Goal: Entertainment & Leisure: Browse casually

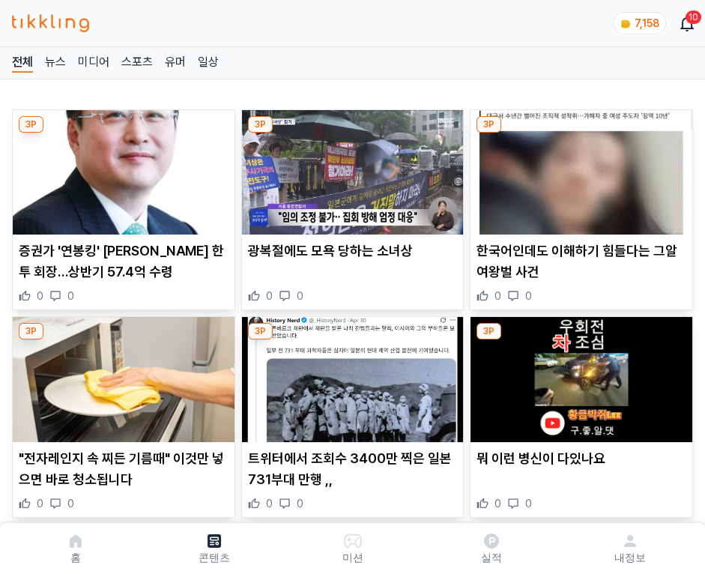
click at [578, 168] on img at bounding box center [581, 172] width 222 height 124
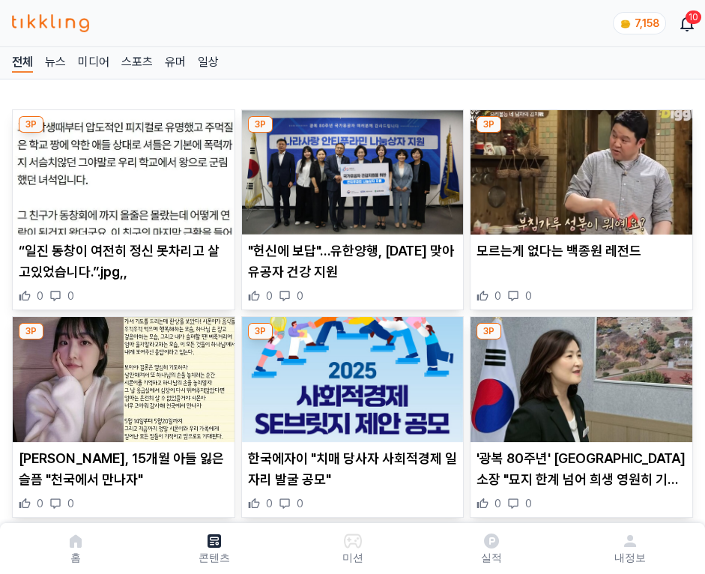
click at [578, 168] on img at bounding box center [581, 172] width 222 height 124
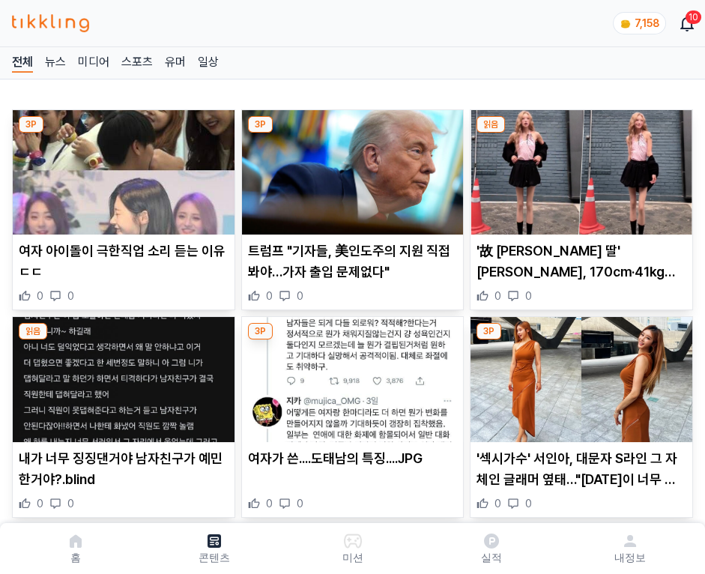
click at [578, 168] on img at bounding box center [581, 172] width 222 height 124
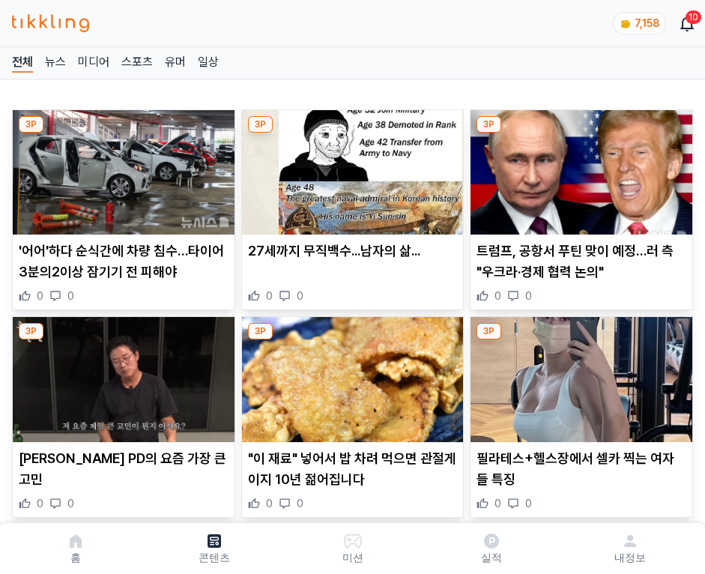
click at [578, 168] on img at bounding box center [581, 172] width 222 height 124
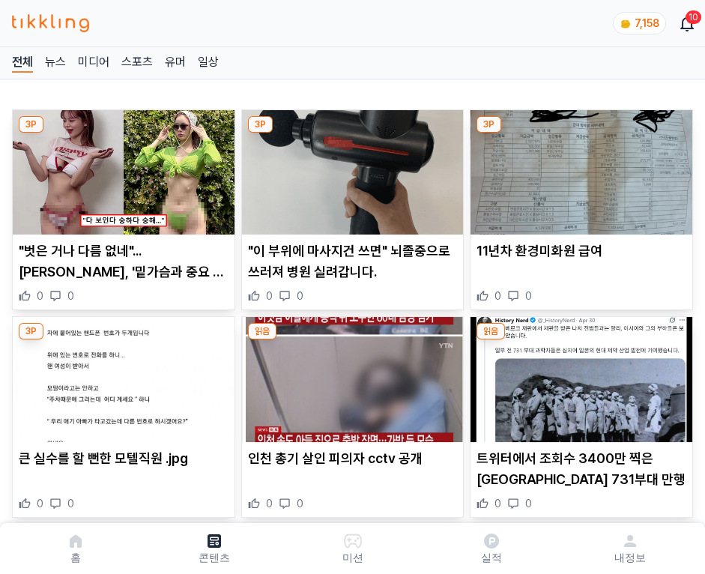
click at [578, 168] on img at bounding box center [581, 172] width 222 height 124
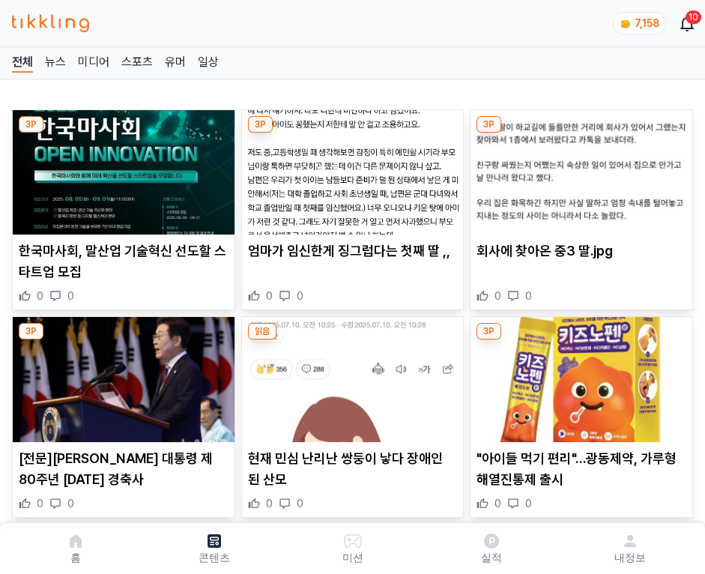
click at [578, 168] on img at bounding box center [581, 172] width 222 height 124
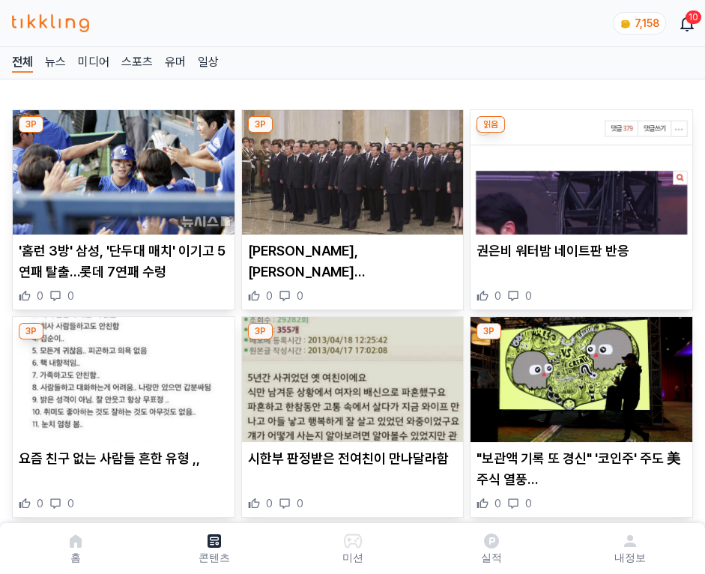
click img
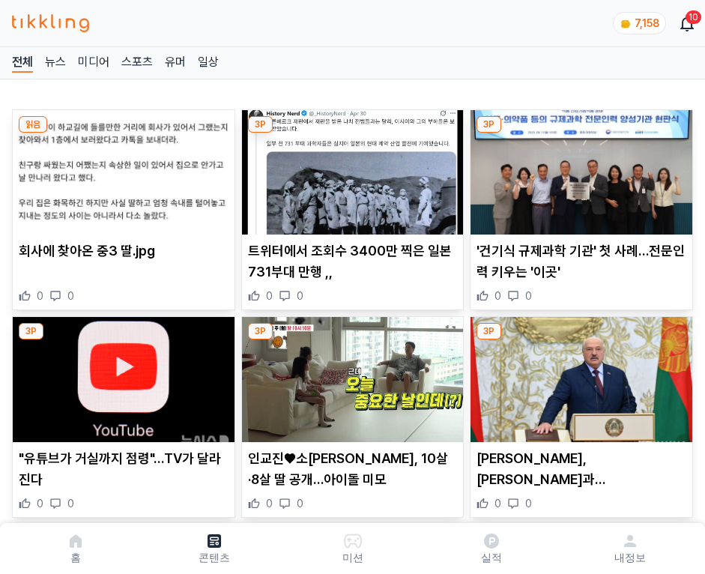
click at [578, 168] on img at bounding box center [581, 172] width 222 height 124
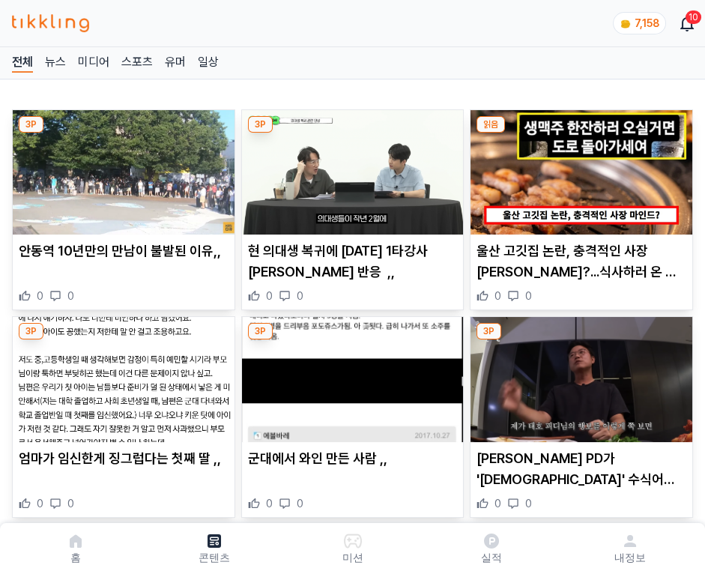
click at [578, 168] on img at bounding box center [581, 172] width 222 height 124
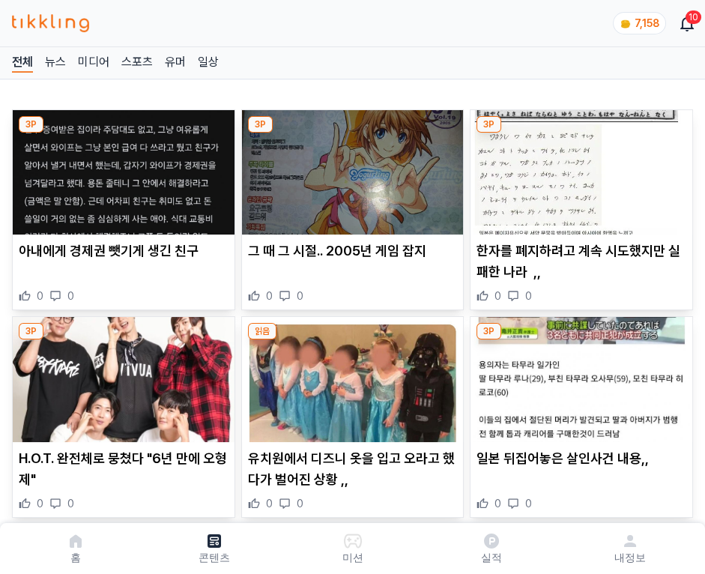
click at [578, 168] on img at bounding box center [581, 172] width 222 height 124
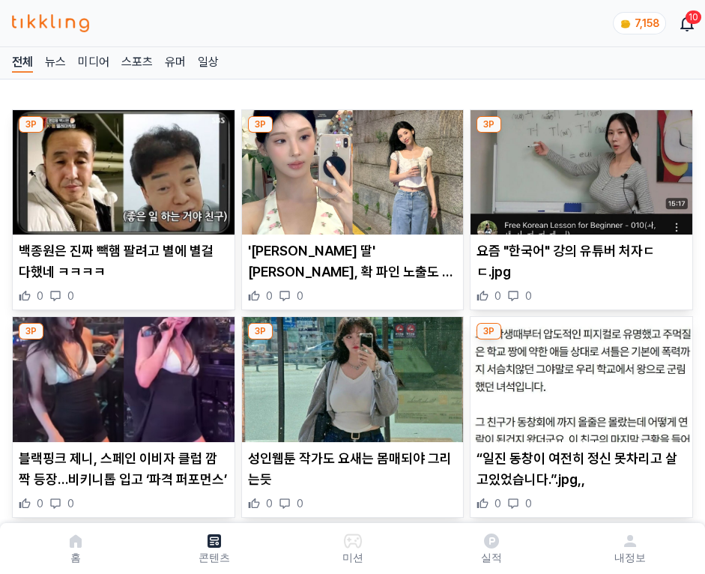
click at [578, 168] on img at bounding box center [581, 172] width 222 height 124
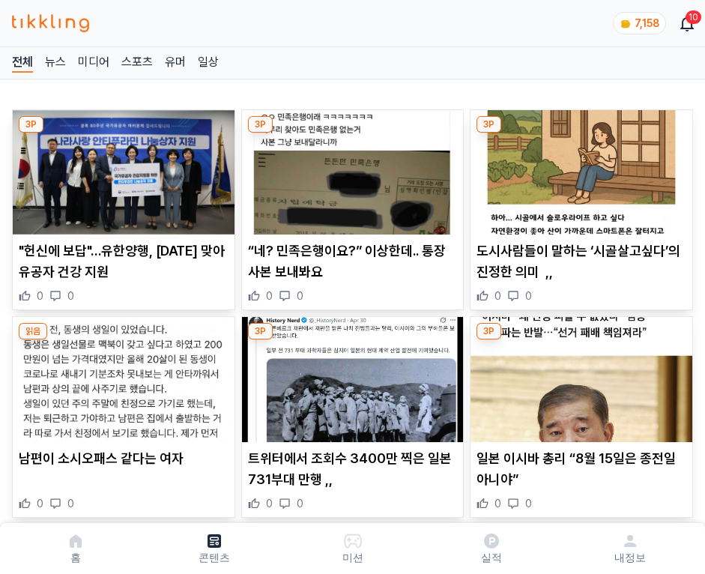
click at [578, 168] on img at bounding box center [581, 172] width 222 height 124
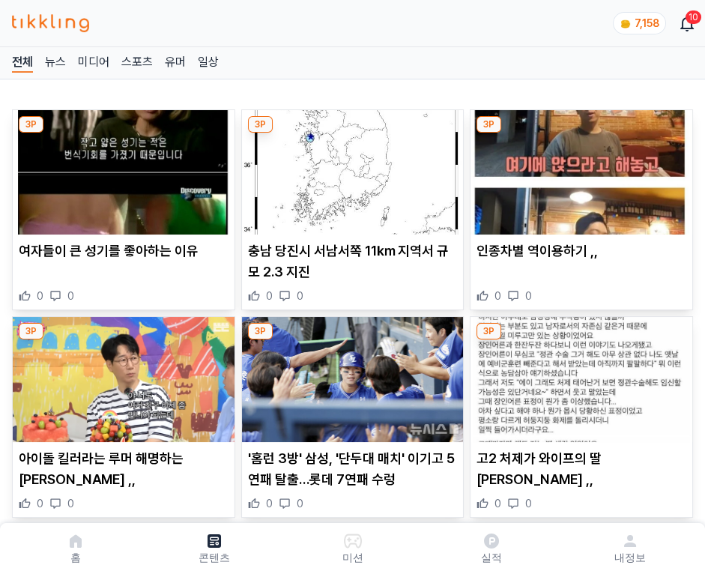
click at [578, 168] on img at bounding box center [581, 172] width 222 height 124
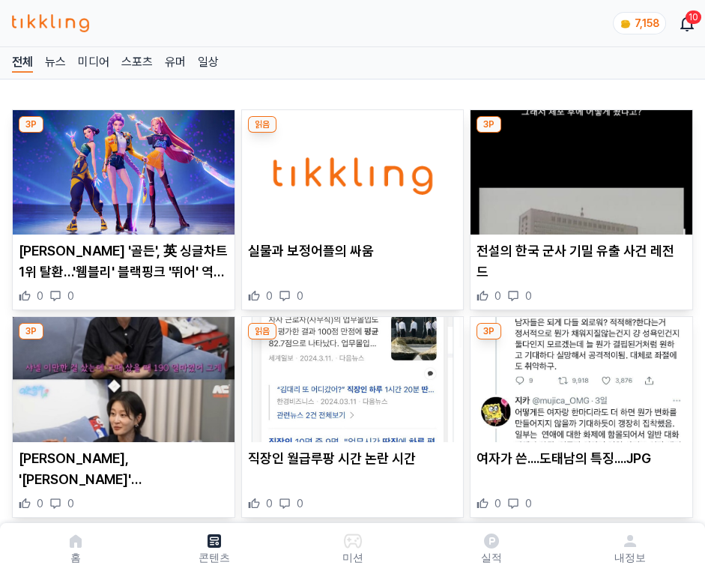
click at [578, 168] on img at bounding box center [581, 172] width 222 height 124
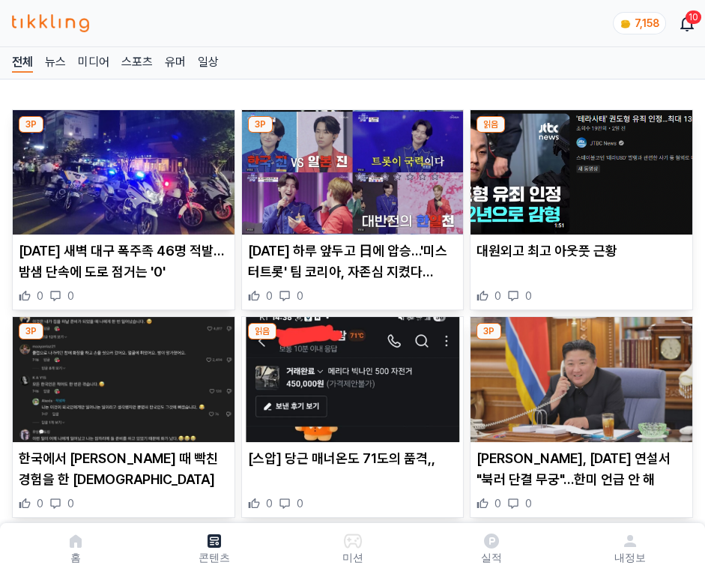
click at [578, 168] on img at bounding box center [581, 172] width 222 height 124
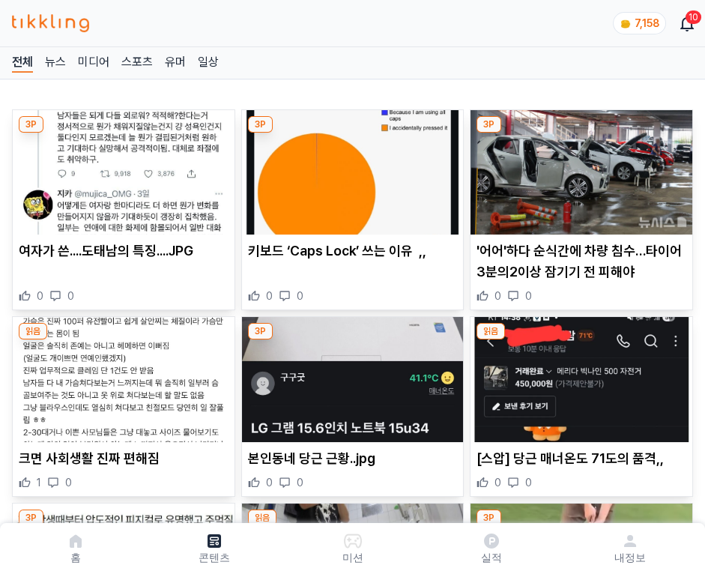
click at [578, 168] on img at bounding box center [581, 172] width 222 height 124
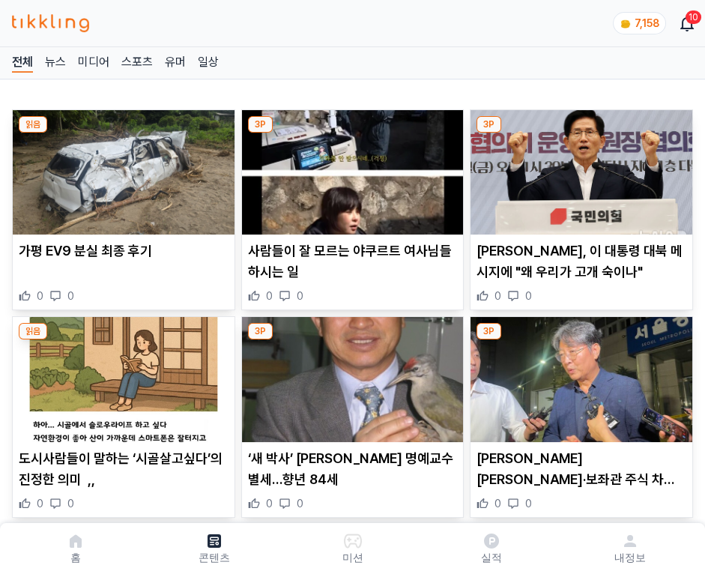
click at [578, 168] on img at bounding box center [581, 172] width 222 height 124
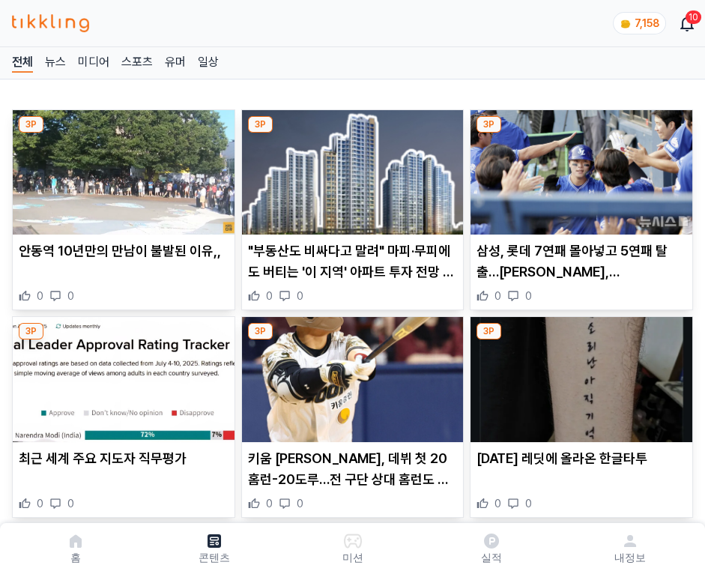
click at [578, 168] on img at bounding box center [581, 172] width 222 height 124
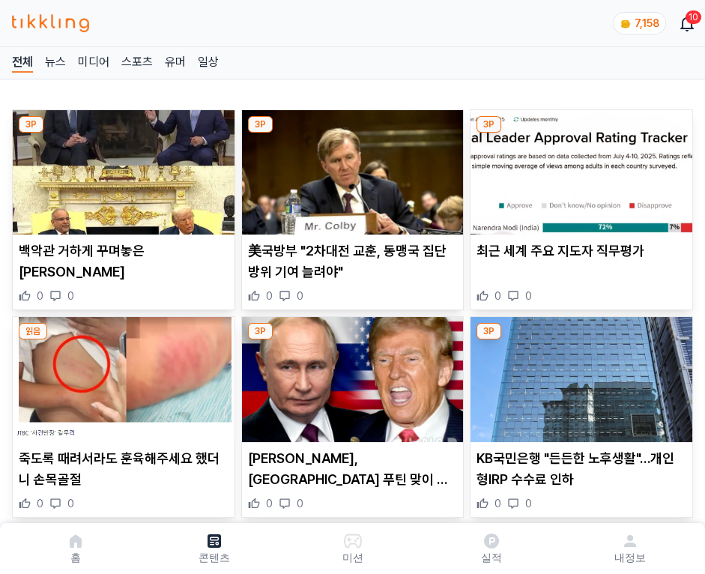
click at [578, 168] on img at bounding box center [581, 172] width 222 height 124
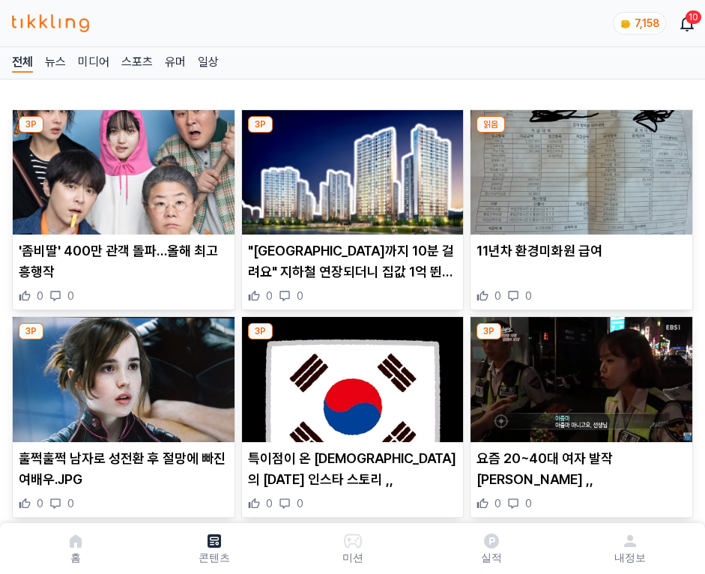
click at [578, 168] on img at bounding box center [581, 172] width 222 height 124
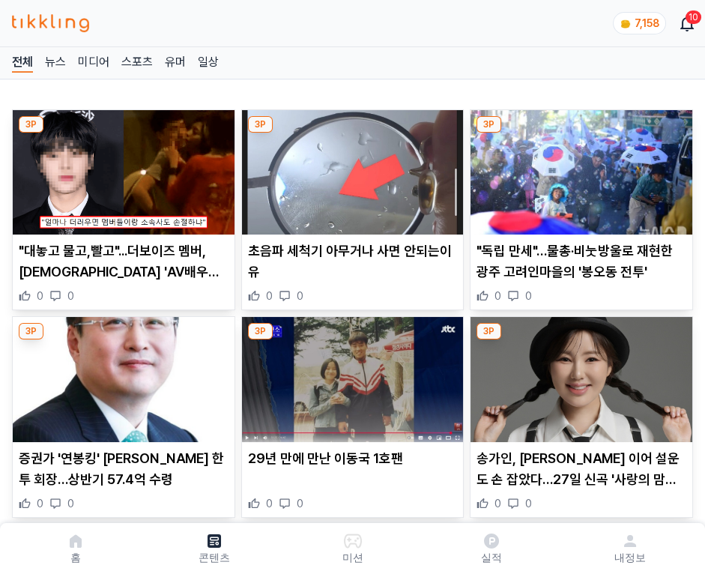
click at [578, 168] on img at bounding box center [581, 172] width 222 height 124
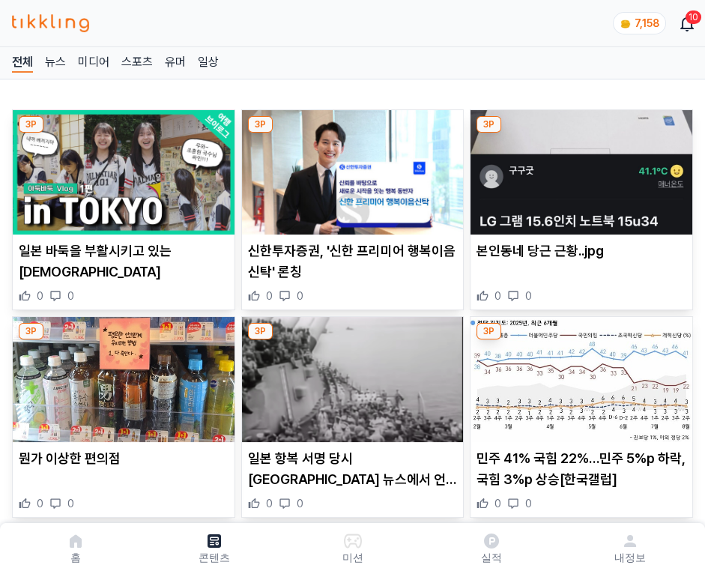
click at [578, 168] on img at bounding box center [581, 172] width 222 height 124
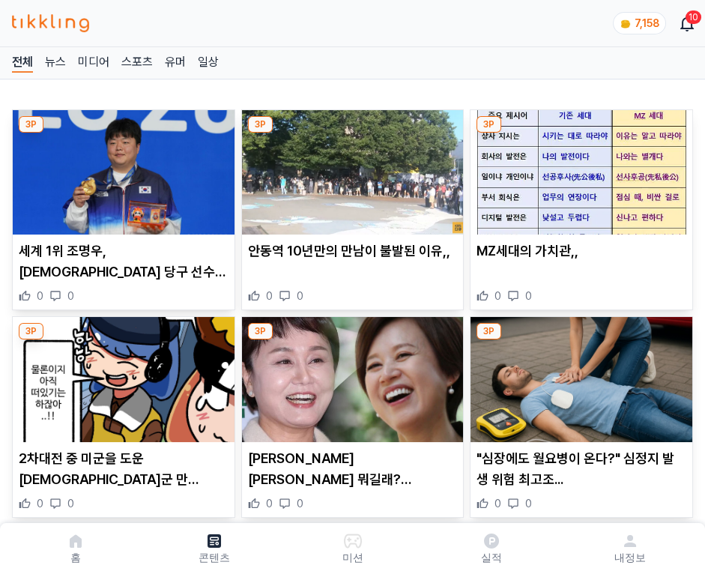
click at [578, 168] on img at bounding box center [581, 172] width 222 height 124
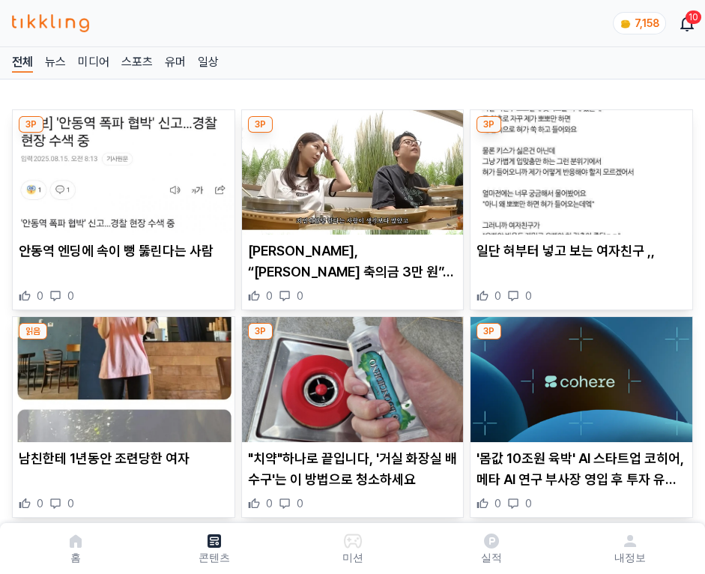
click at [578, 168] on img at bounding box center [581, 172] width 222 height 124
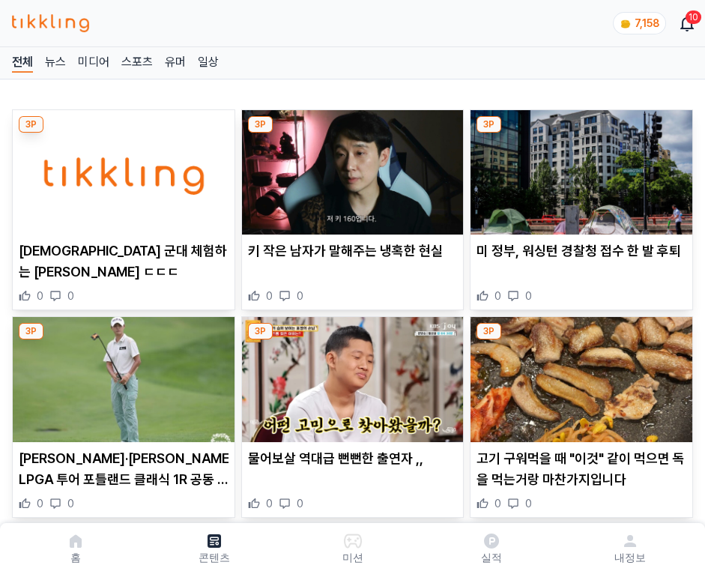
click at [578, 168] on img at bounding box center [581, 172] width 222 height 124
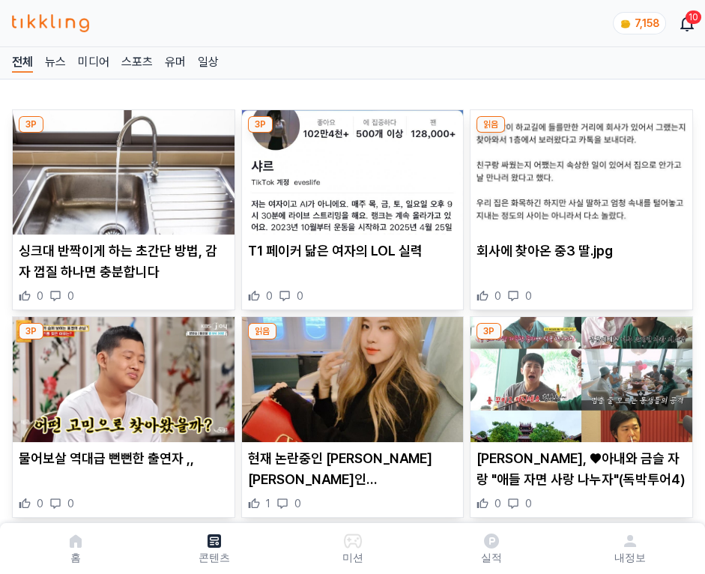
click at [578, 168] on img at bounding box center [581, 172] width 222 height 124
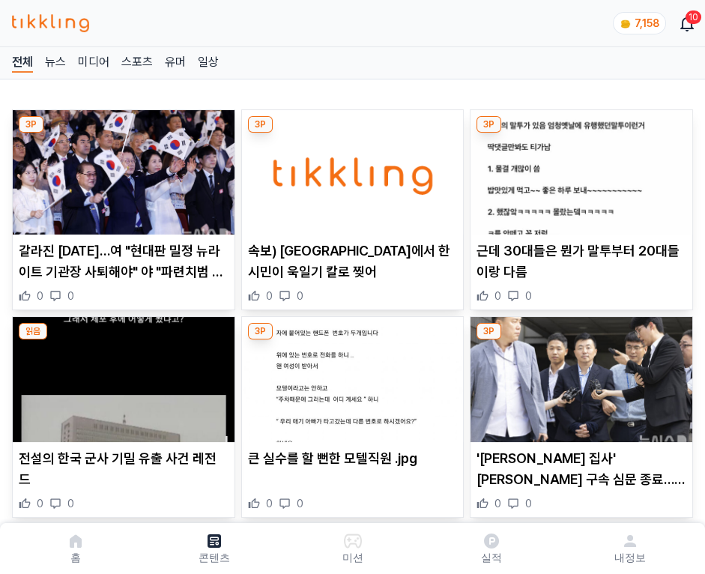
click at [578, 168] on img at bounding box center [581, 172] width 222 height 124
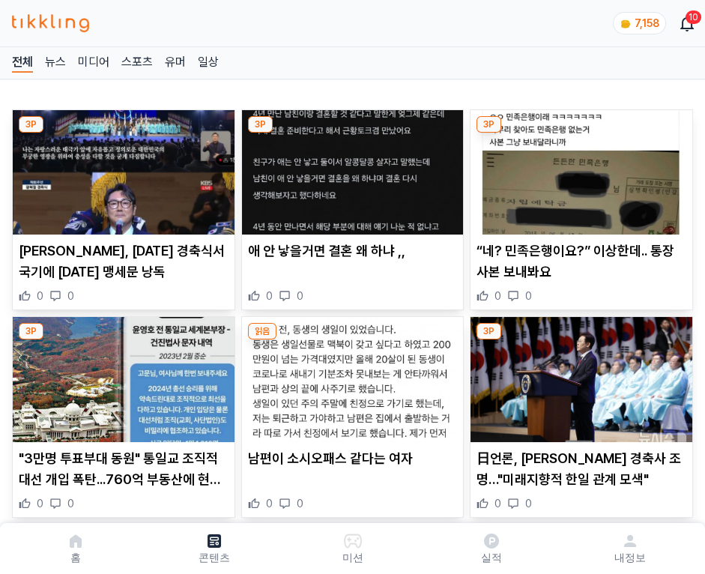
click at [578, 168] on img at bounding box center [581, 172] width 222 height 124
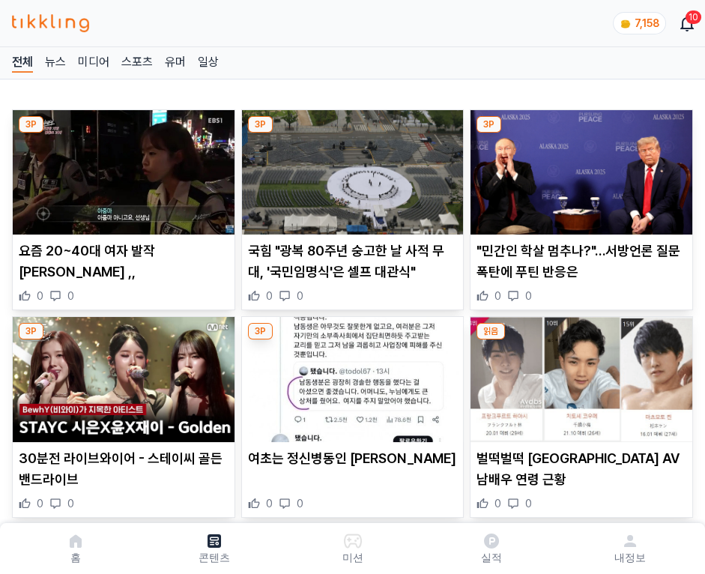
click at [578, 168] on img at bounding box center [581, 172] width 222 height 124
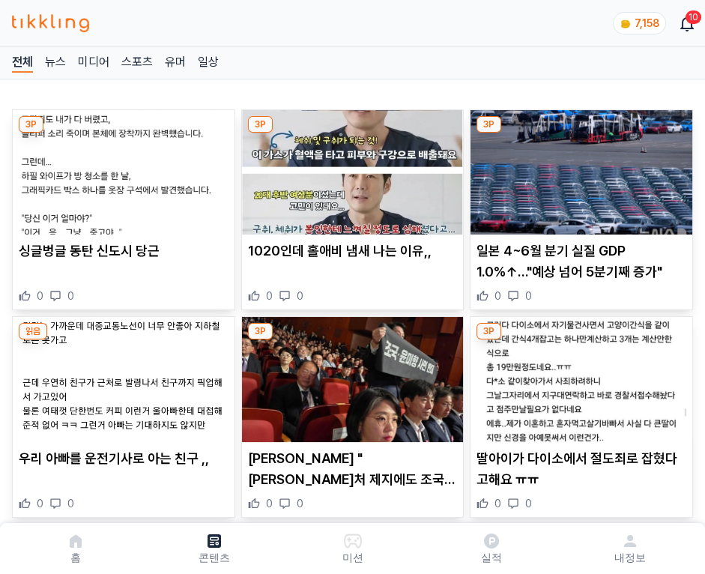
click at [578, 168] on img at bounding box center [581, 172] width 222 height 124
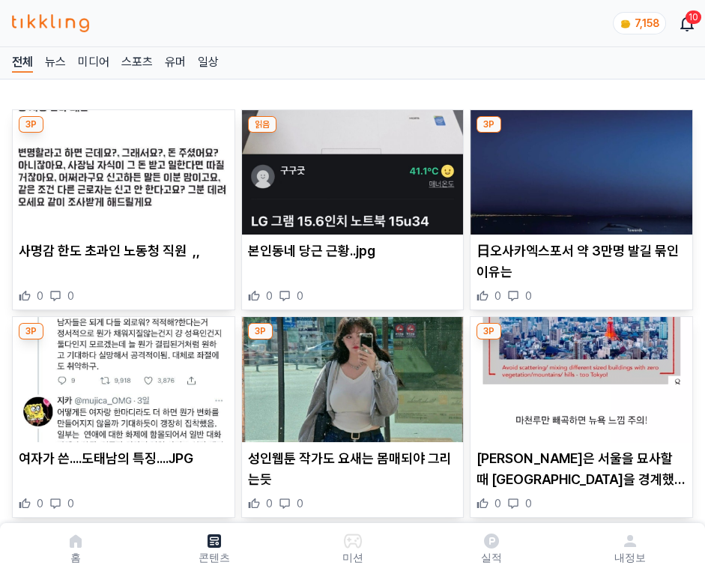
click at [578, 168] on img at bounding box center [581, 172] width 222 height 124
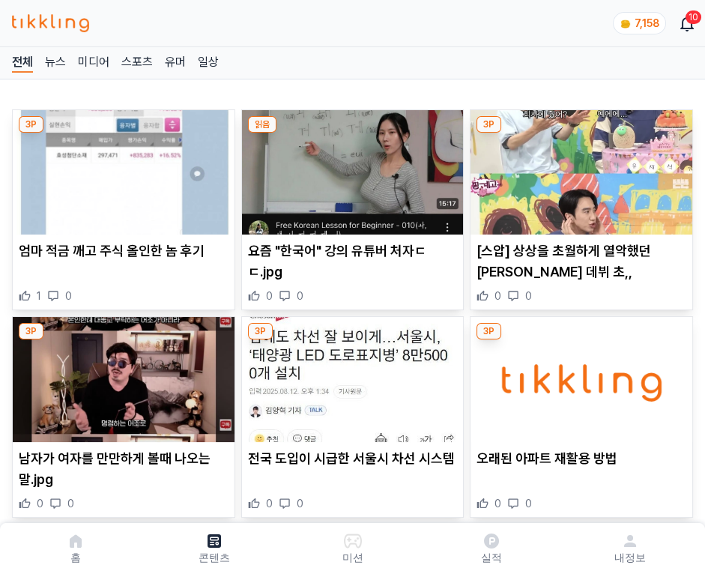
click at [578, 168] on img at bounding box center [581, 172] width 222 height 124
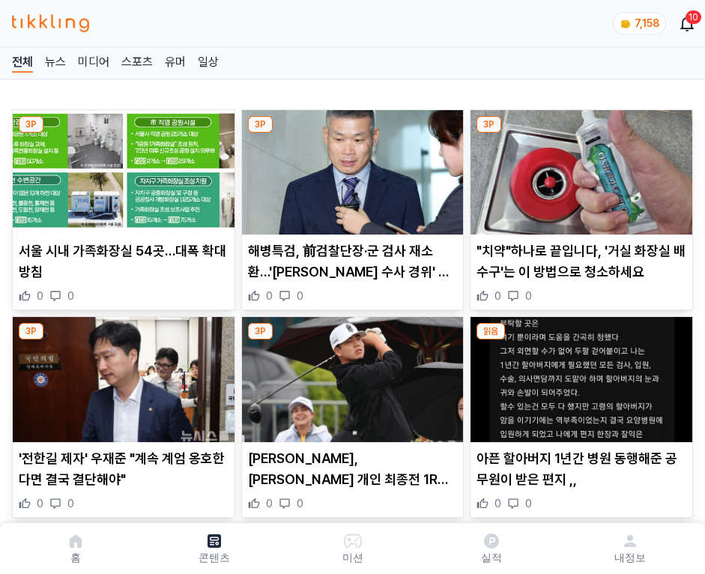
click at [578, 168] on img at bounding box center [581, 172] width 222 height 124
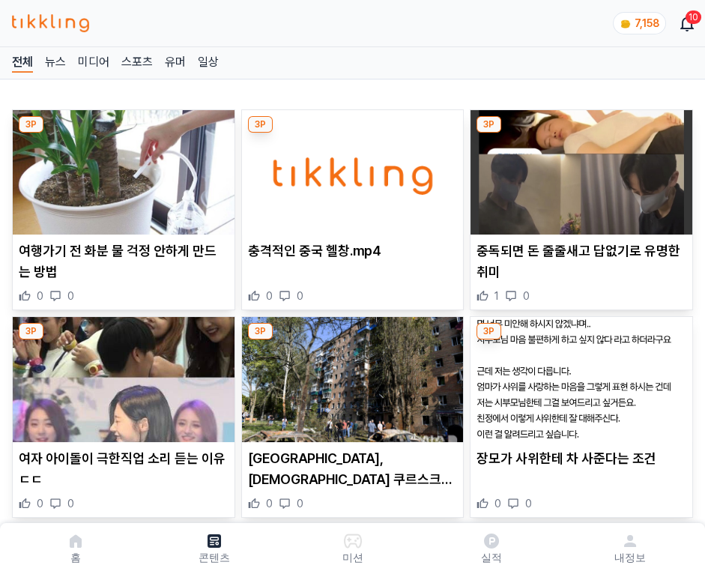
click at [578, 168] on img at bounding box center [581, 172] width 222 height 124
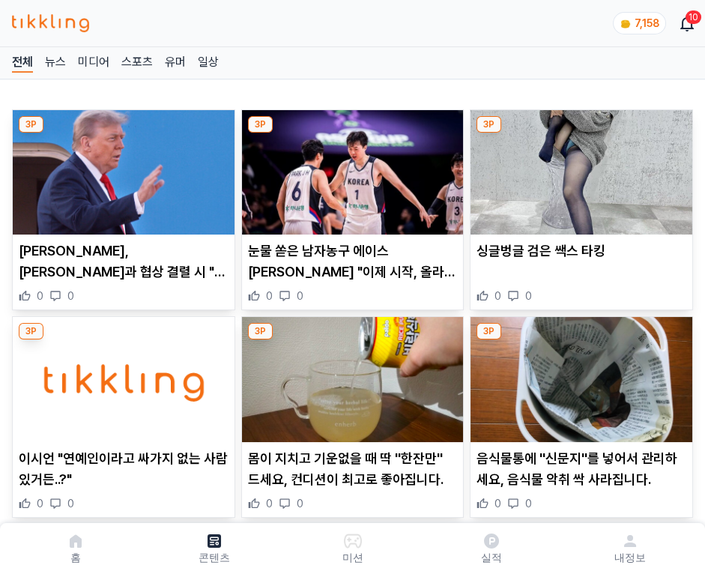
click at [578, 168] on img at bounding box center [581, 172] width 222 height 124
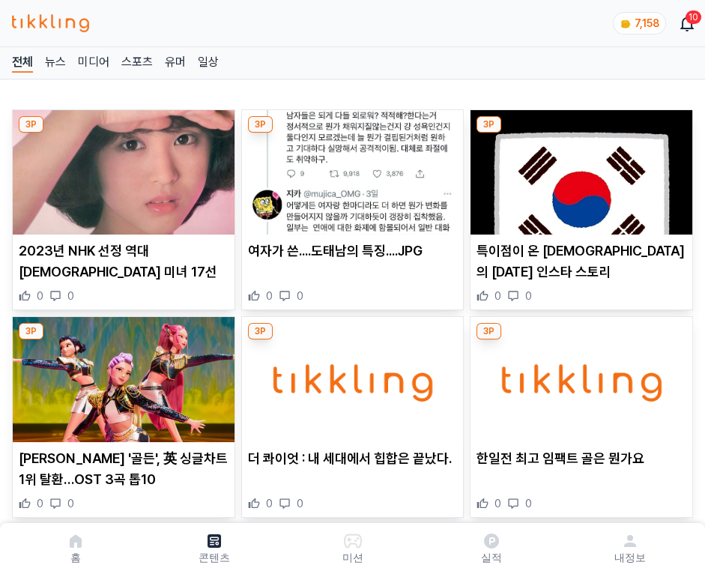
click at [578, 168] on img at bounding box center [581, 172] width 222 height 124
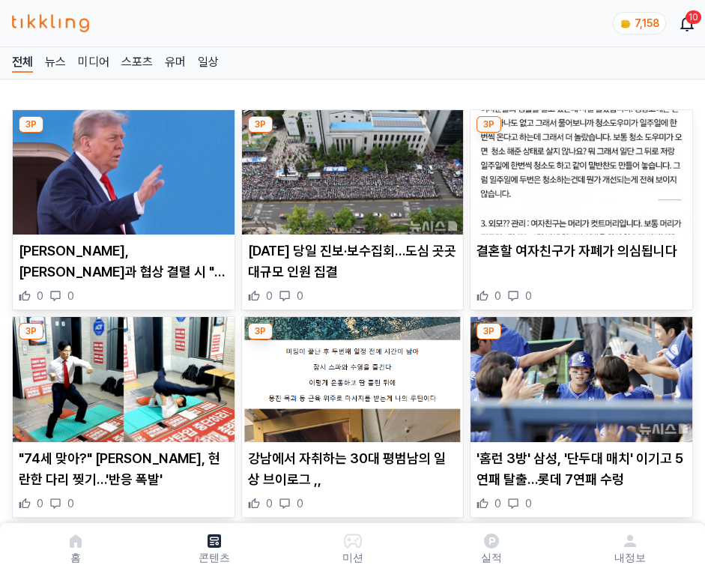
click at [578, 168] on img at bounding box center [581, 172] width 222 height 124
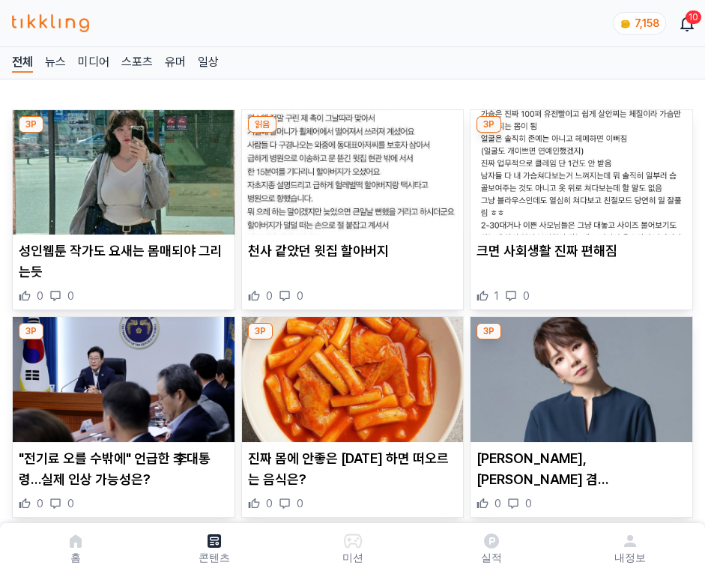
click at [578, 168] on img at bounding box center [581, 172] width 222 height 124
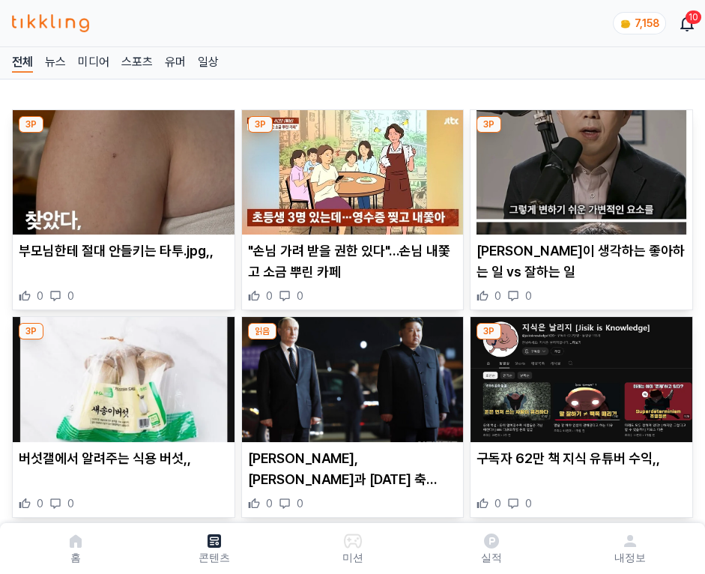
click at [578, 168] on img at bounding box center [581, 172] width 222 height 124
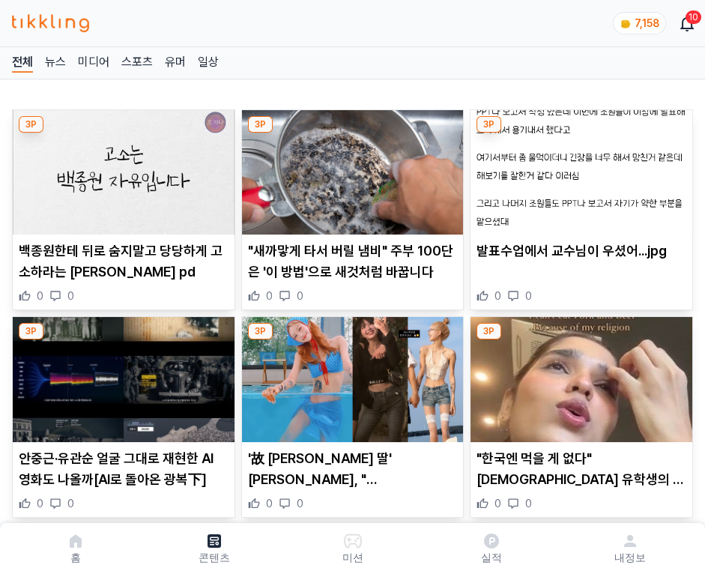
click at [578, 168] on img at bounding box center [581, 172] width 222 height 124
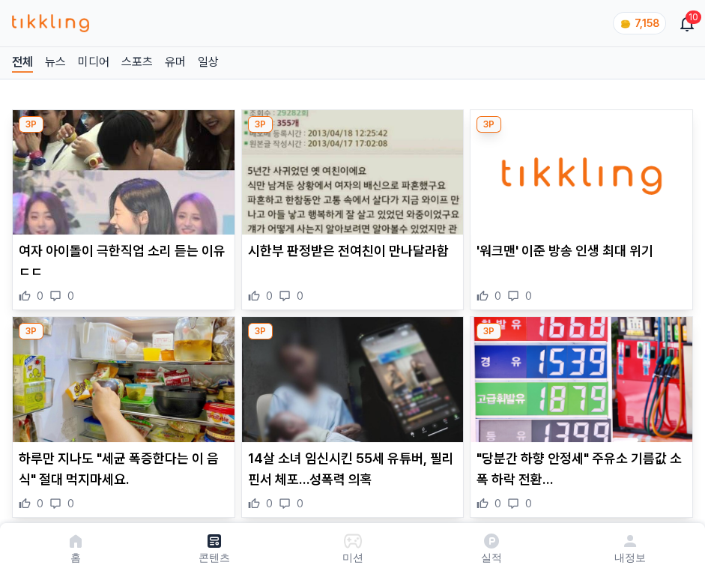
click at [578, 168] on img at bounding box center [581, 172] width 222 height 124
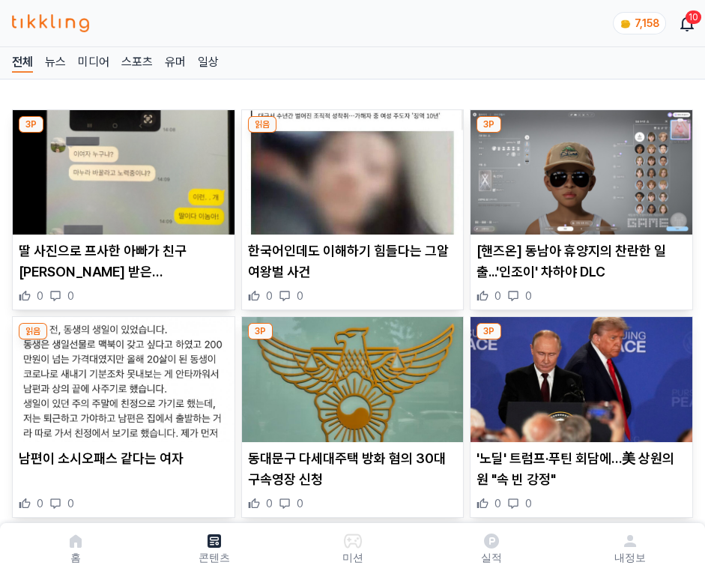
click at [578, 168] on img at bounding box center [581, 172] width 222 height 124
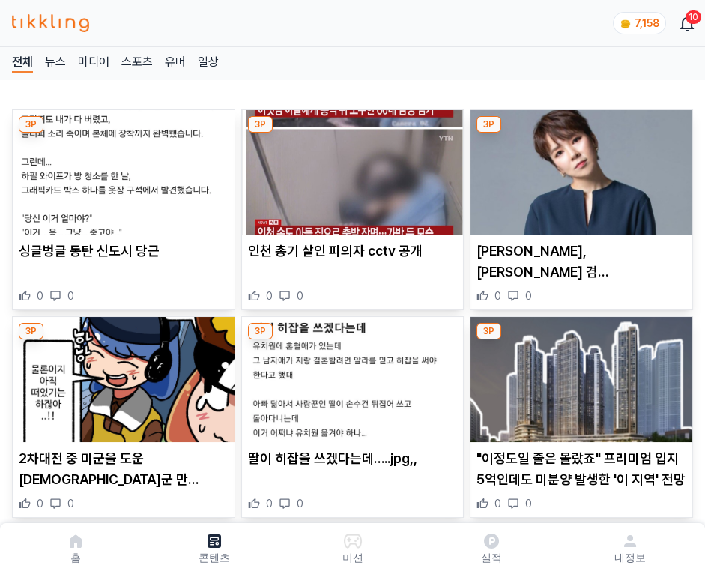
click at [578, 168] on img at bounding box center [581, 172] width 222 height 124
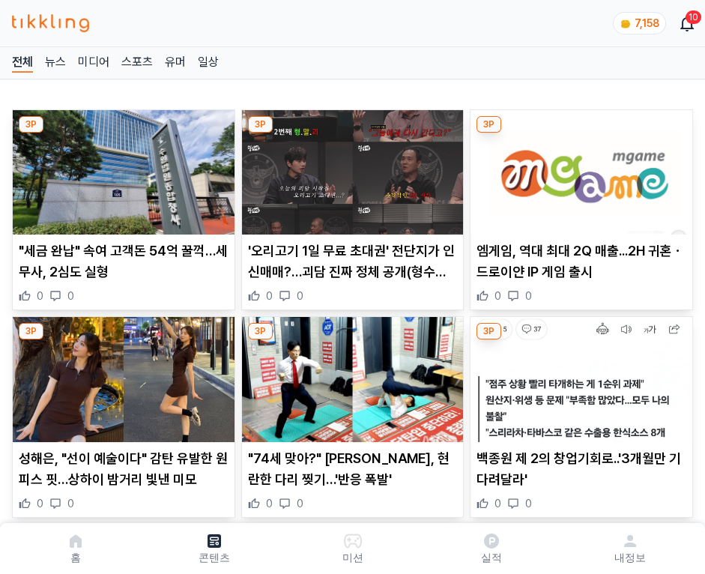
click at [578, 168] on img at bounding box center [581, 172] width 222 height 124
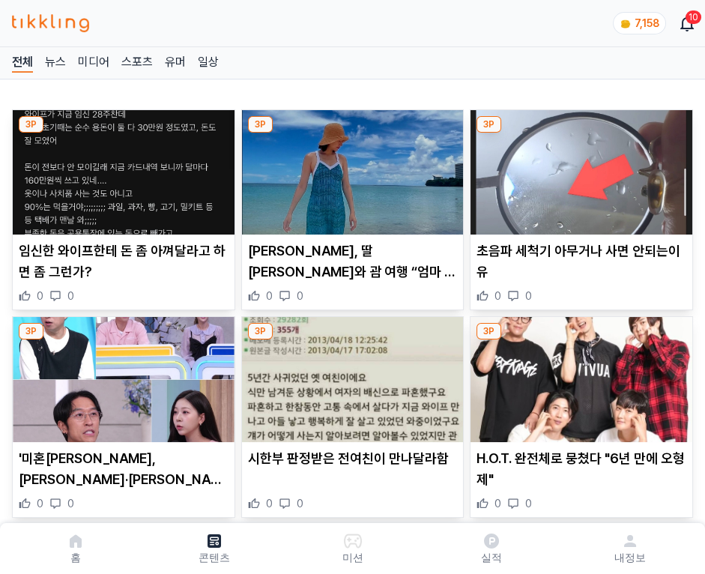
click at [578, 168] on img at bounding box center [581, 172] width 222 height 124
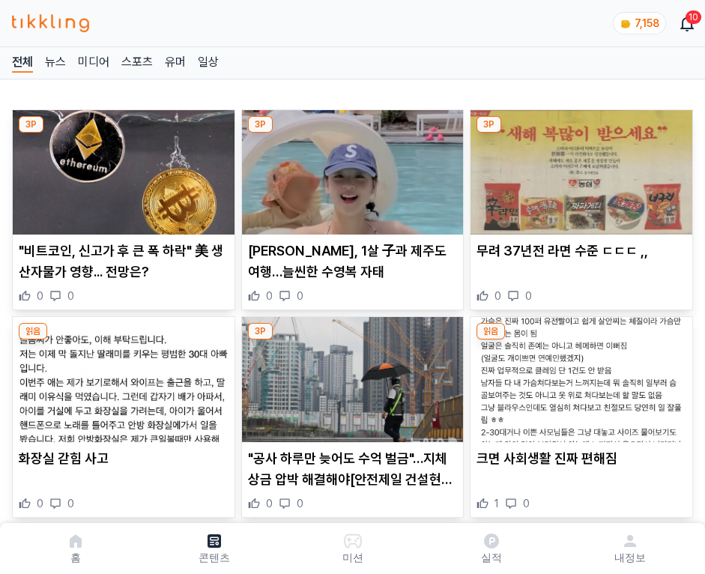
click at [578, 168] on img at bounding box center [581, 172] width 222 height 124
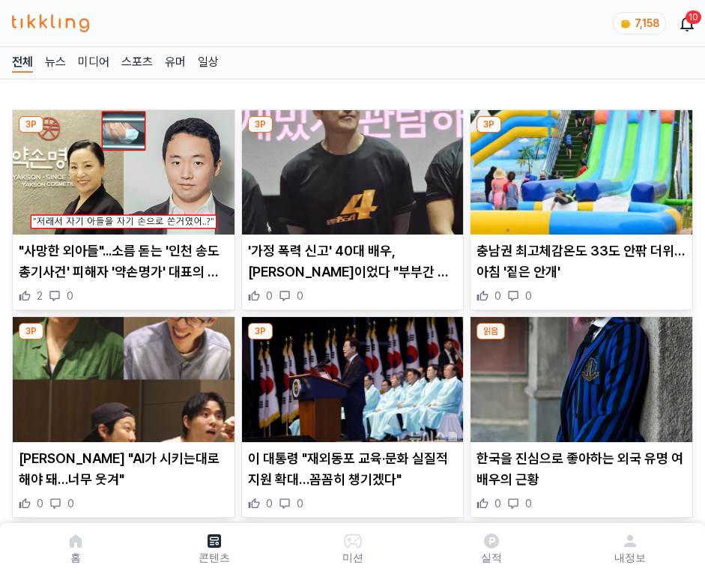
click at [578, 168] on img at bounding box center [581, 172] width 222 height 124
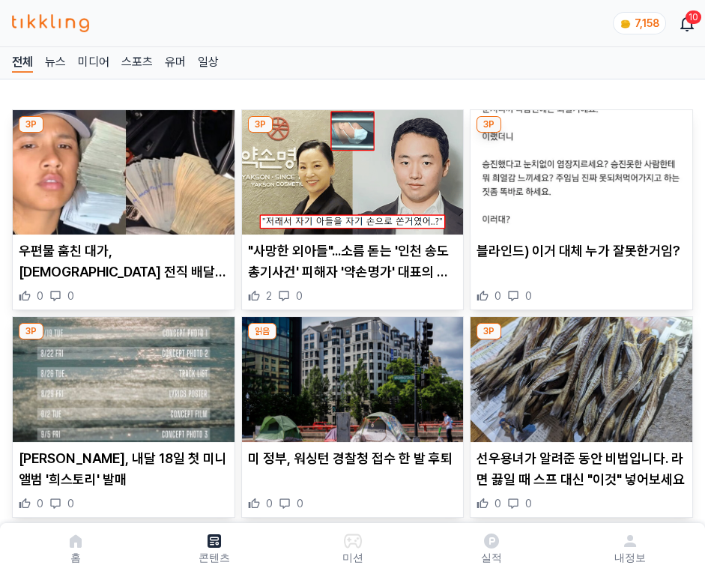
click at [578, 168] on img at bounding box center [581, 172] width 222 height 124
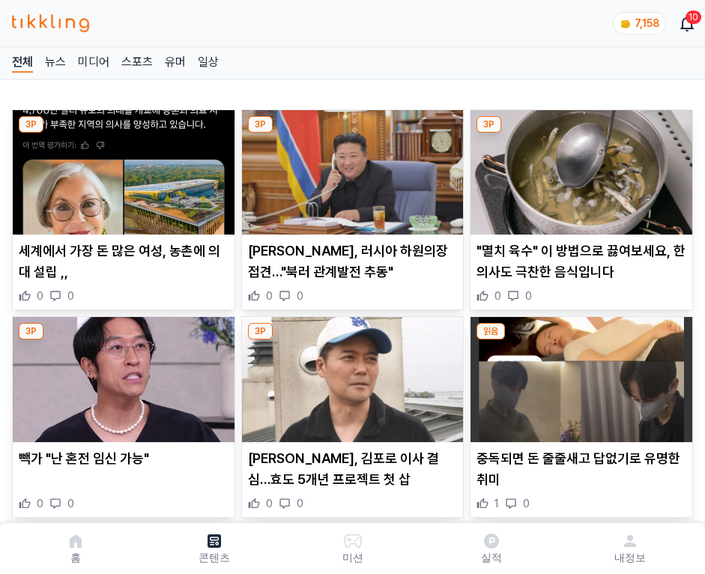
click at [578, 168] on img at bounding box center [581, 172] width 222 height 124
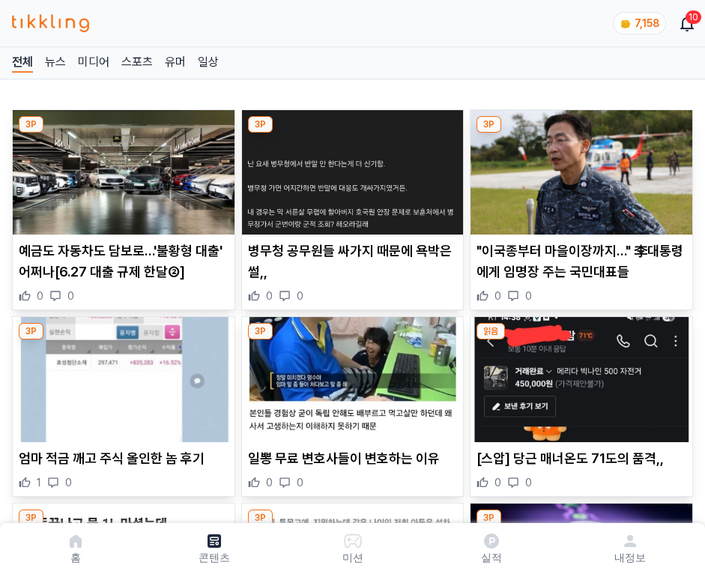
click at [578, 168] on img at bounding box center [581, 172] width 222 height 124
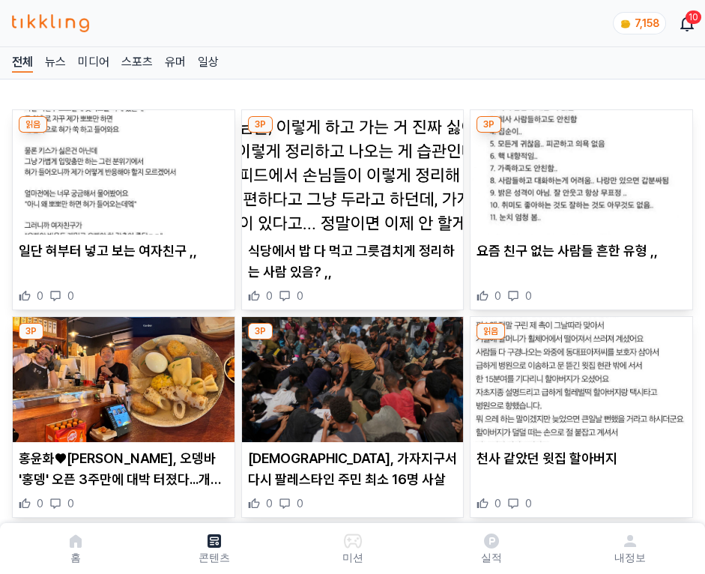
click at [578, 168] on img at bounding box center [581, 172] width 222 height 124
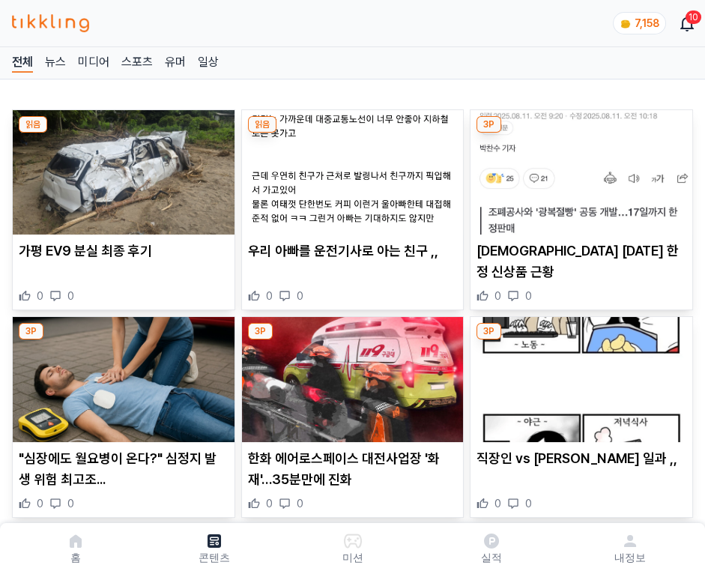
click at [578, 168] on img at bounding box center [581, 172] width 222 height 124
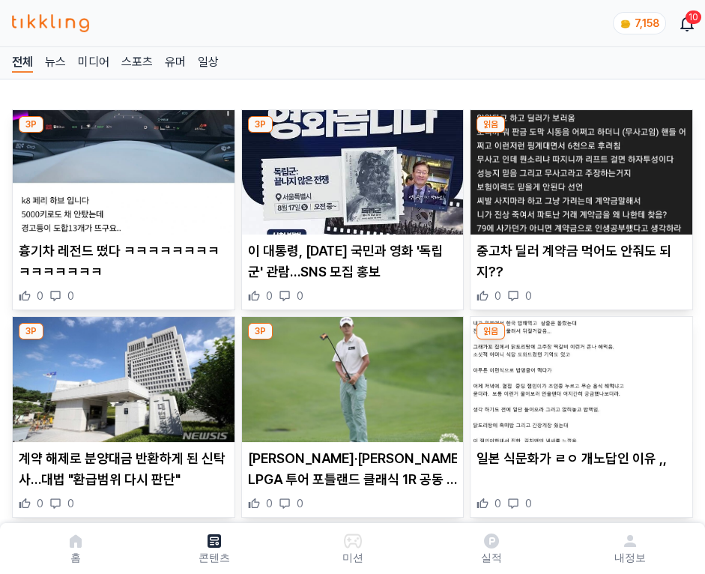
click at [578, 168] on img at bounding box center [581, 172] width 222 height 124
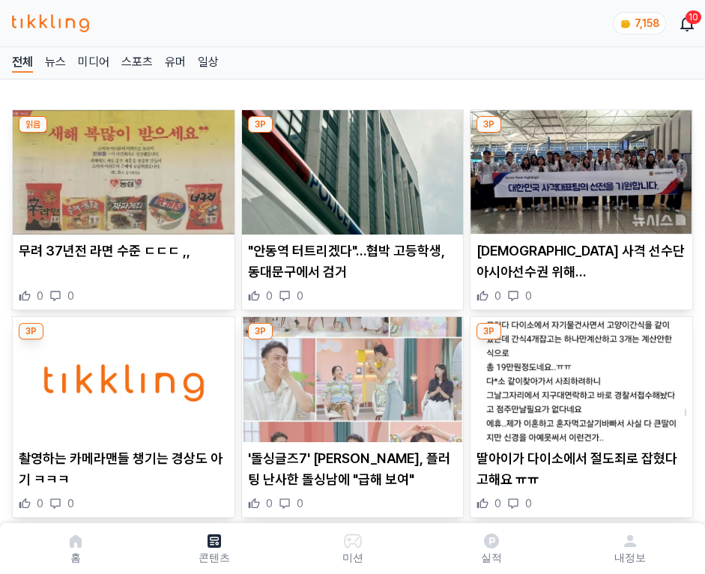
click at [578, 168] on img at bounding box center [581, 172] width 222 height 124
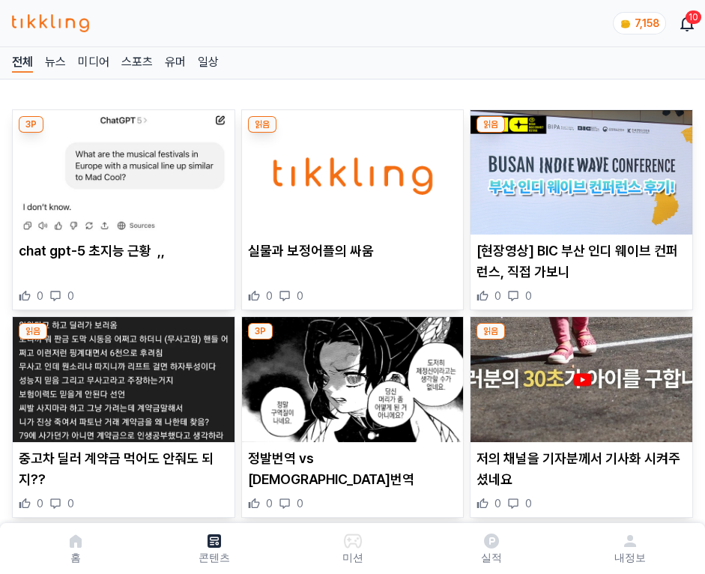
click at [578, 168] on img at bounding box center [581, 172] width 222 height 124
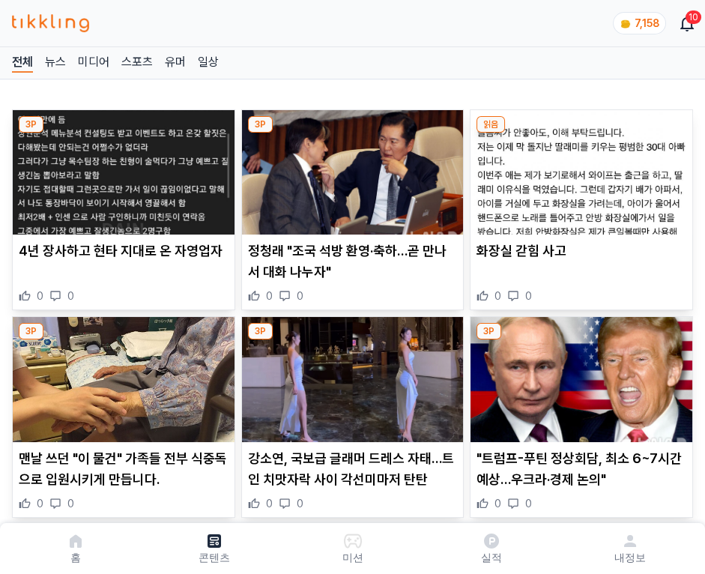
click at [578, 168] on img at bounding box center [581, 172] width 222 height 124
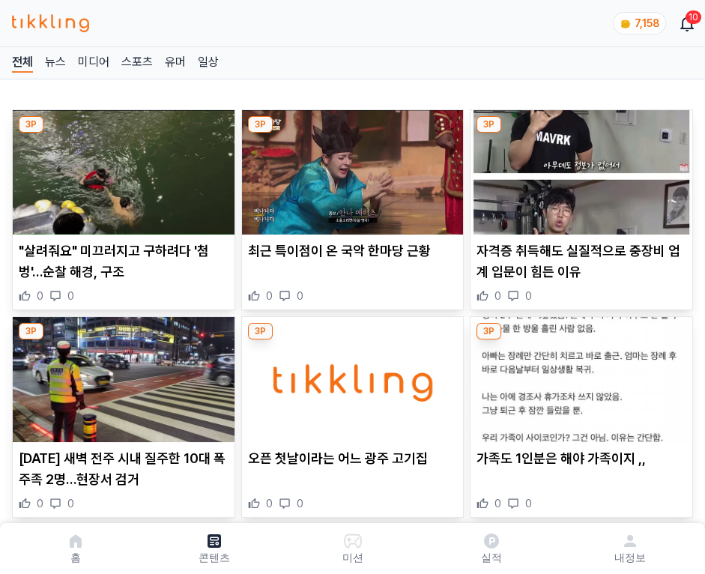
click at [578, 168] on img at bounding box center [581, 172] width 222 height 124
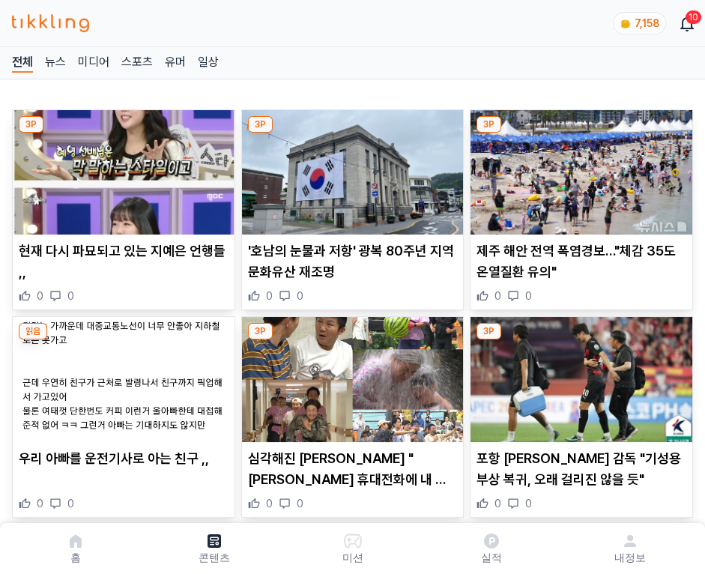
click at [578, 168] on img at bounding box center [581, 172] width 222 height 124
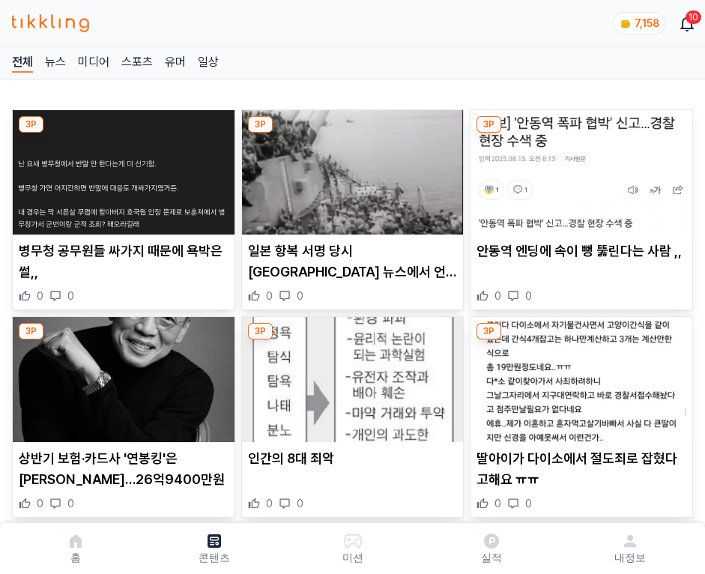
click at [578, 168] on img at bounding box center [581, 172] width 222 height 124
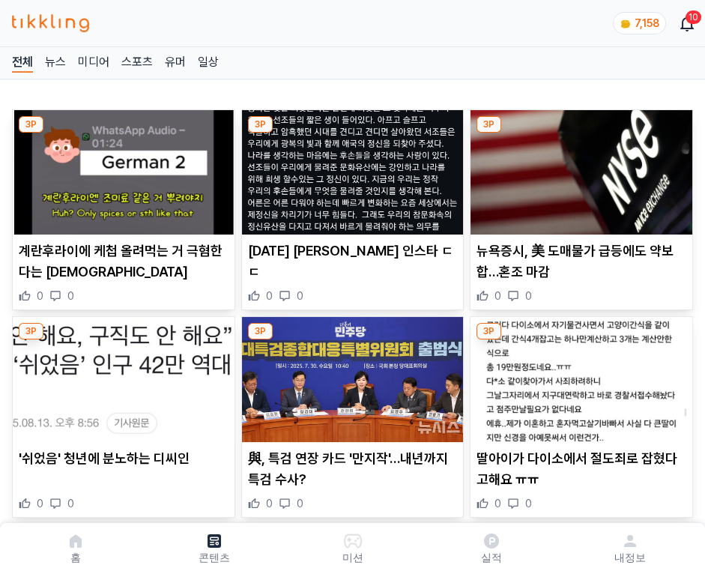
click at [578, 168] on img at bounding box center [581, 172] width 222 height 124
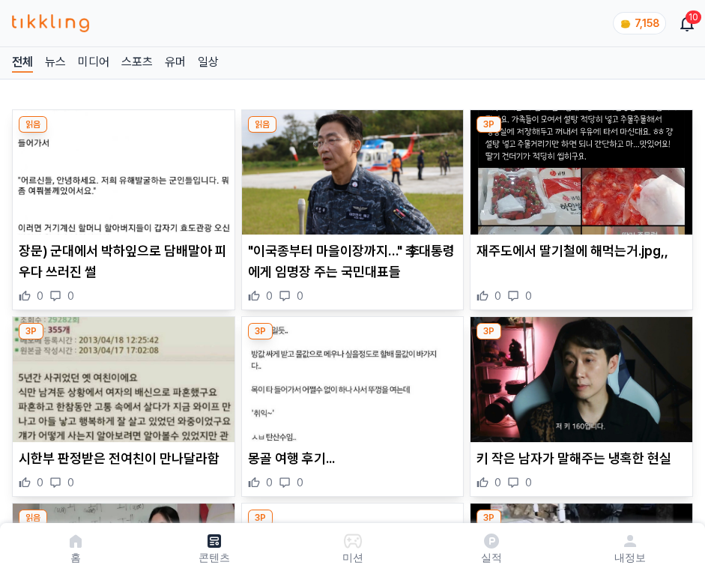
click at [578, 168] on img at bounding box center [581, 172] width 222 height 124
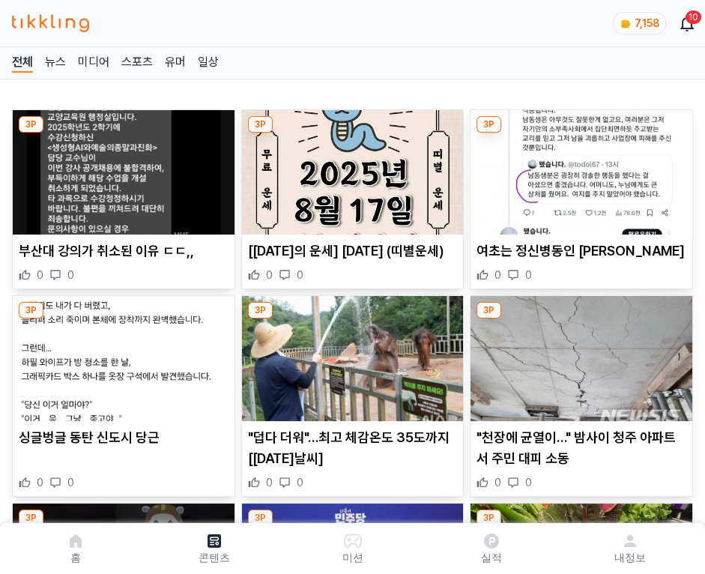
click at [578, 168] on img at bounding box center [581, 172] width 222 height 124
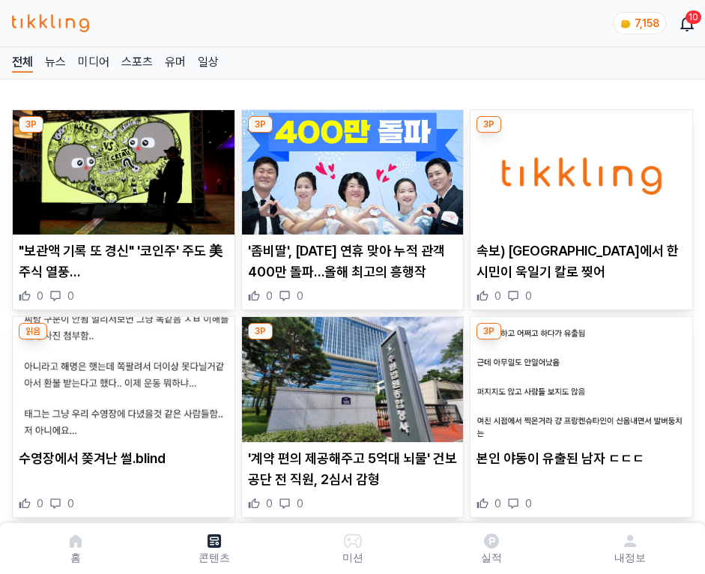
click at [578, 168] on img at bounding box center [581, 172] width 222 height 124
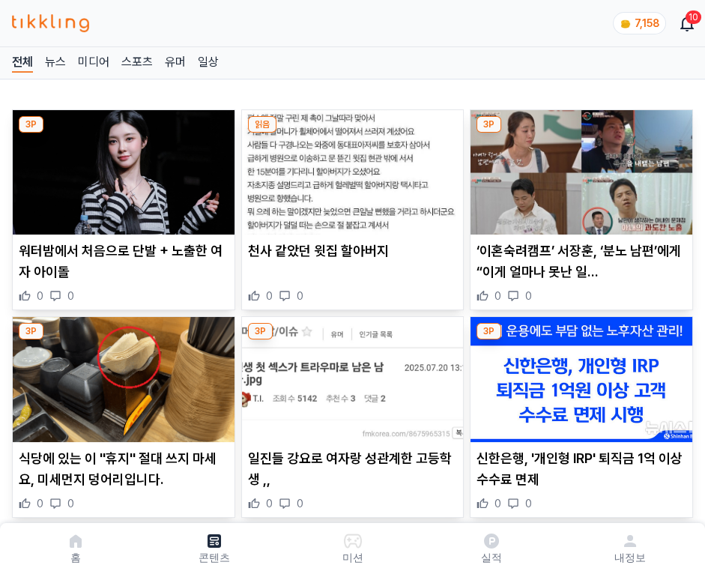
click at [578, 168] on img at bounding box center [581, 172] width 222 height 124
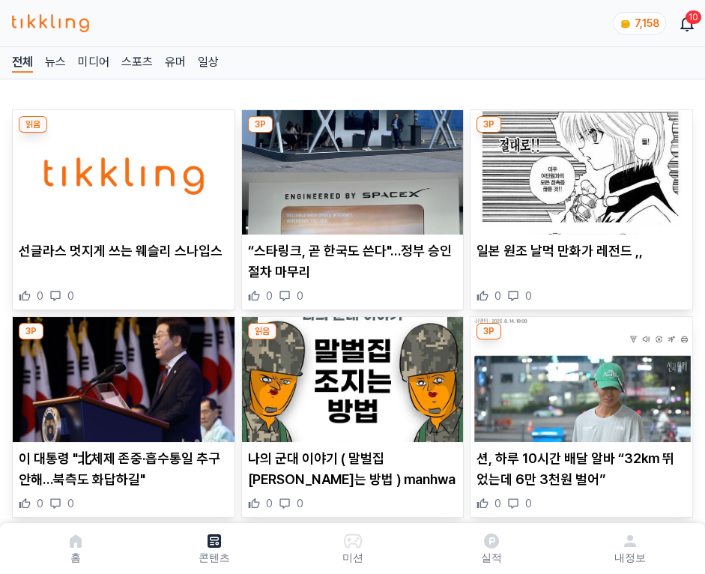
click at [578, 168] on img at bounding box center [581, 172] width 222 height 124
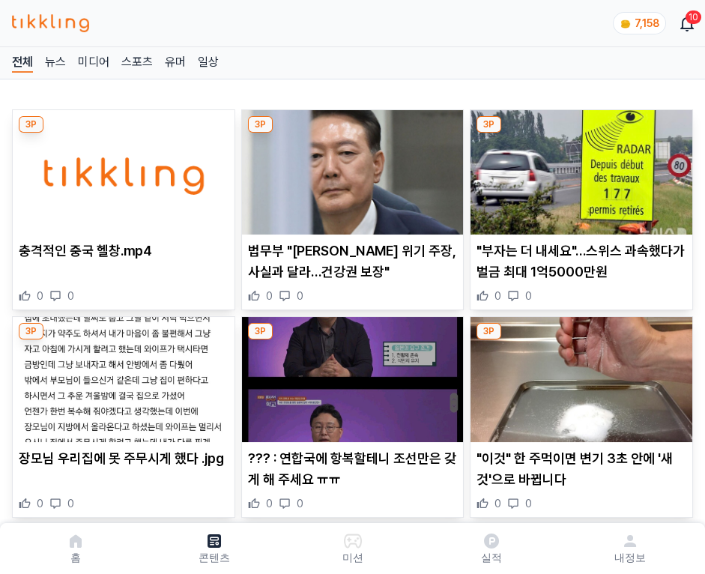
click at [578, 168] on img at bounding box center [581, 172] width 222 height 124
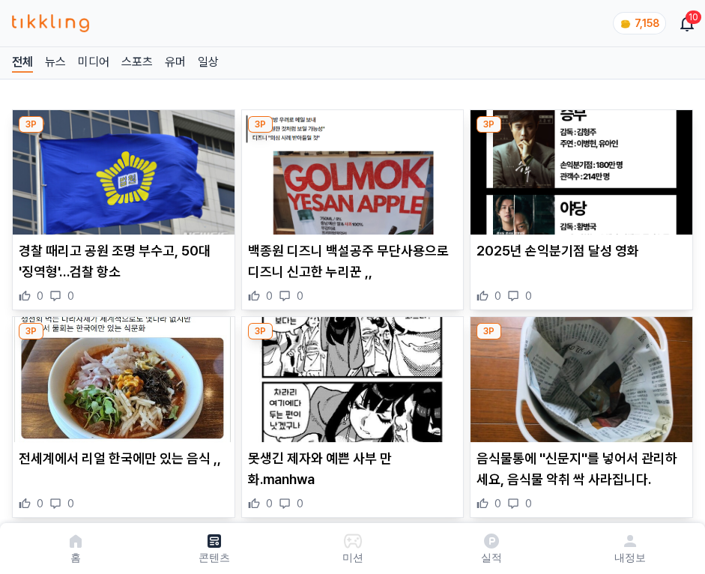
click at [578, 168] on img at bounding box center [581, 172] width 222 height 124
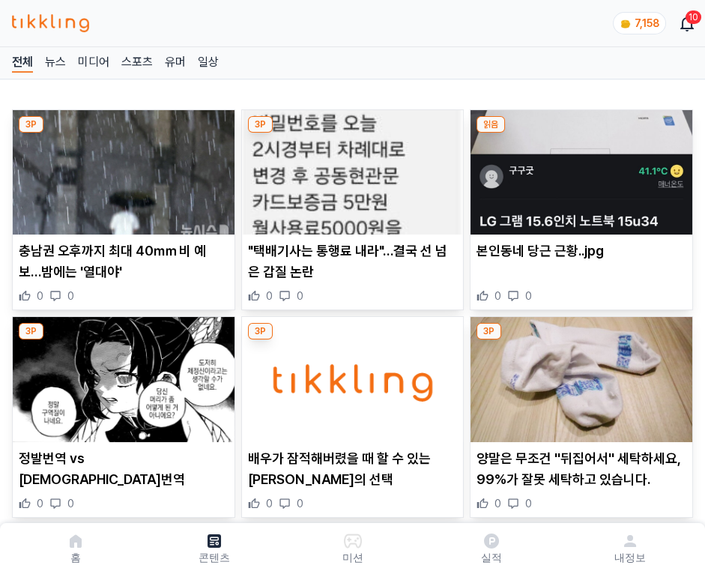
click at [578, 168] on img at bounding box center [581, 172] width 222 height 124
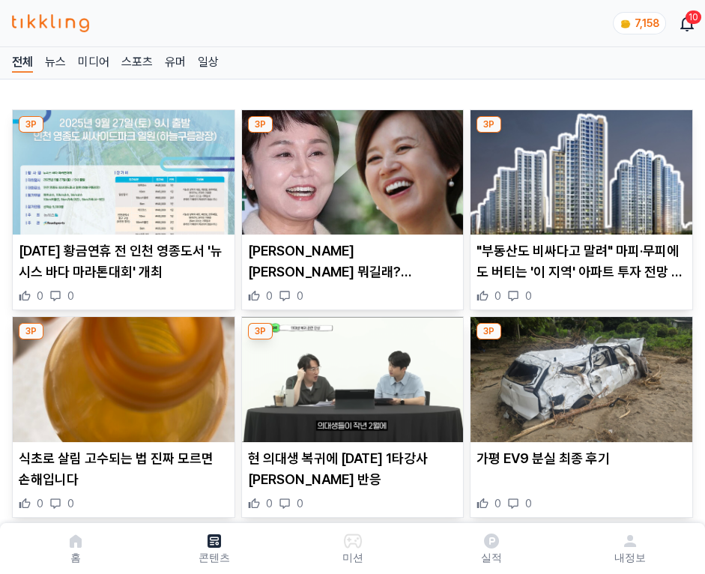
click at [578, 168] on img at bounding box center [581, 172] width 222 height 124
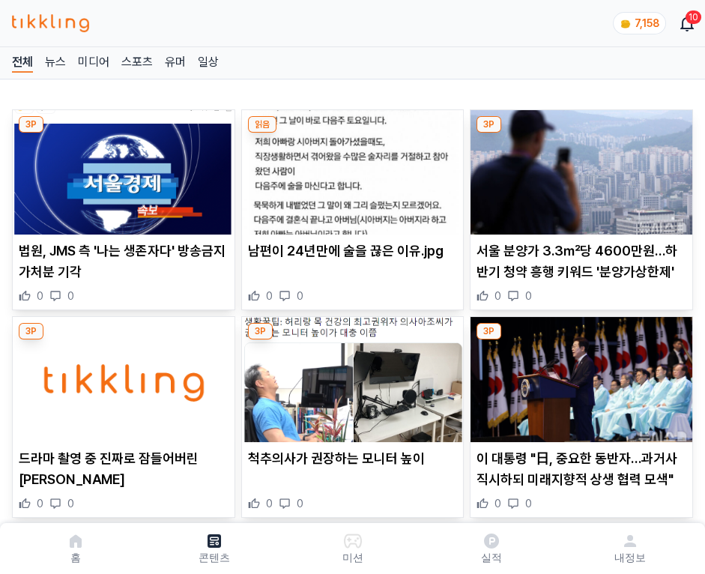
click at [578, 168] on img at bounding box center [581, 172] width 222 height 124
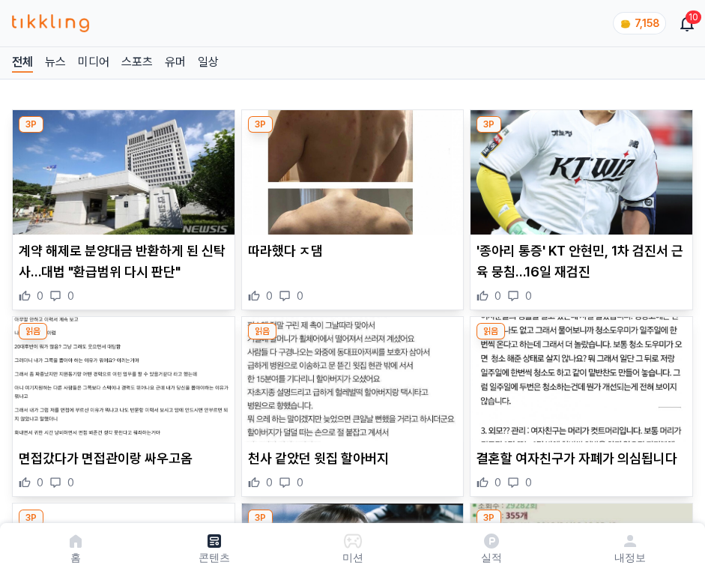
click at [578, 168] on img at bounding box center [581, 172] width 222 height 124
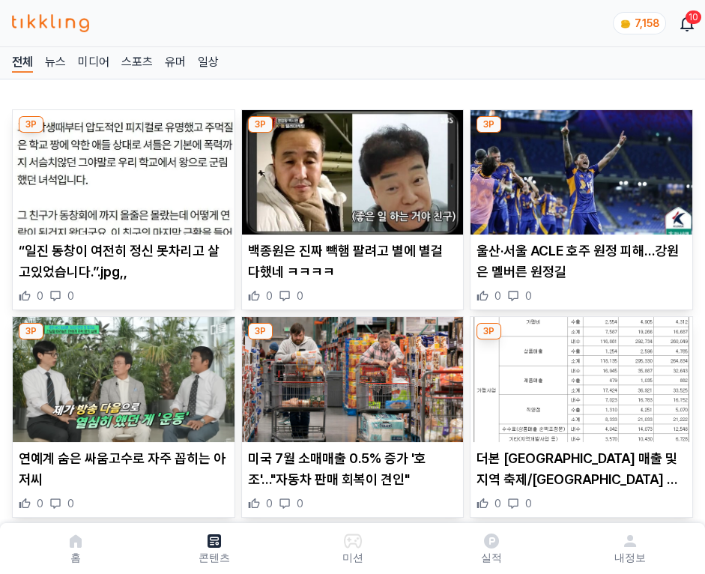
click at [578, 168] on img at bounding box center [581, 172] width 222 height 124
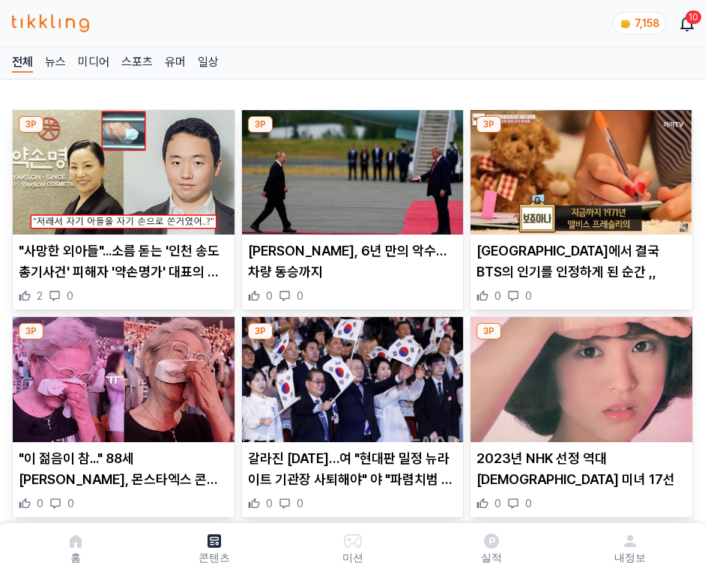
click at [578, 168] on img at bounding box center [581, 172] width 222 height 124
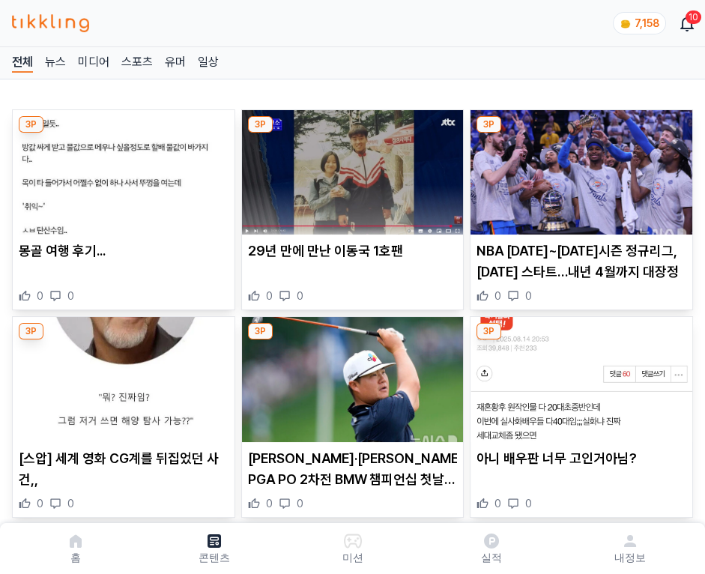
click at [578, 168] on img at bounding box center [581, 172] width 222 height 124
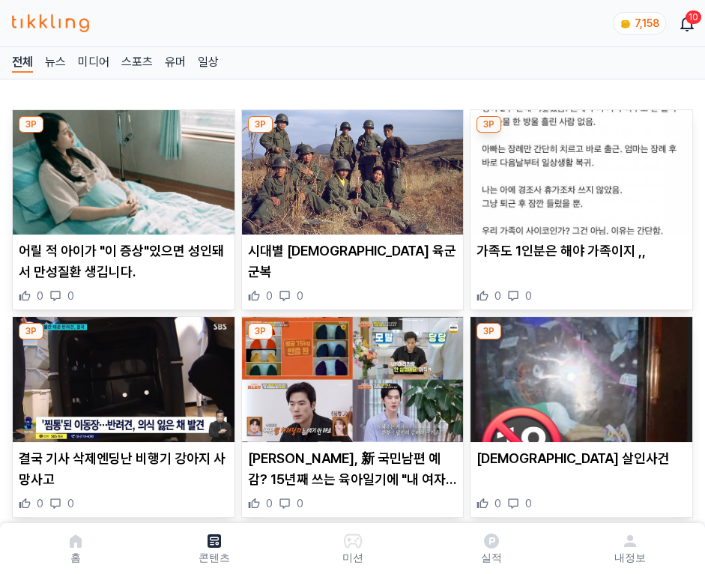
click at [578, 168] on img at bounding box center [581, 172] width 222 height 124
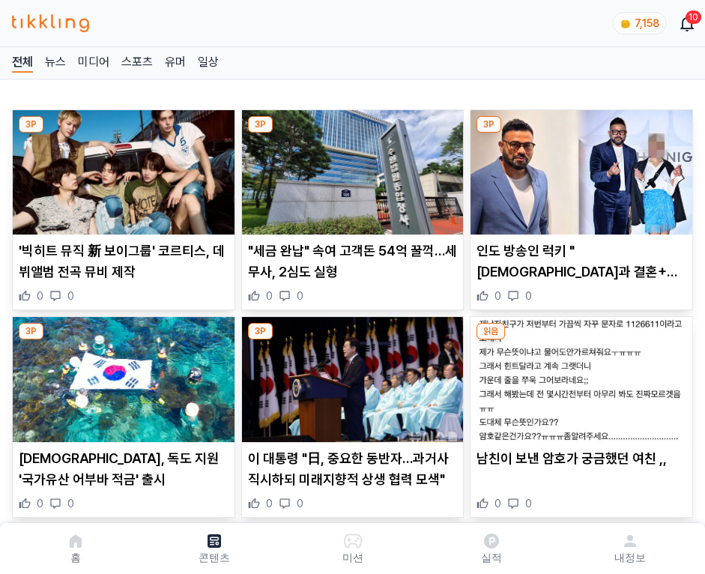
click at [578, 168] on img at bounding box center [581, 172] width 222 height 124
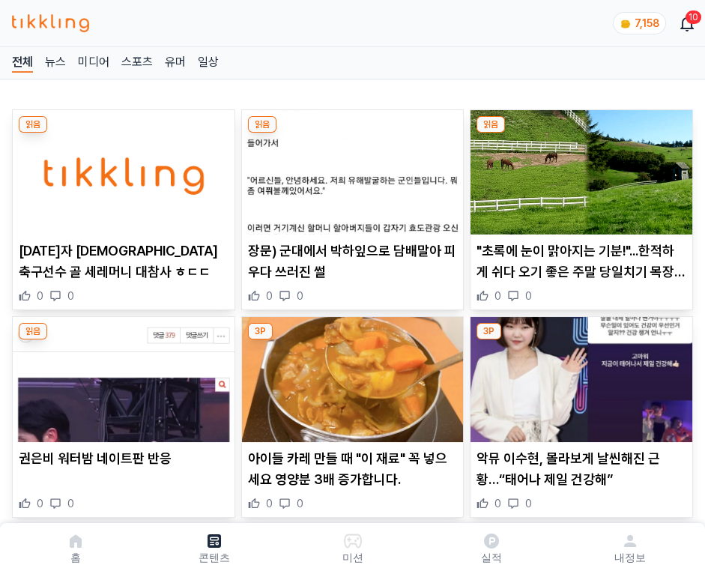
click at [578, 168] on img at bounding box center [581, 172] width 222 height 124
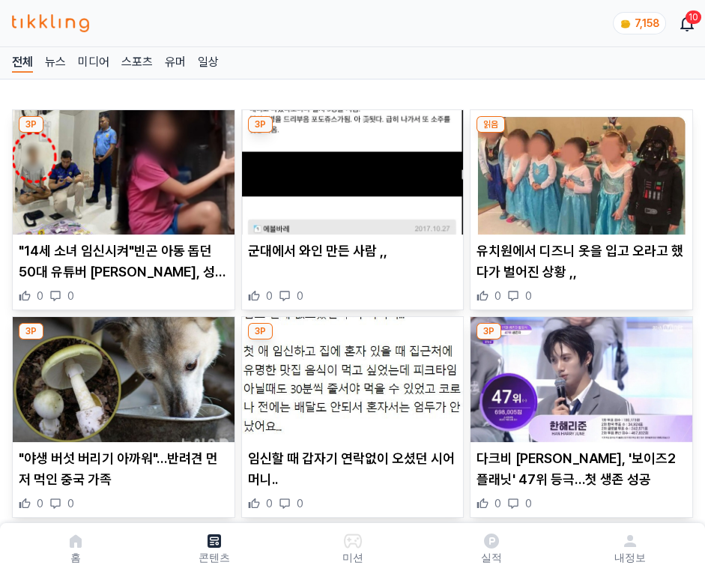
click at [578, 168] on img at bounding box center [581, 172] width 222 height 124
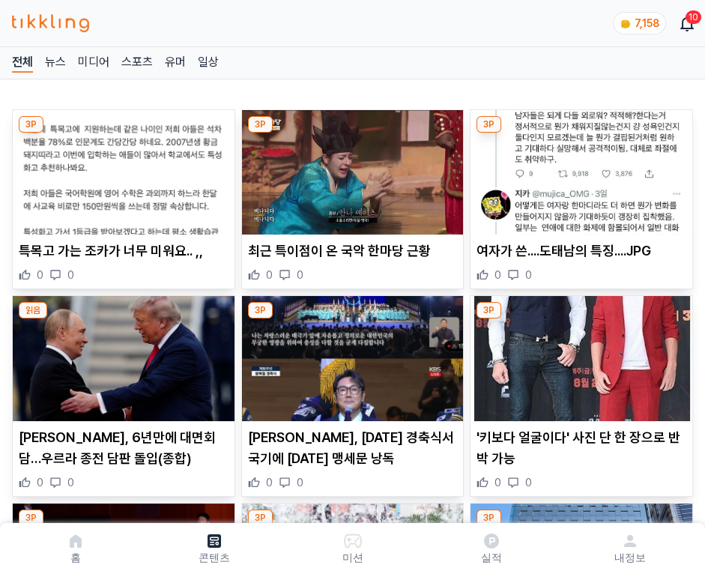
click at [578, 168] on img at bounding box center [581, 172] width 222 height 124
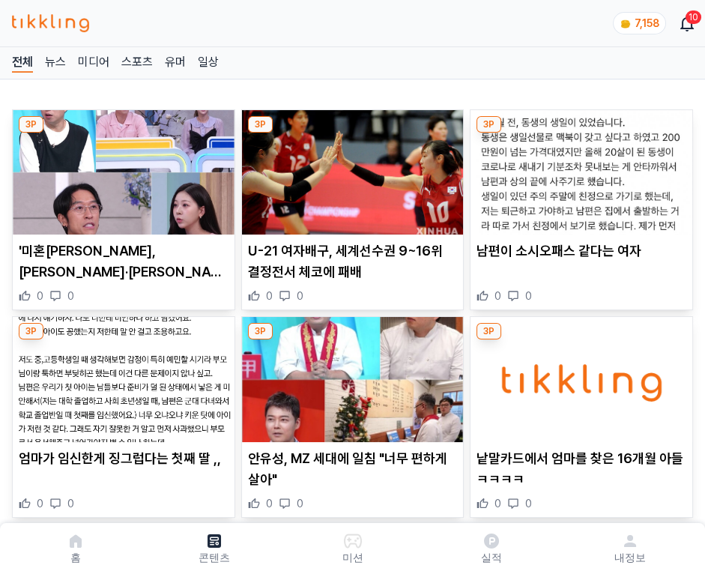
click at [578, 168] on img at bounding box center [581, 172] width 222 height 124
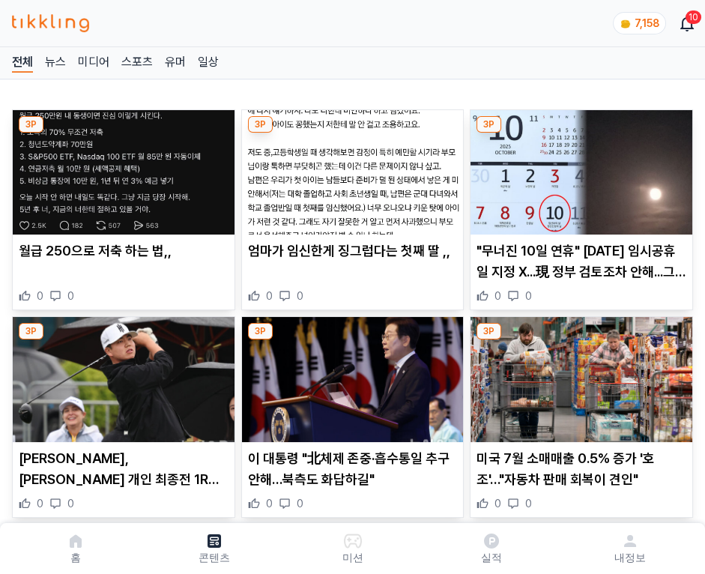
click at [578, 168] on img at bounding box center [581, 172] width 222 height 124
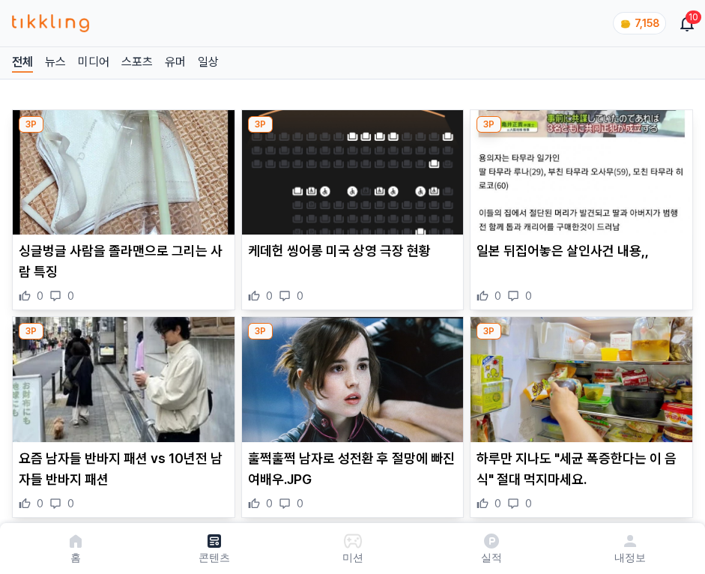
click at [578, 168] on img at bounding box center [581, 172] width 222 height 124
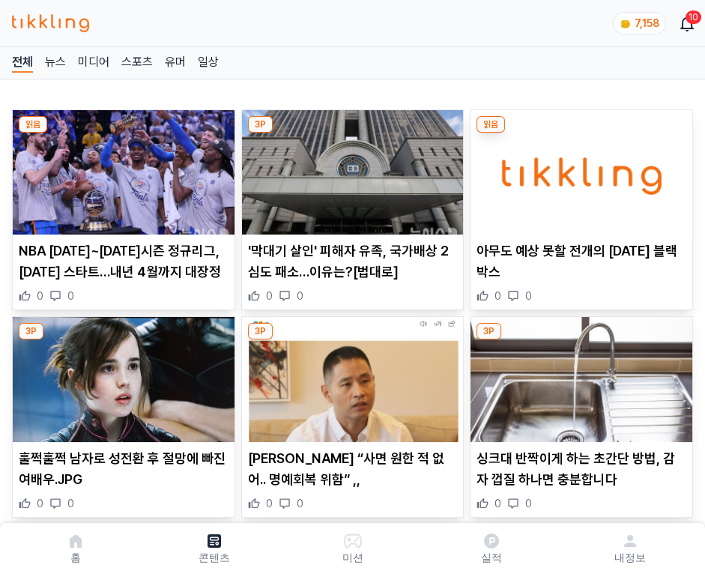
click at [578, 168] on img at bounding box center [581, 172] width 222 height 124
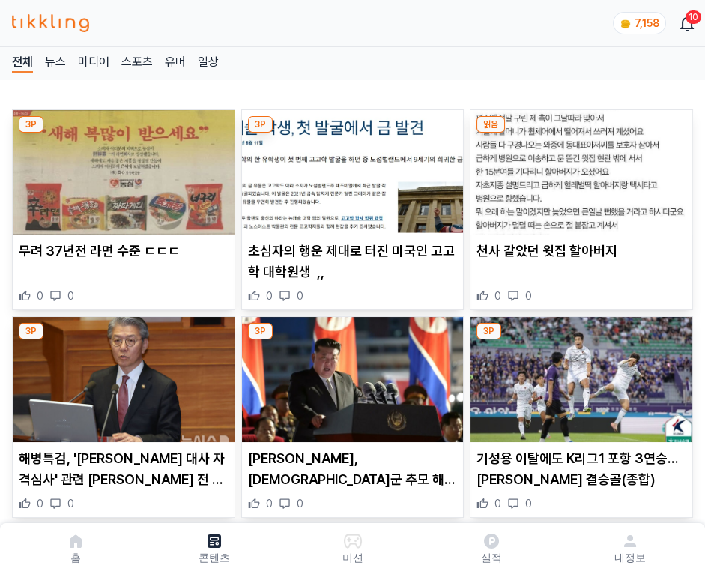
click at [578, 168] on img at bounding box center [581, 172] width 222 height 124
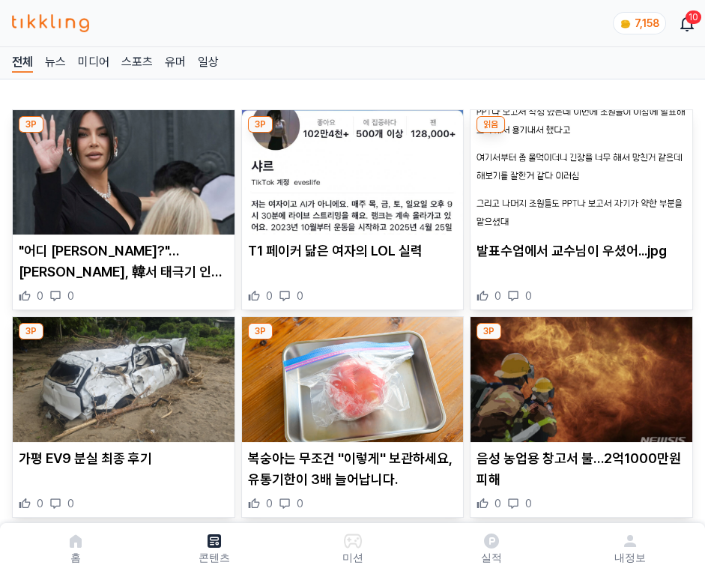
click at [578, 168] on img at bounding box center [581, 172] width 222 height 124
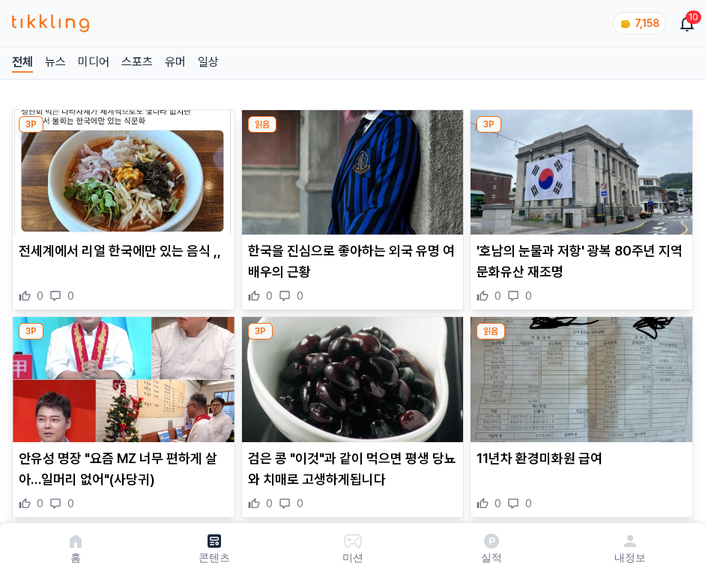
click at [578, 168] on img at bounding box center [581, 172] width 222 height 124
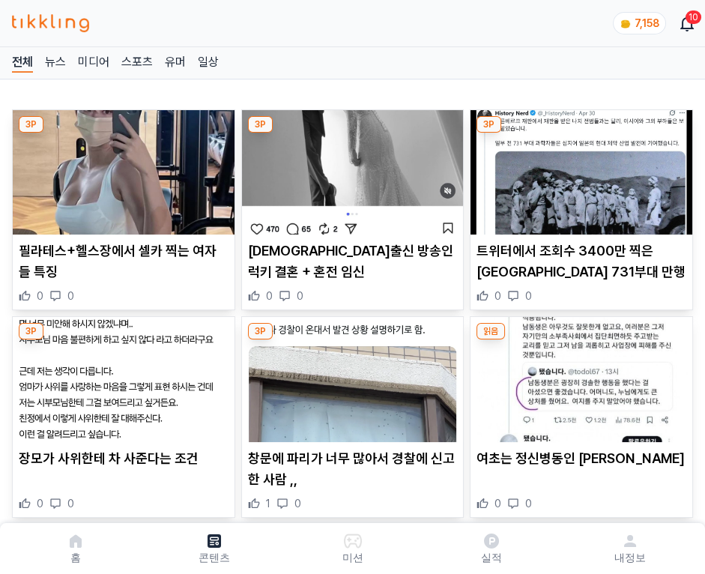
click at [578, 168] on img at bounding box center [581, 172] width 222 height 124
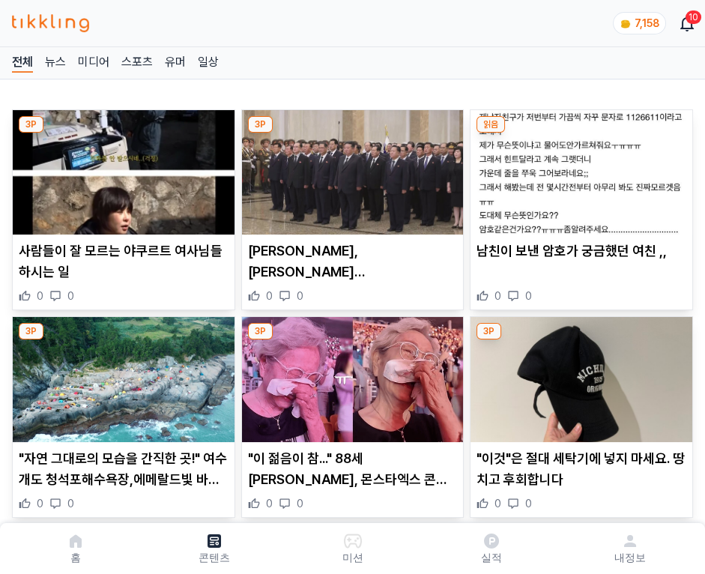
click at [578, 168] on img at bounding box center [581, 172] width 222 height 124
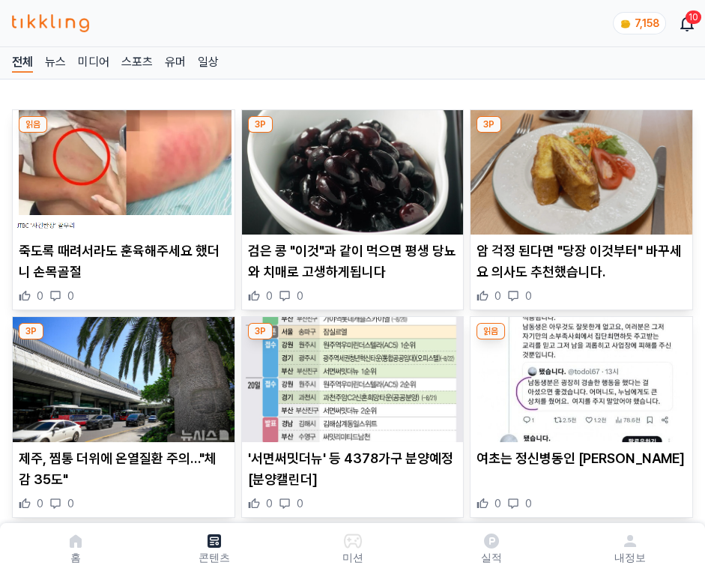
click at [578, 168] on img at bounding box center [581, 172] width 222 height 124
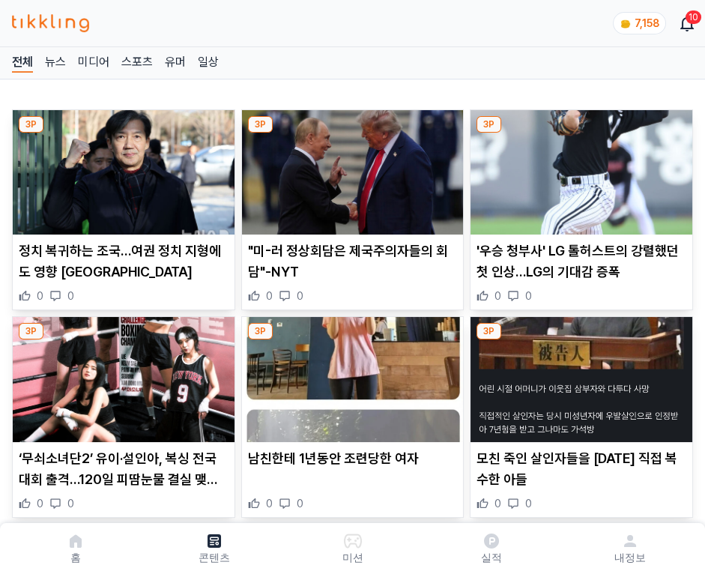
click at [578, 168] on img at bounding box center [581, 172] width 222 height 124
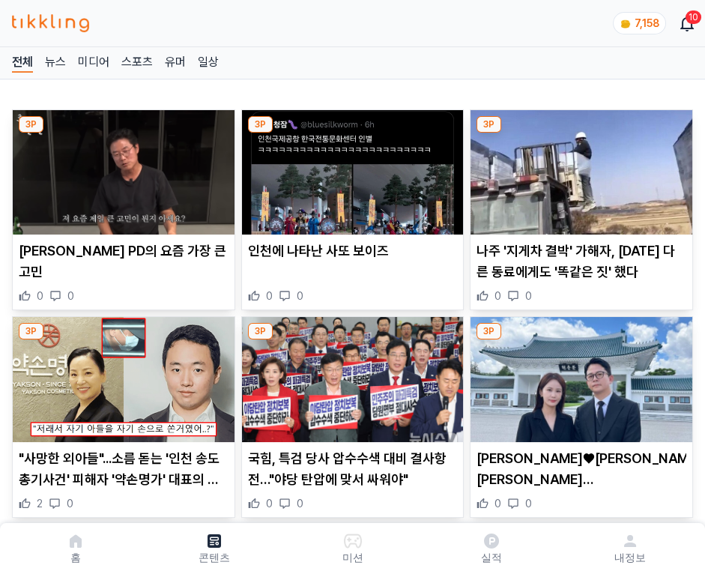
click at [578, 168] on img at bounding box center [581, 172] width 222 height 124
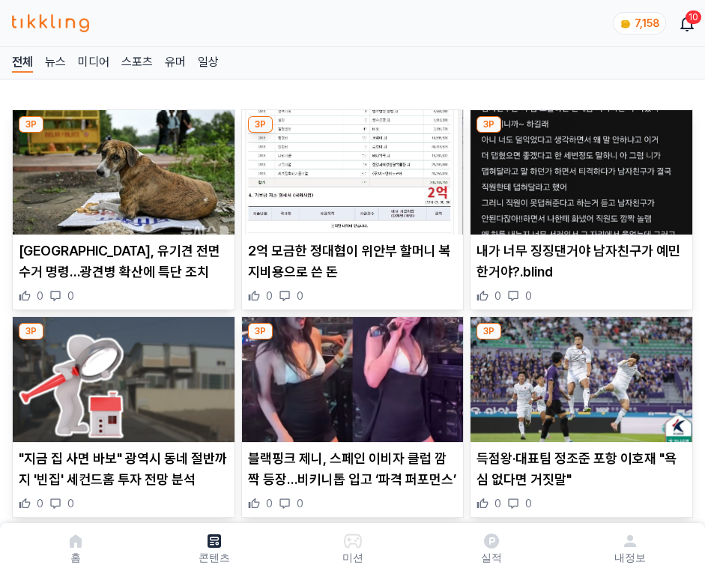
click at [578, 168] on img at bounding box center [581, 172] width 222 height 124
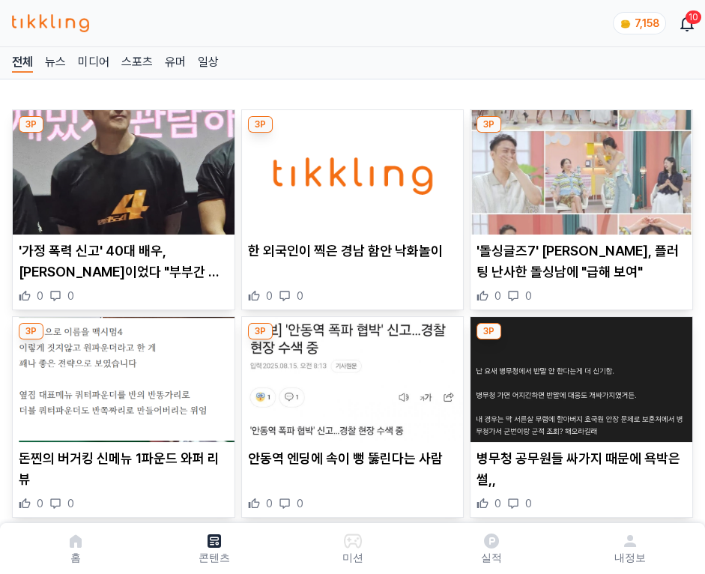
click at [578, 168] on img at bounding box center [581, 172] width 222 height 124
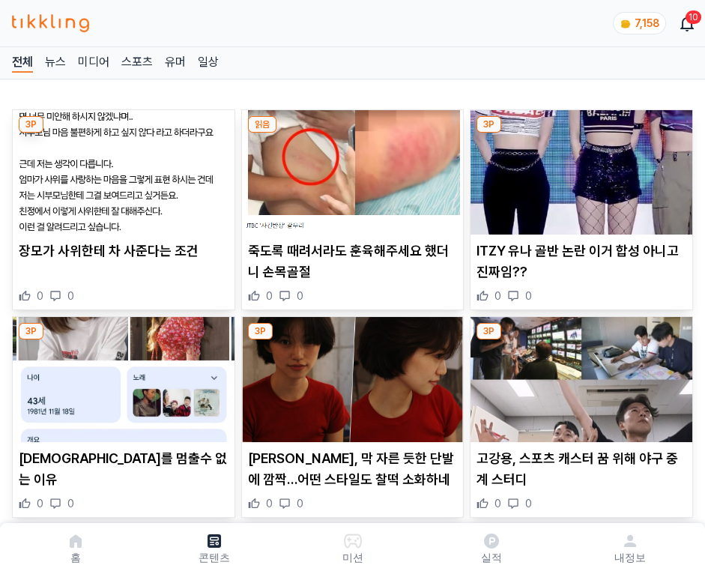
click at [578, 168] on img at bounding box center [581, 172] width 222 height 124
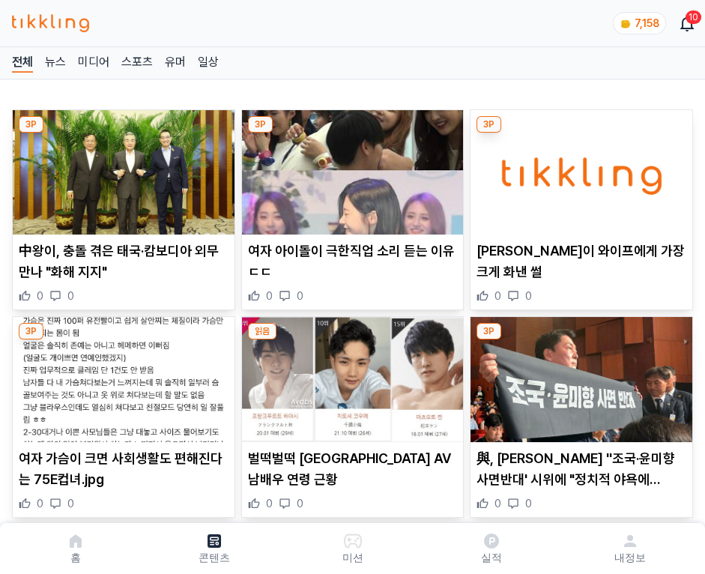
click at [578, 168] on img at bounding box center [581, 172] width 222 height 124
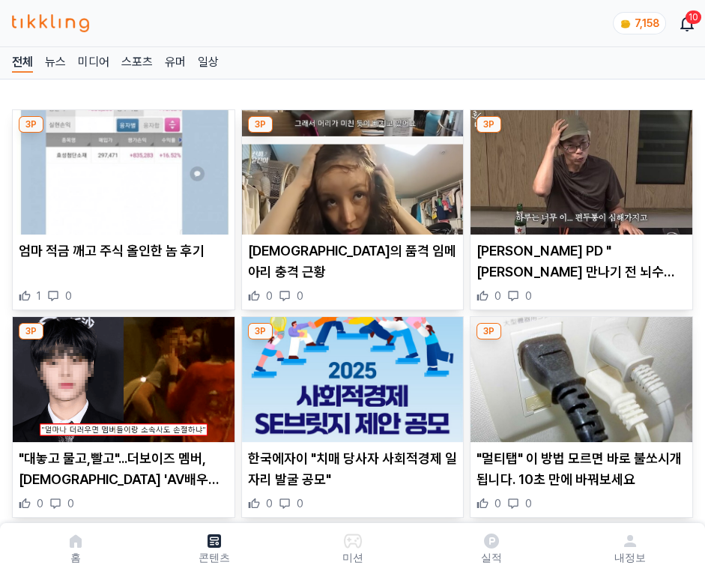
click at [578, 168] on img at bounding box center [581, 172] width 222 height 124
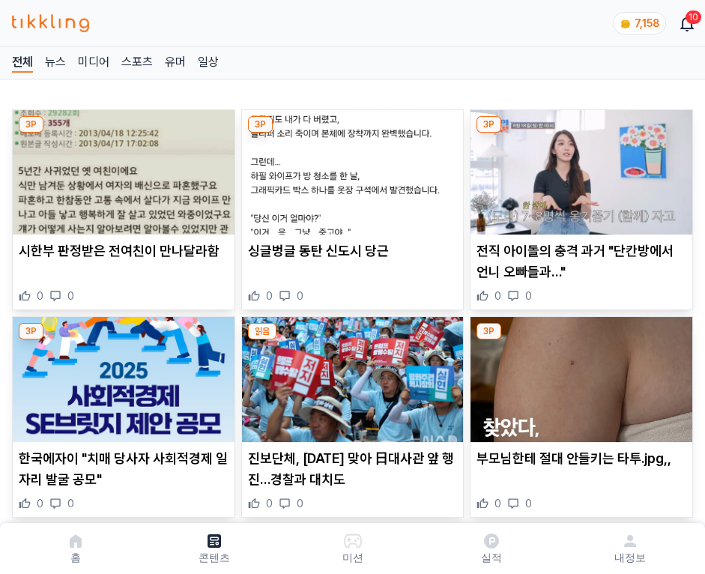
click at [578, 168] on img at bounding box center [581, 172] width 222 height 124
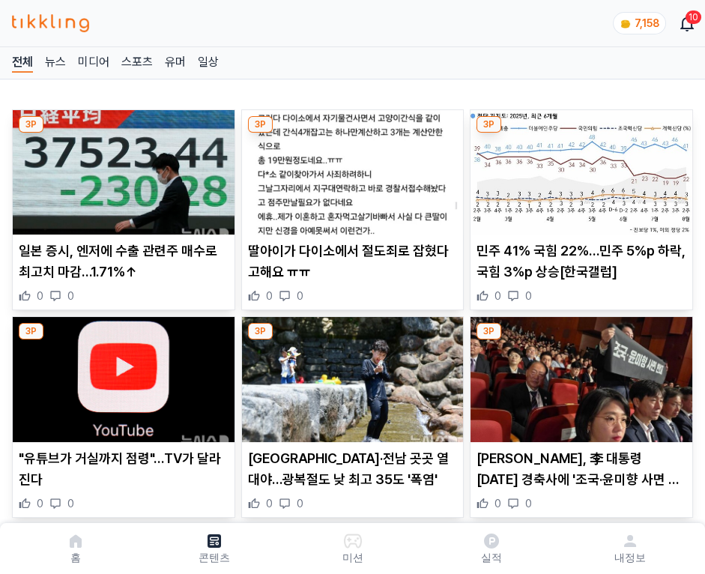
click at [578, 168] on img at bounding box center [581, 172] width 222 height 124
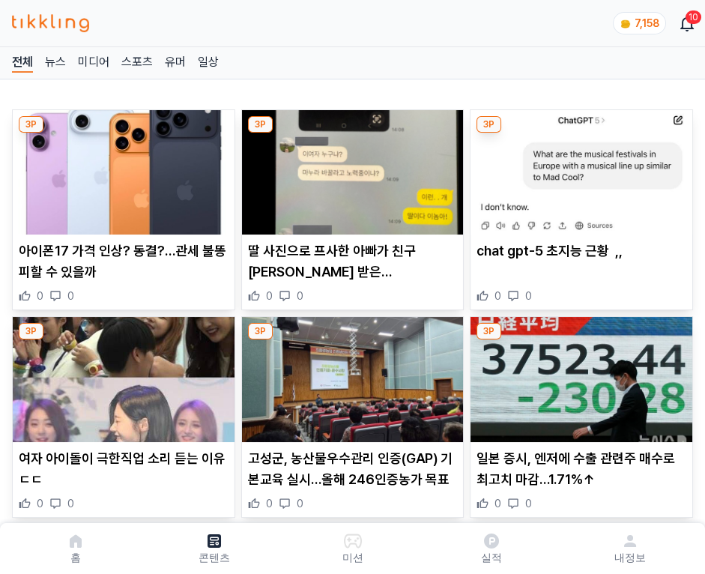
click at [578, 168] on img at bounding box center [581, 172] width 222 height 124
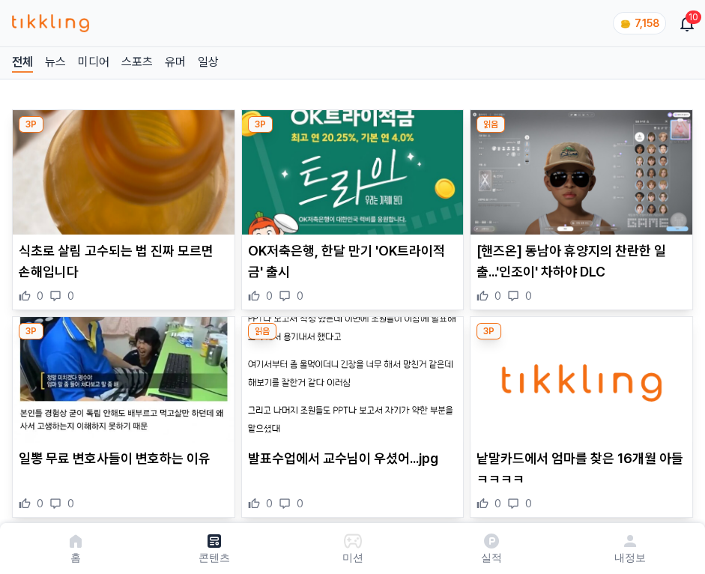
click at [578, 168] on img at bounding box center [581, 172] width 222 height 124
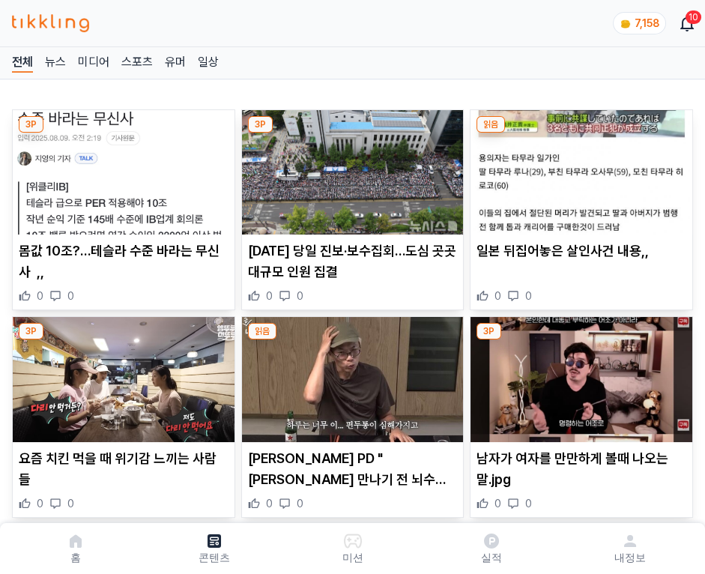
click at [578, 168] on img at bounding box center [581, 172] width 222 height 124
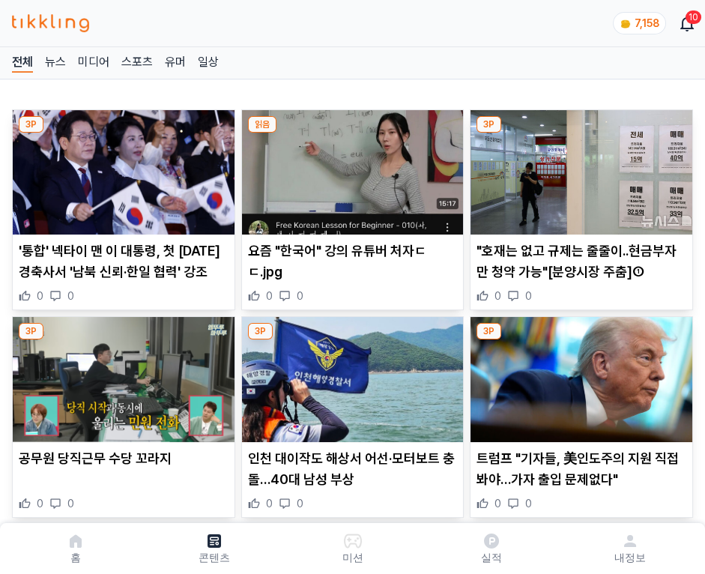
click at [578, 168] on img at bounding box center [581, 172] width 222 height 124
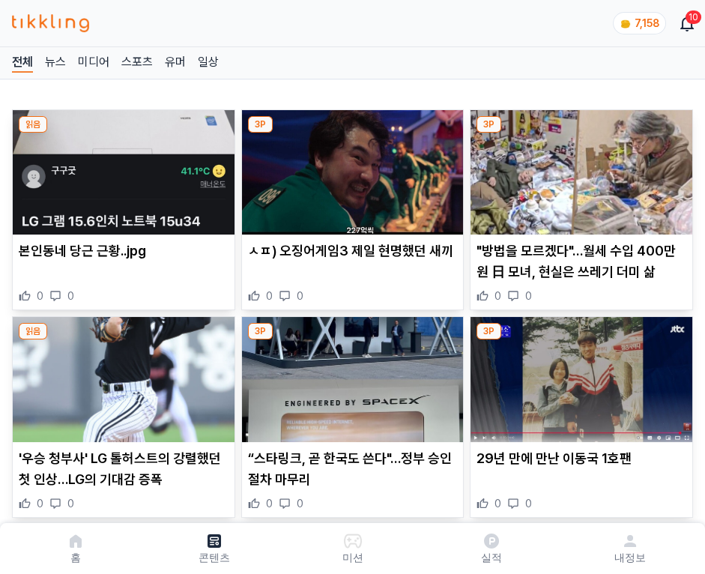
click at [578, 168] on img at bounding box center [581, 172] width 222 height 124
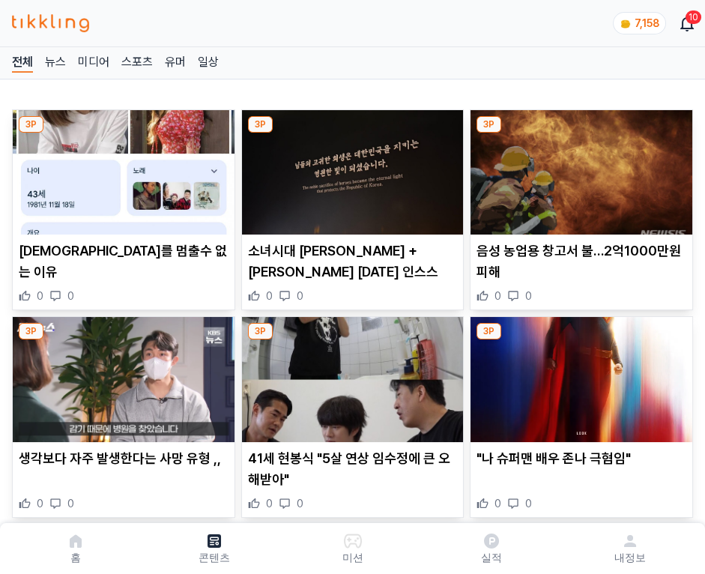
click at [578, 168] on img at bounding box center [581, 172] width 222 height 124
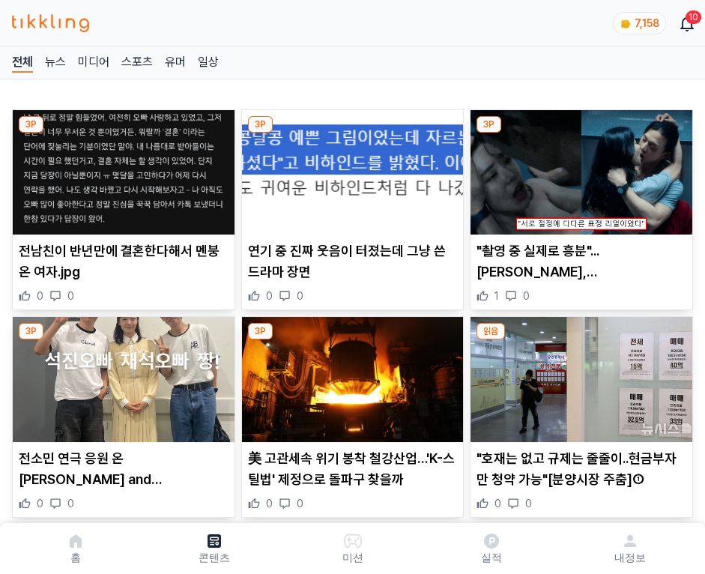
click at [578, 168] on img at bounding box center [581, 172] width 222 height 124
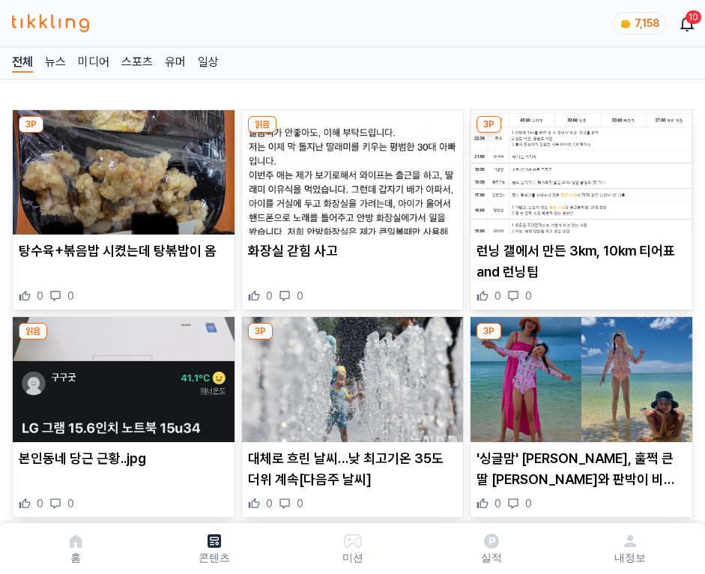
click at [578, 168] on img at bounding box center [581, 172] width 222 height 124
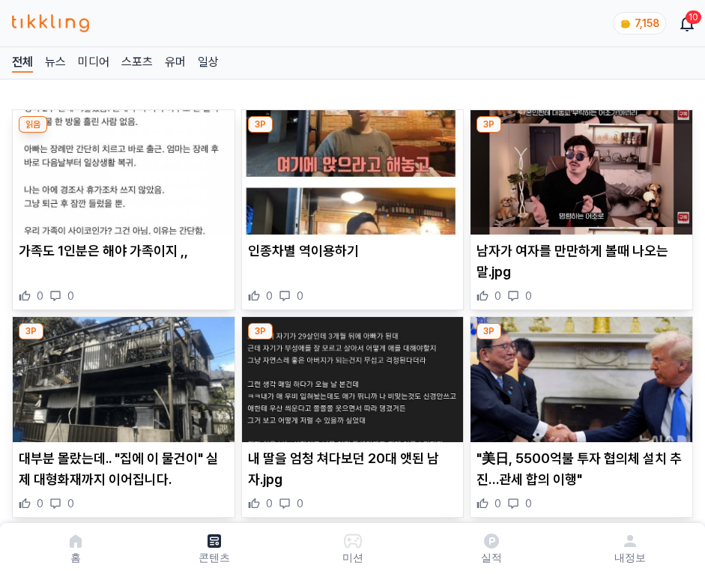
click at [578, 168] on img at bounding box center [581, 172] width 222 height 124
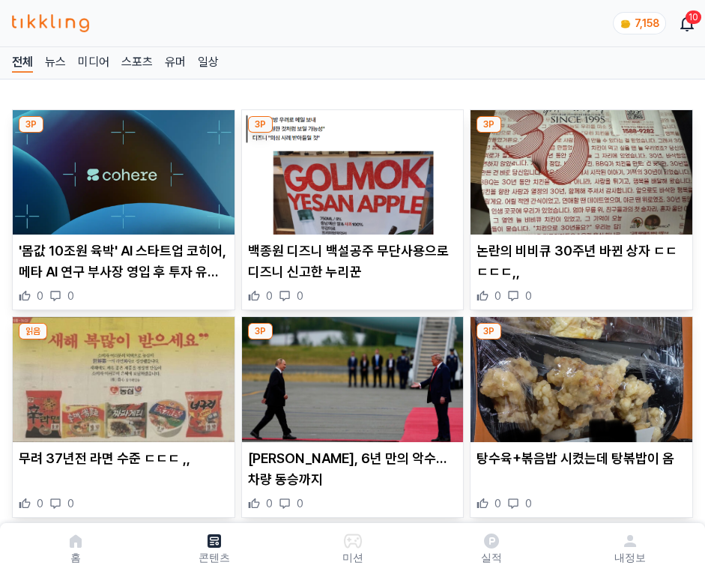
click at [578, 168] on img at bounding box center [581, 172] width 222 height 124
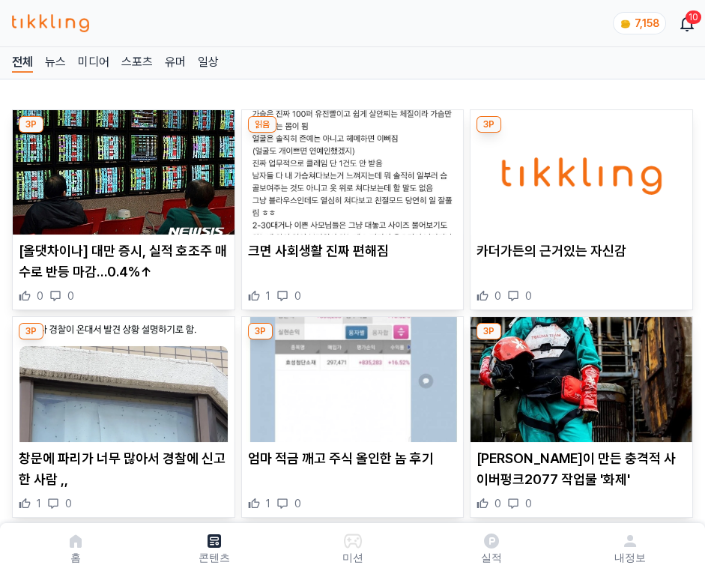
click at [578, 168] on img at bounding box center [581, 172] width 222 height 124
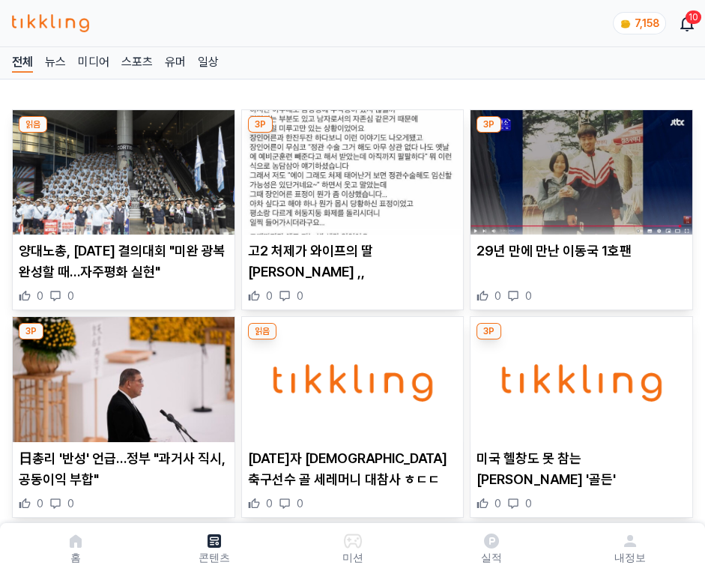
click at [578, 168] on img at bounding box center [581, 172] width 222 height 124
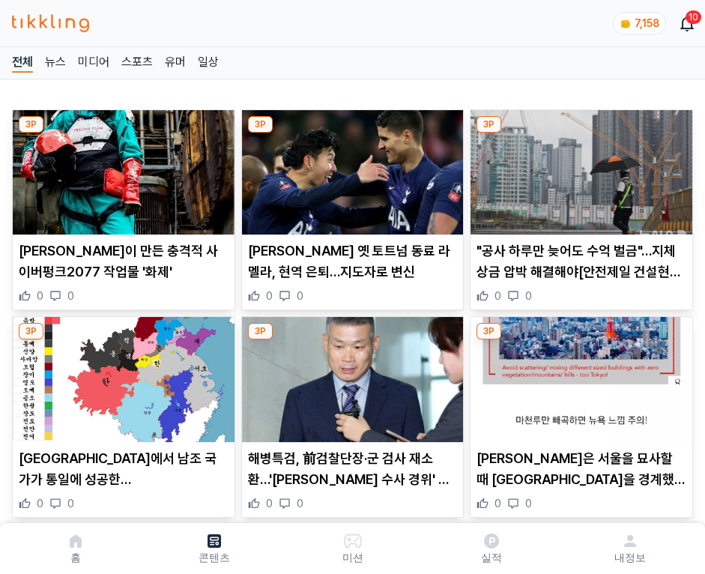
click at [578, 168] on img at bounding box center [581, 172] width 222 height 124
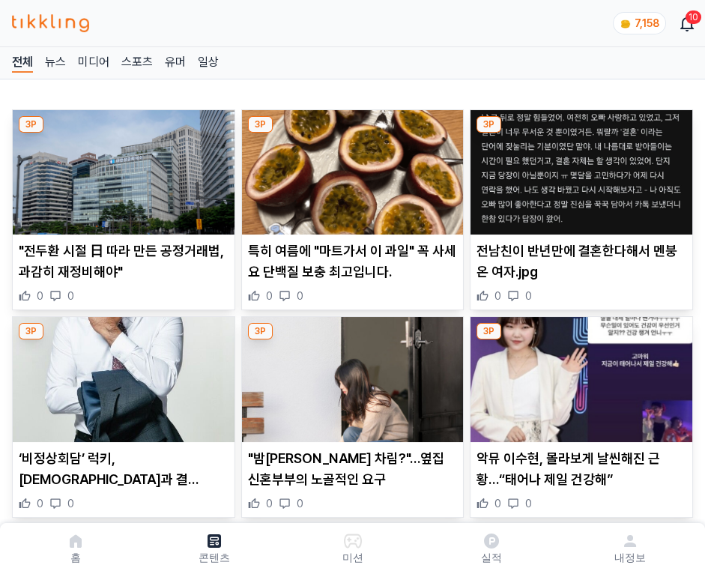
click at [578, 168] on img at bounding box center [581, 172] width 222 height 124
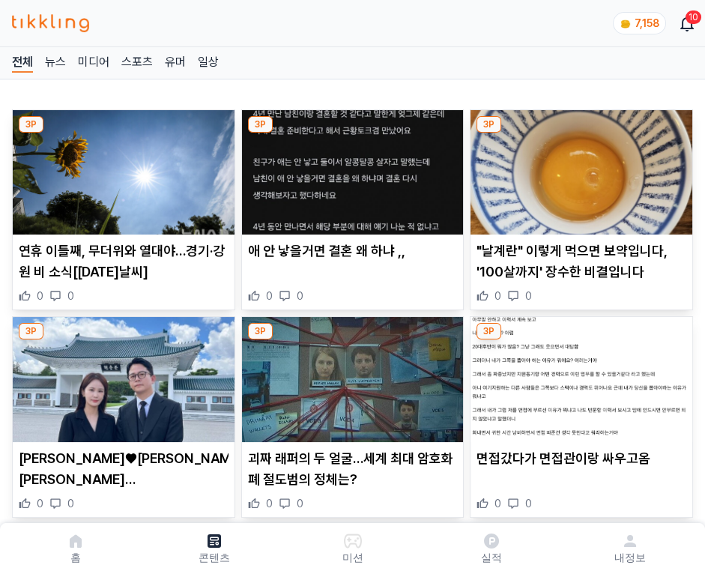
click at [578, 168] on img at bounding box center [581, 172] width 222 height 124
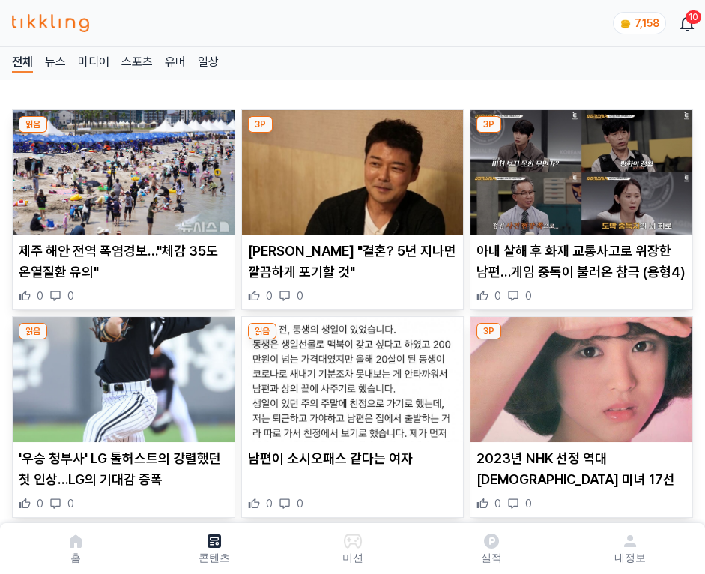
click at [578, 168] on img at bounding box center [581, 172] width 222 height 124
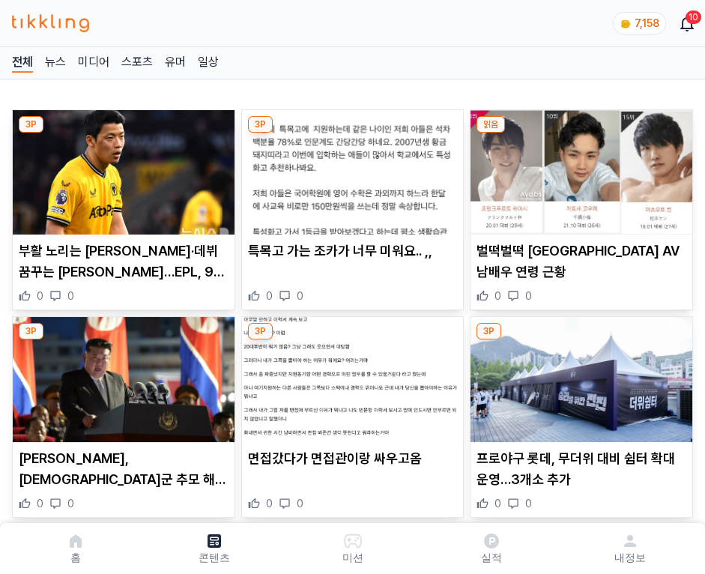
click at [578, 168] on img at bounding box center [581, 172] width 222 height 124
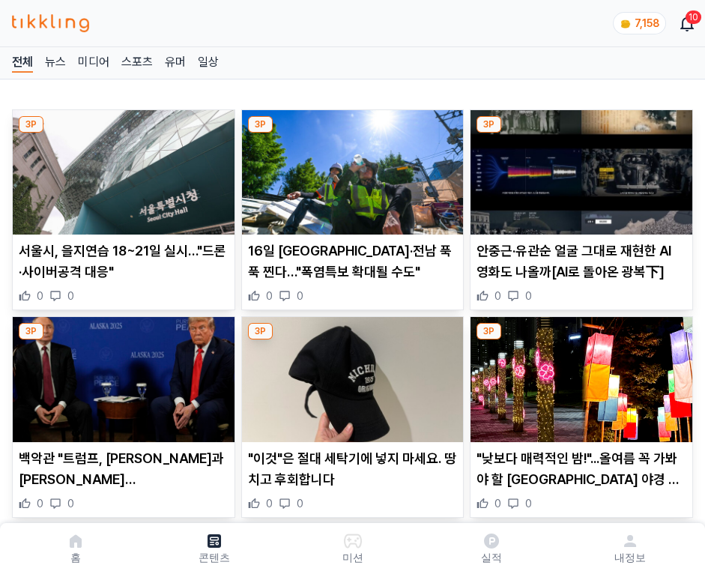
click at [578, 168] on img at bounding box center [581, 172] width 222 height 124
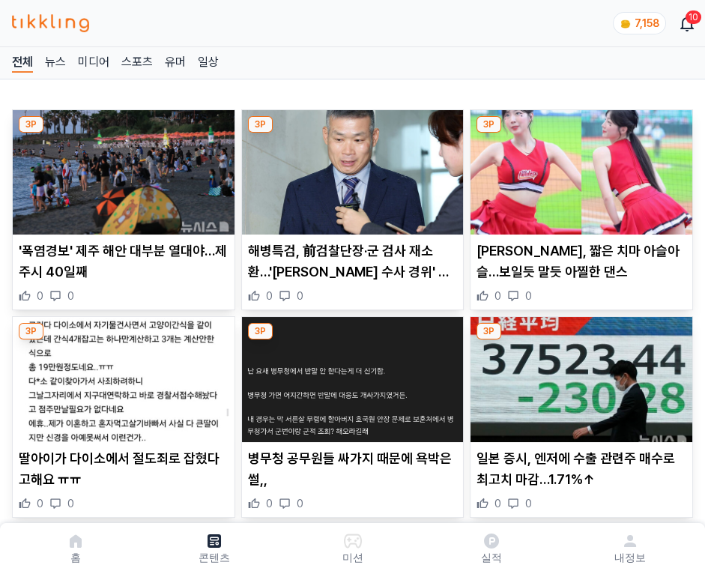
click at [578, 168] on img at bounding box center [581, 172] width 222 height 124
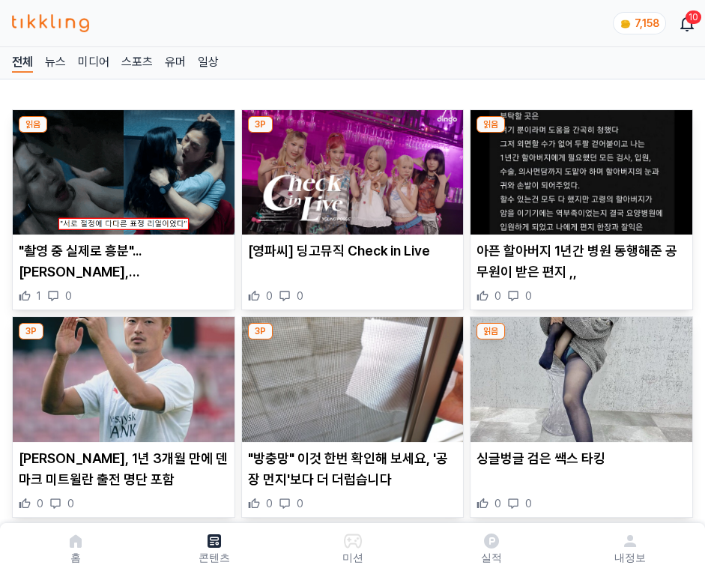
click at [578, 168] on img at bounding box center [581, 172] width 222 height 124
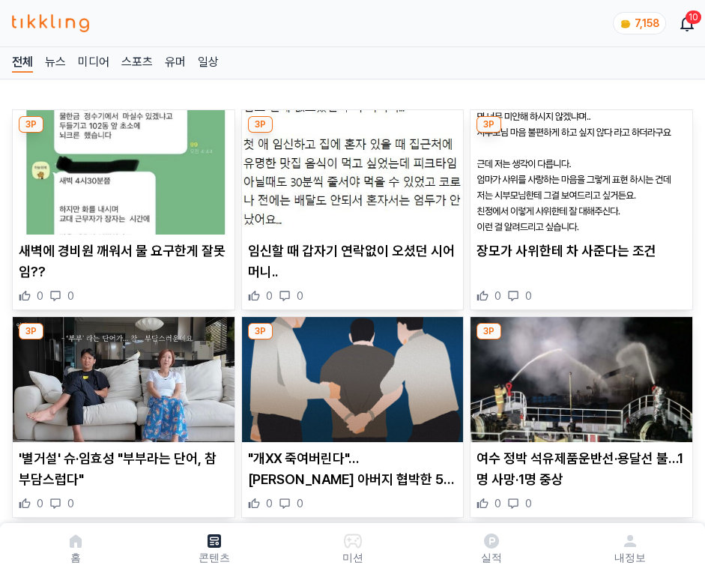
click at [578, 168] on img at bounding box center [581, 172] width 222 height 124
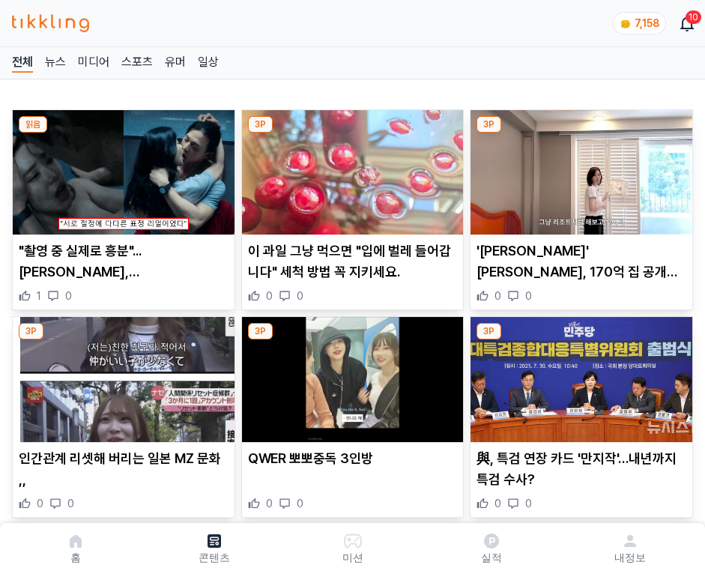
click at [578, 168] on img at bounding box center [581, 172] width 222 height 124
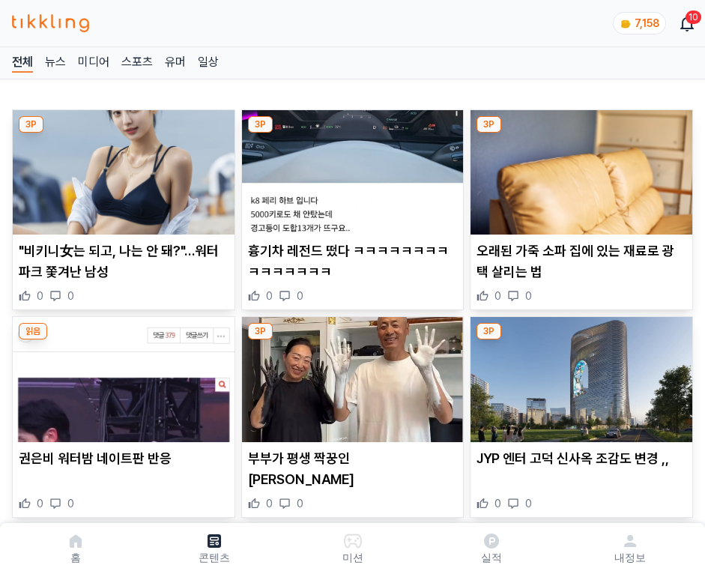
click at [578, 168] on img at bounding box center [581, 172] width 222 height 124
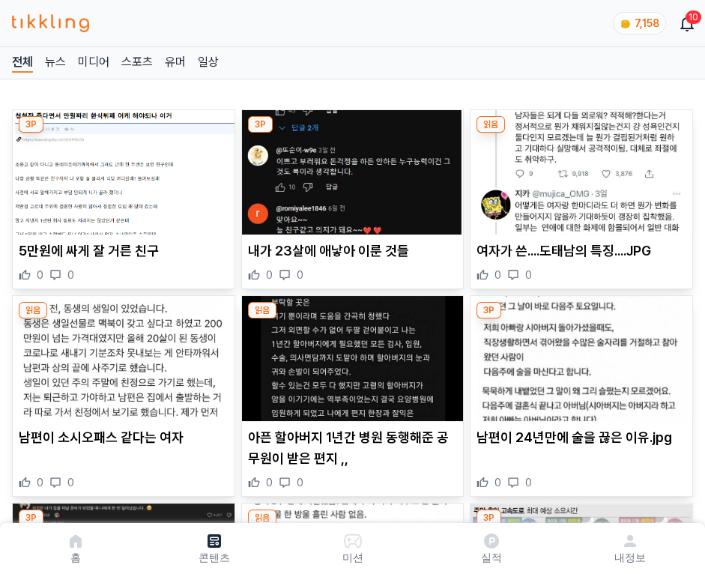
click at [578, 168] on img at bounding box center [581, 172] width 222 height 124
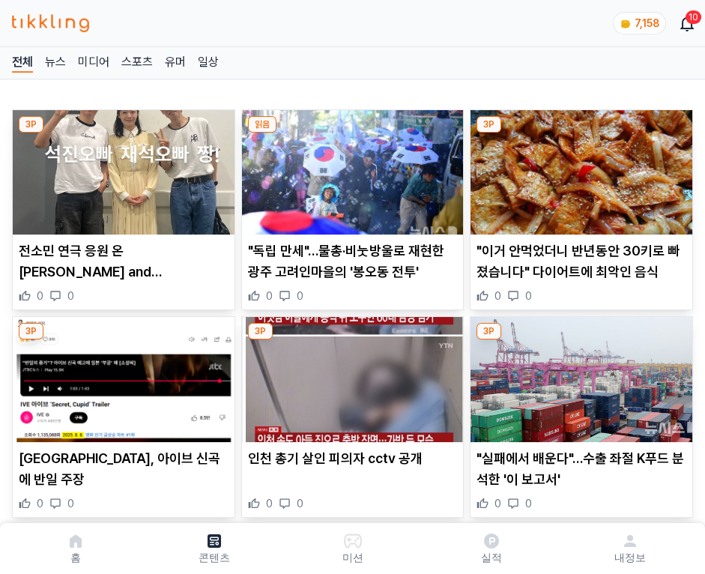
click at [578, 168] on img at bounding box center [581, 172] width 222 height 124
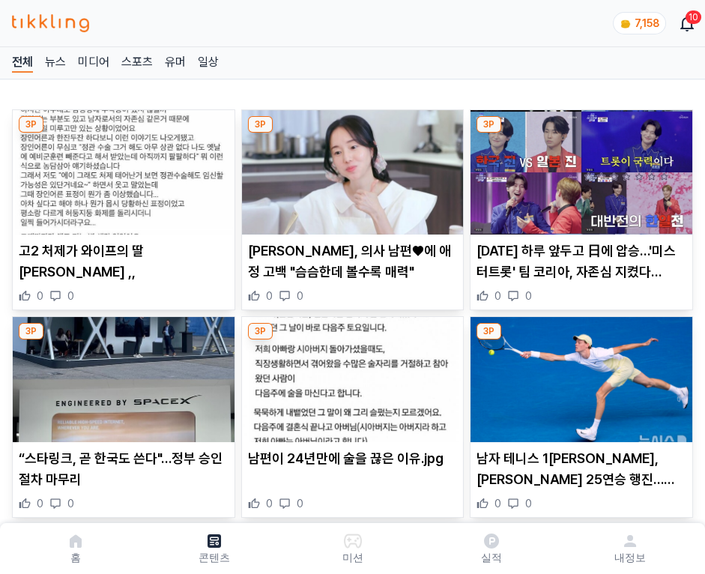
click at [578, 168] on img at bounding box center [581, 172] width 222 height 124
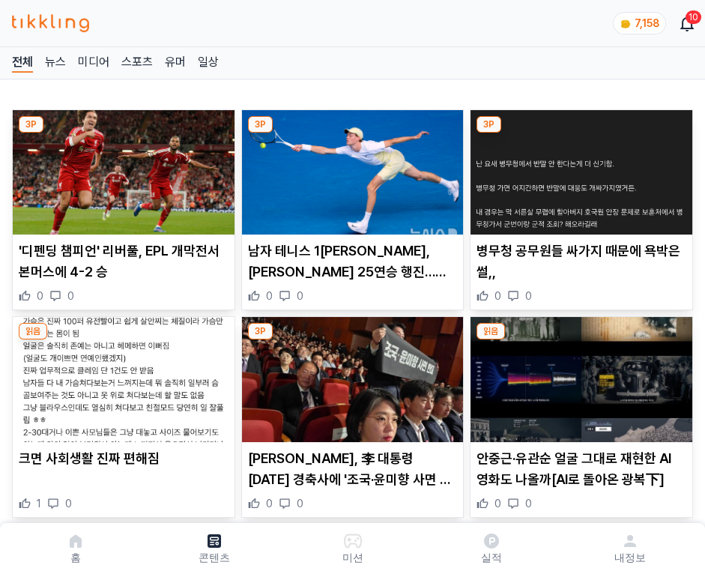
click at [578, 168] on img at bounding box center [581, 172] width 222 height 124
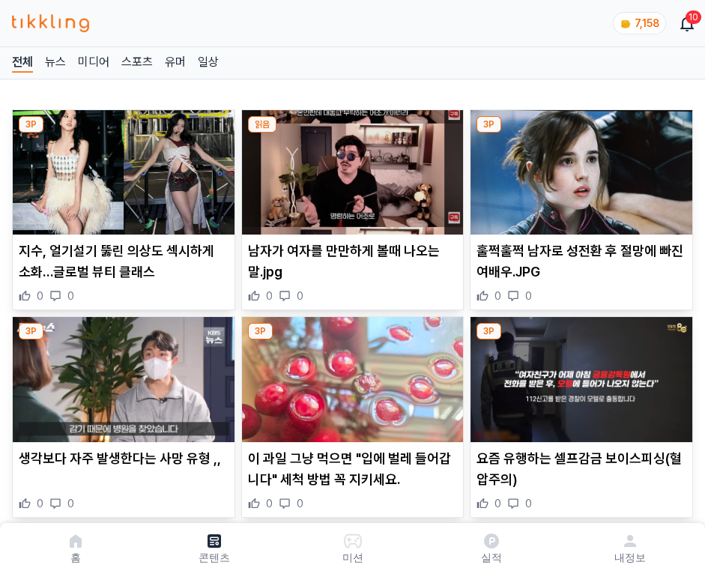
click at [578, 168] on img at bounding box center [581, 172] width 222 height 124
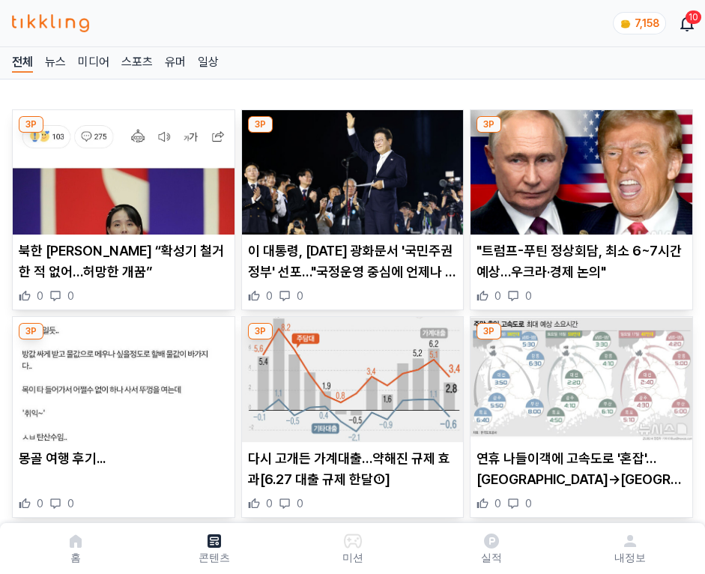
click at [578, 168] on img at bounding box center [581, 172] width 222 height 124
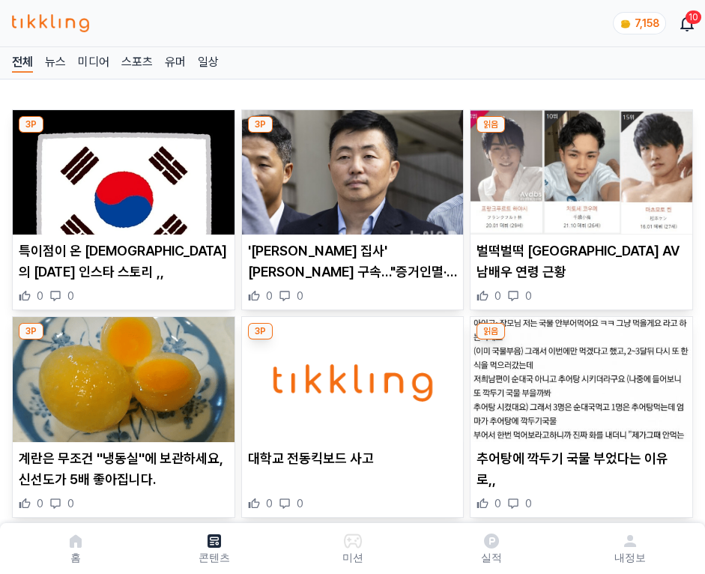
click at [578, 168] on img at bounding box center [581, 172] width 222 height 124
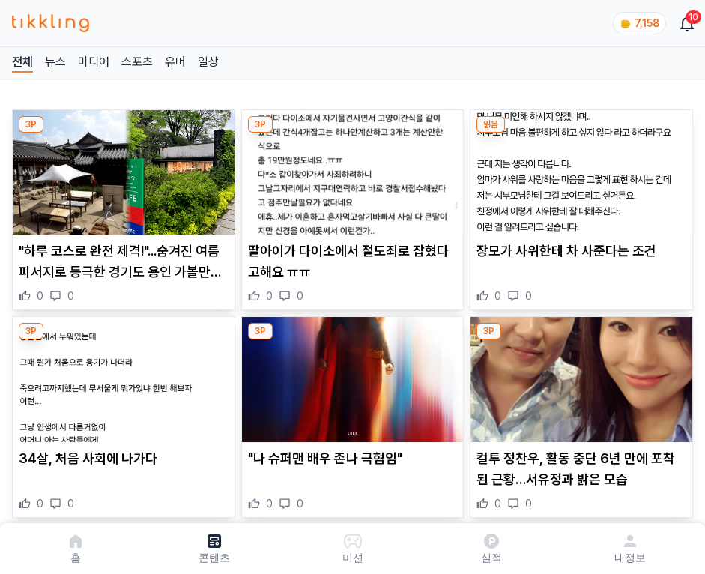
click at [578, 168] on img at bounding box center [581, 172] width 222 height 124
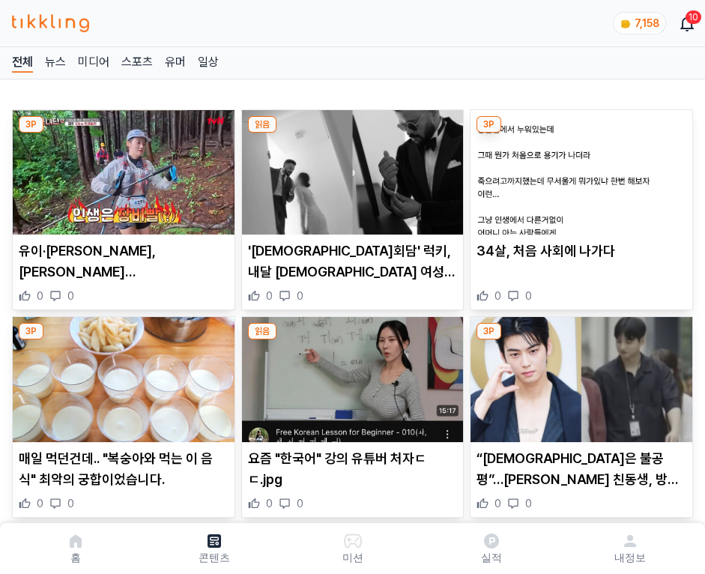
click at [578, 168] on img at bounding box center [581, 172] width 222 height 124
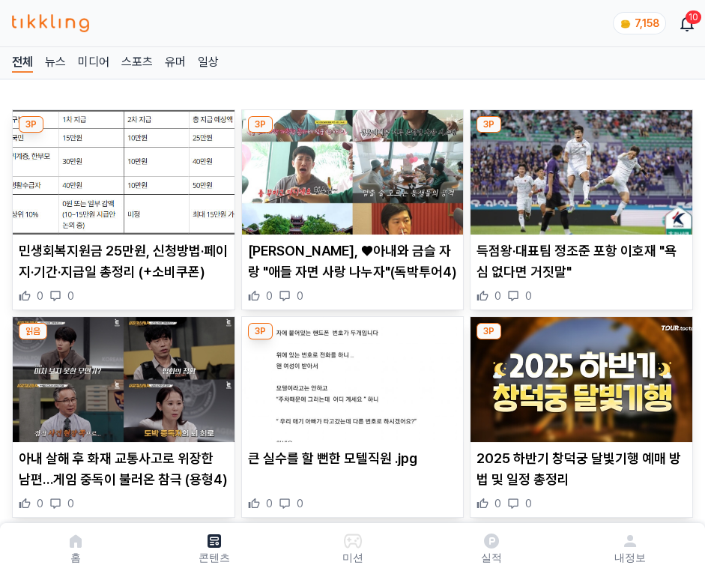
click at [578, 168] on img at bounding box center [581, 172] width 222 height 124
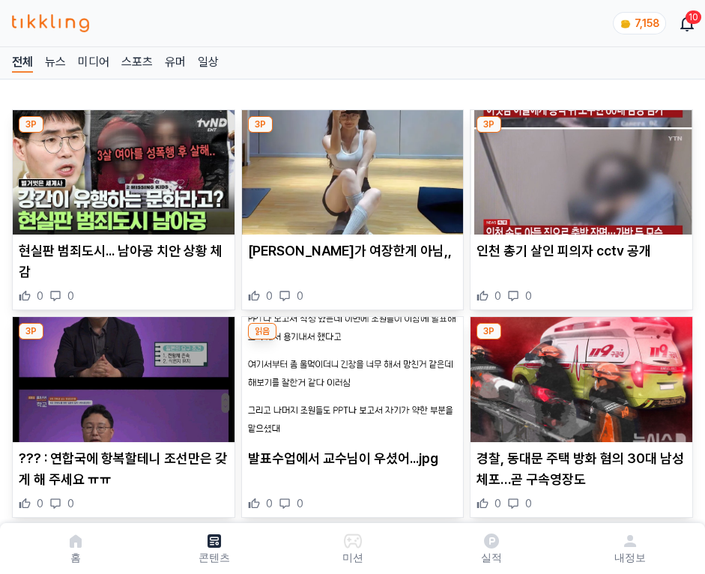
click at [578, 168] on img at bounding box center [581, 172] width 222 height 124
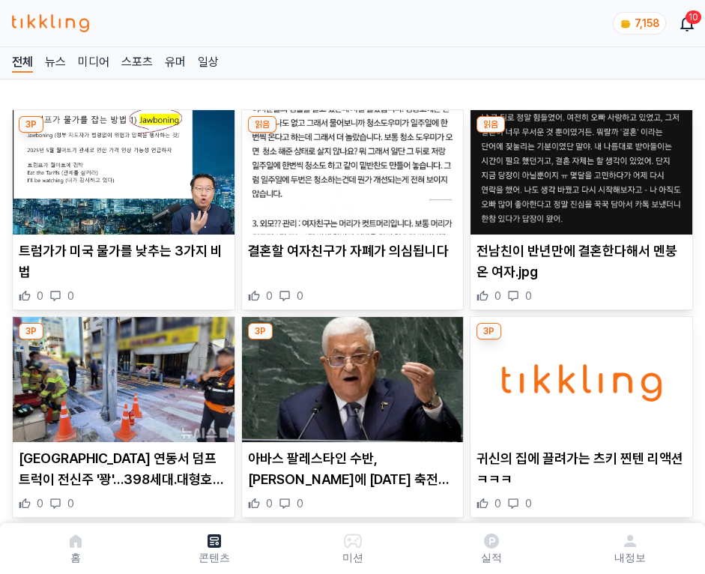
click at [578, 168] on img at bounding box center [581, 172] width 222 height 124
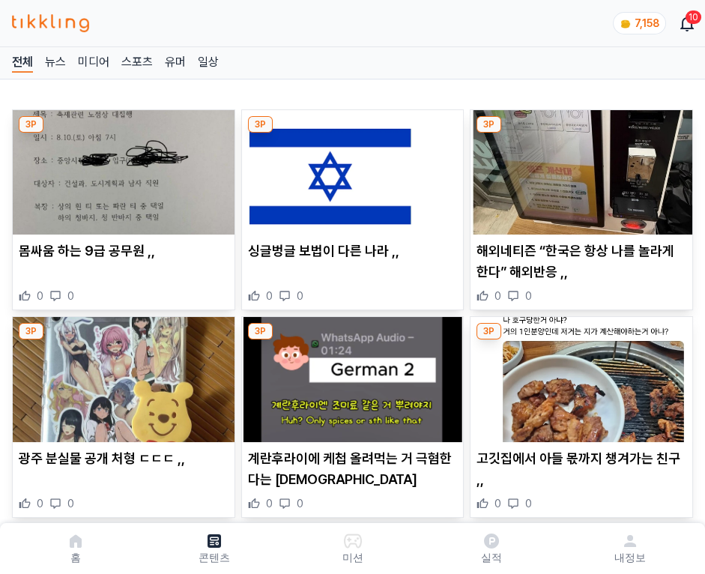
click at [578, 168] on img at bounding box center [581, 172] width 222 height 124
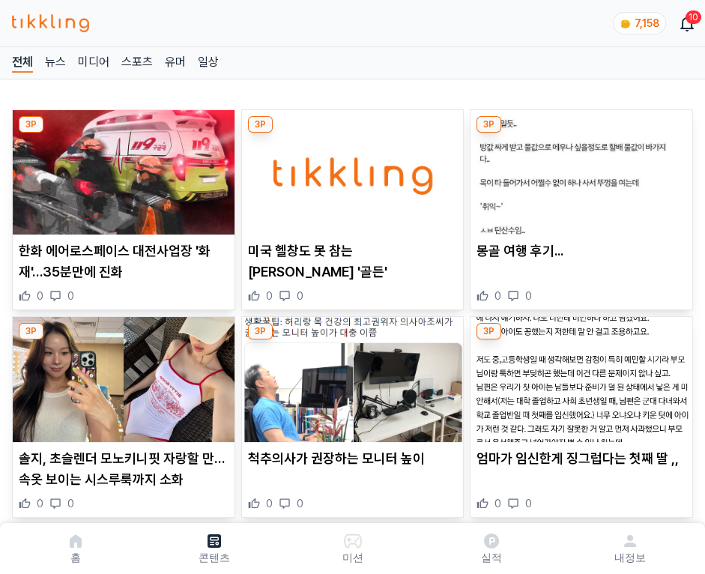
click at [578, 168] on img at bounding box center [581, 172] width 222 height 124
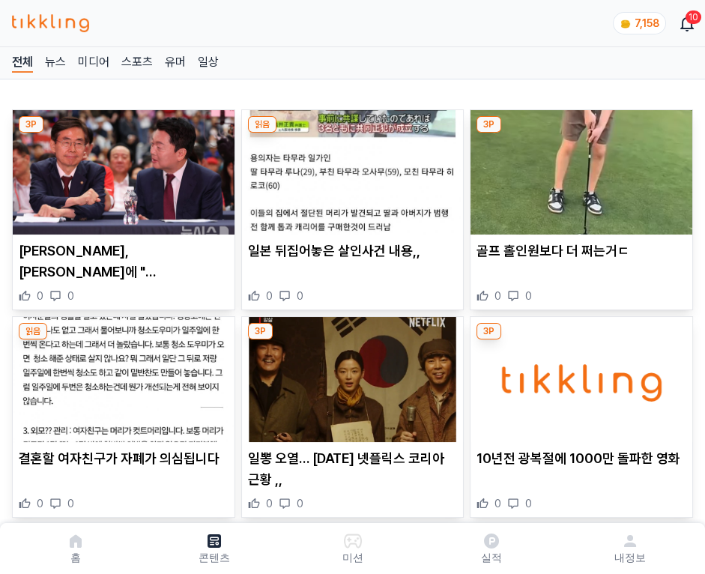
click at [578, 168] on img at bounding box center [581, 172] width 222 height 124
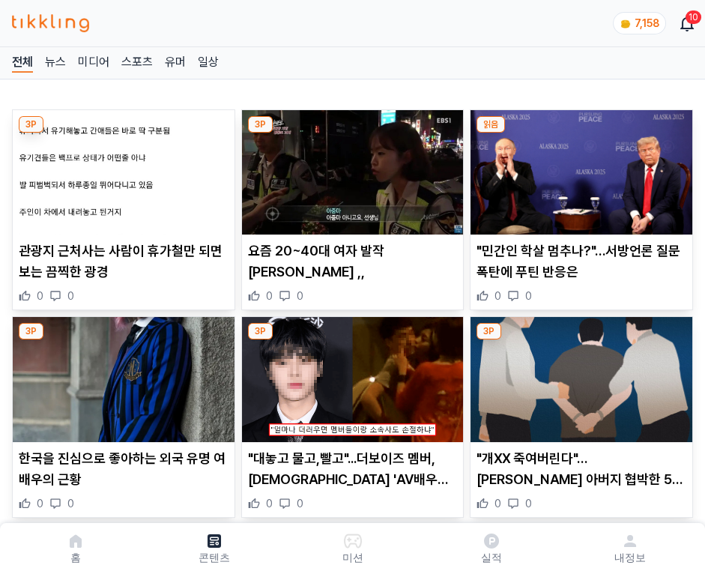
click at [578, 168] on img at bounding box center [581, 172] width 222 height 124
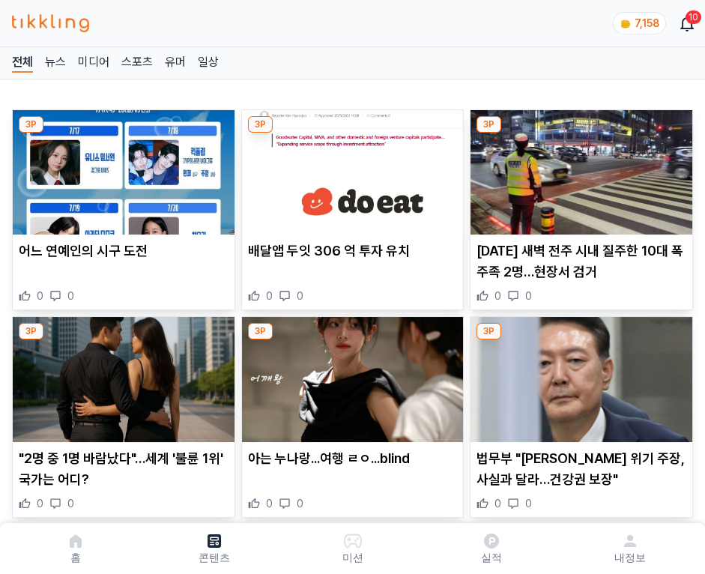
click at [578, 168] on img at bounding box center [581, 172] width 222 height 124
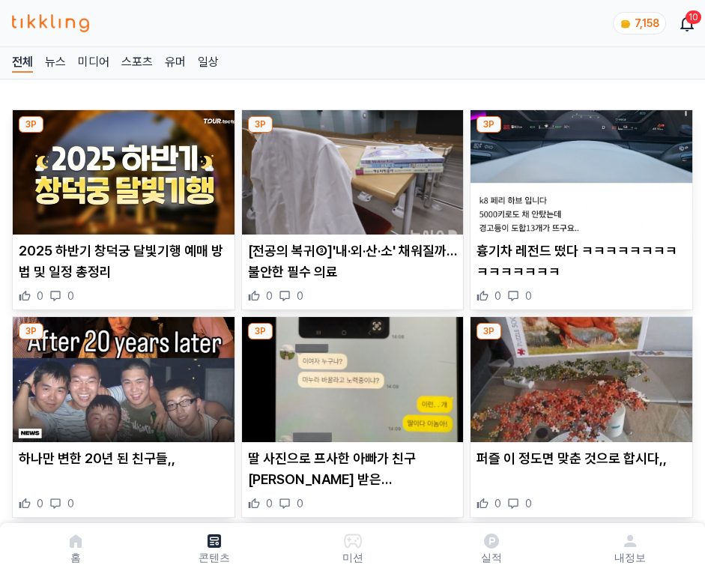
click at [578, 168] on img at bounding box center [581, 172] width 222 height 124
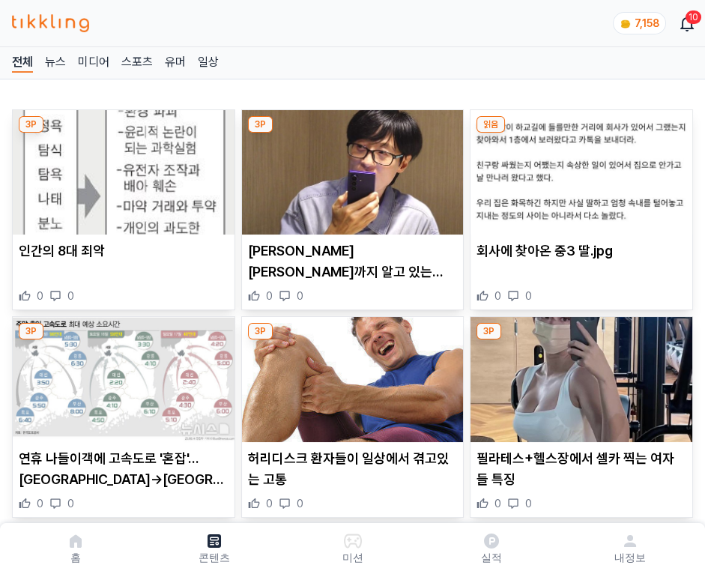
click at [578, 168] on img at bounding box center [581, 172] width 222 height 124
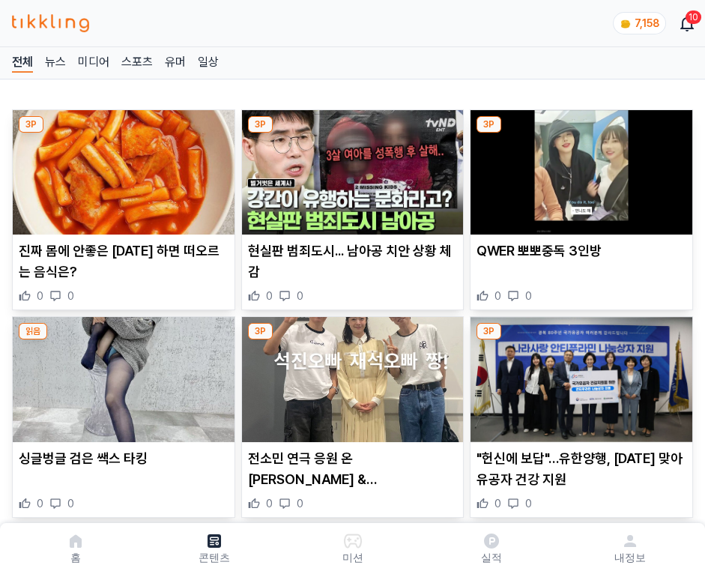
click at [578, 168] on img at bounding box center [581, 172] width 222 height 124
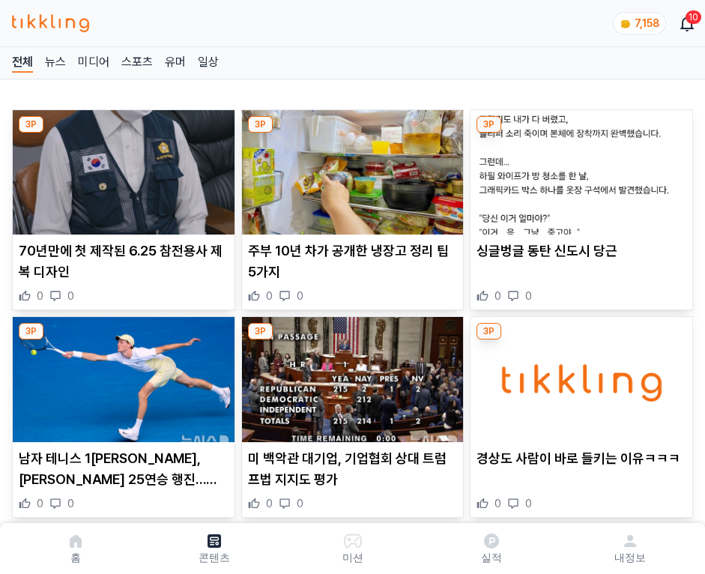
click at [578, 168] on img at bounding box center [581, 172] width 222 height 124
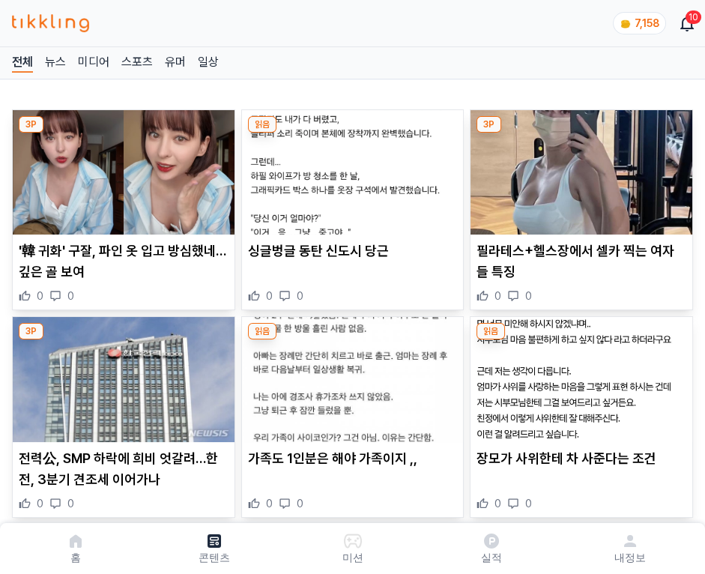
click at [578, 168] on img at bounding box center [581, 172] width 222 height 124
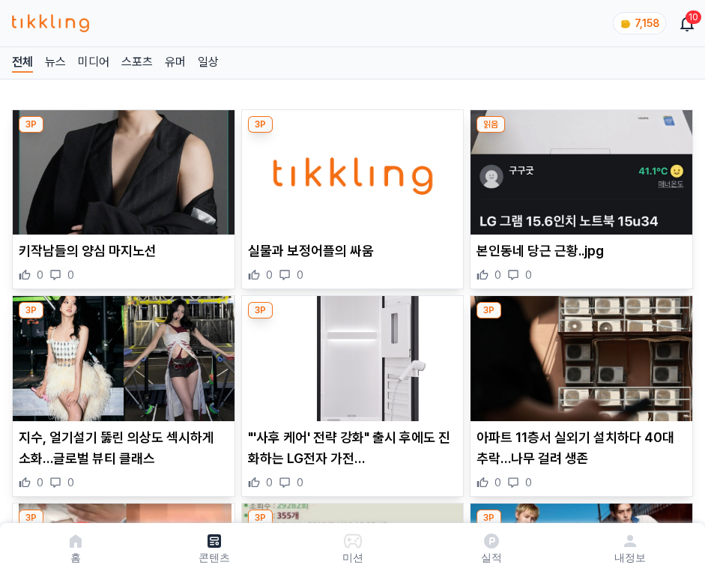
click at [578, 168] on img at bounding box center [581, 172] width 222 height 124
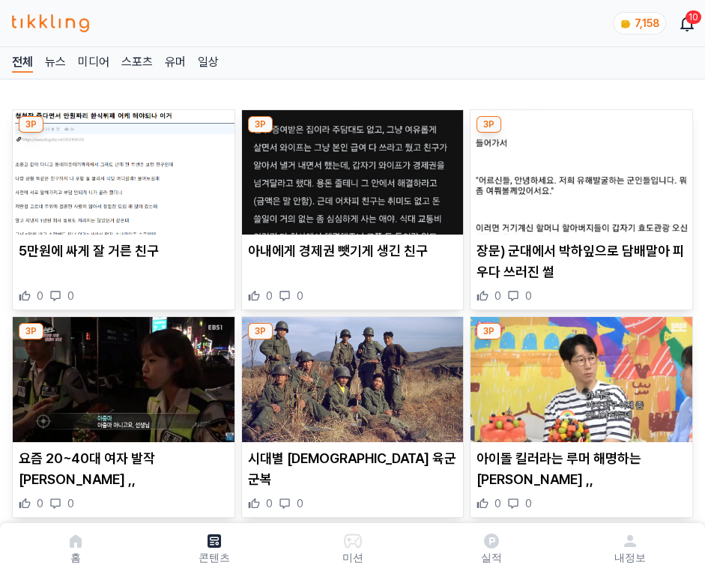
click at [578, 168] on img at bounding box center [581, 172] width 222 height 124
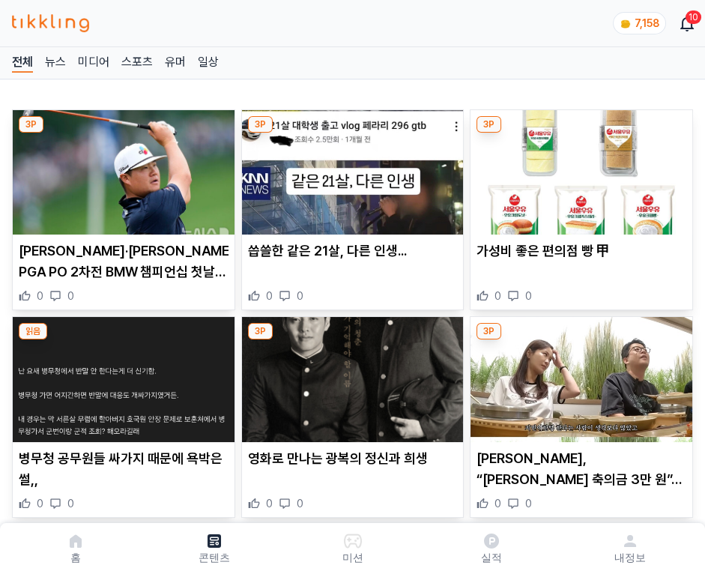
click at [578, 168] on img at bounding box center [581, 172] width 222 height 124
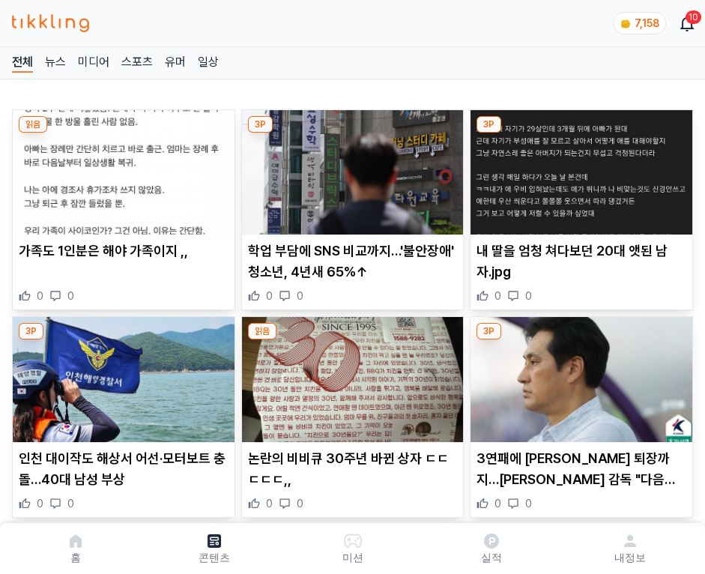
click at [578, 168] on img at bounding box center [581, 172] width 222 height 124
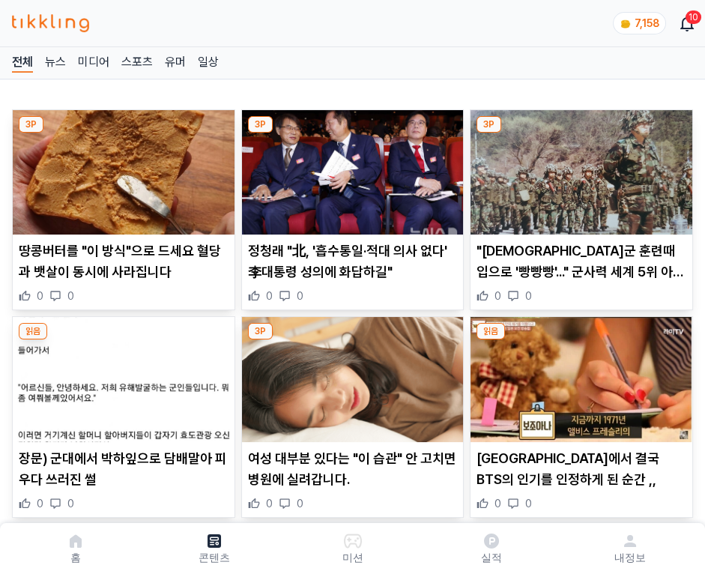
click at [578, 168] on img at bounding box center [581, 172] width 222 height 124
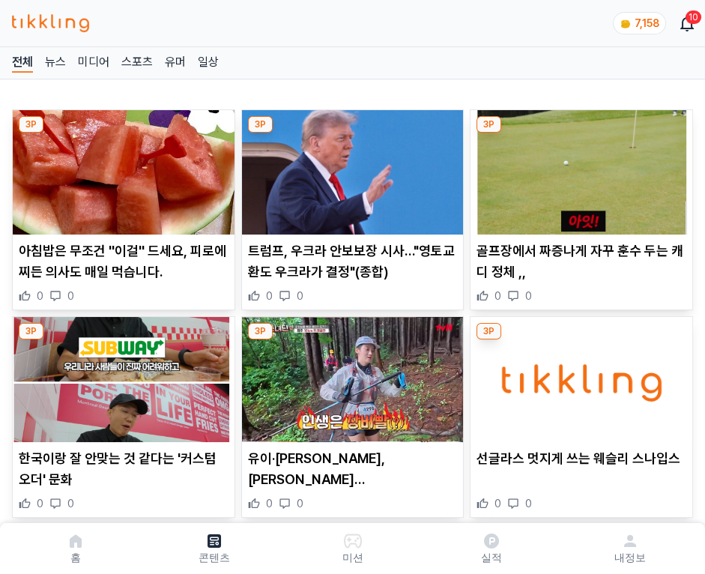
click at [578, 168] on img at bounding box center [581, 172] width 222 height 124
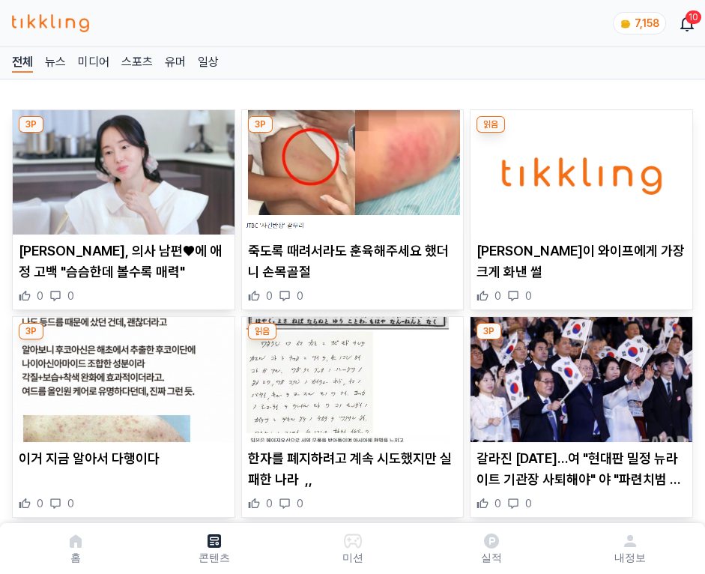
click at [578, 168] on img at bounding box center [581, 172] width 222 height 124
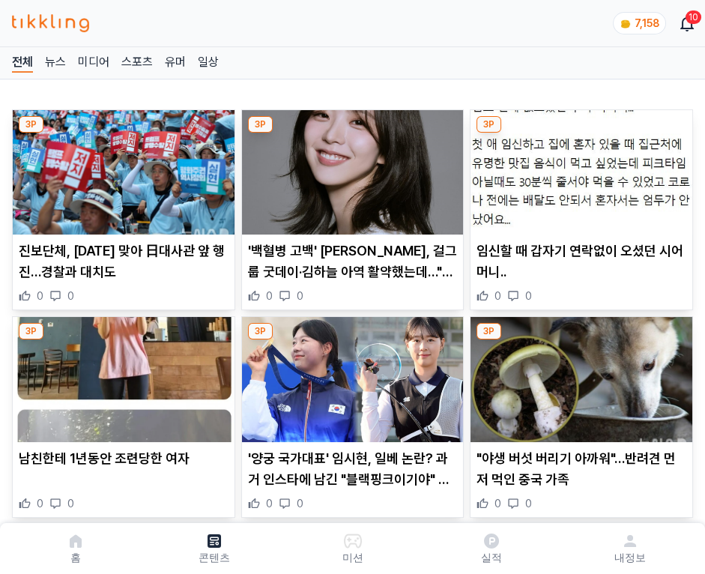
click at [578, 168] on img at bounding box center [581, 172] width 222 height 124
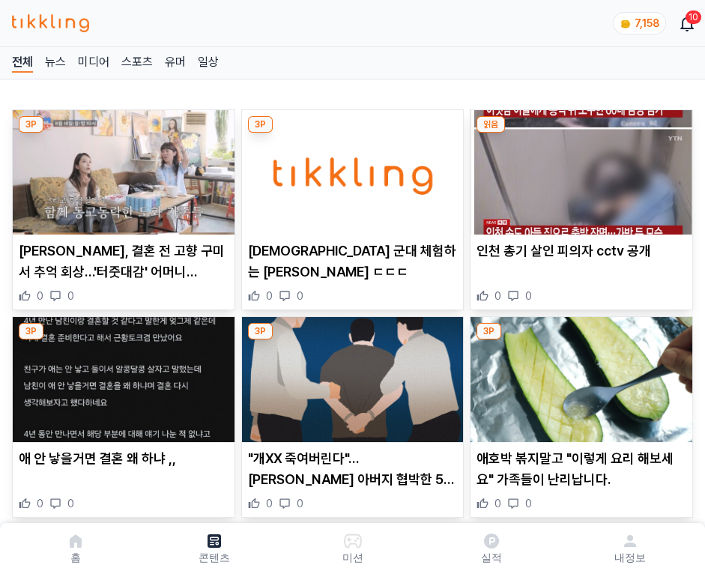
click at [578, 168] on img at bounding box center [581, 172] width 222 height 124
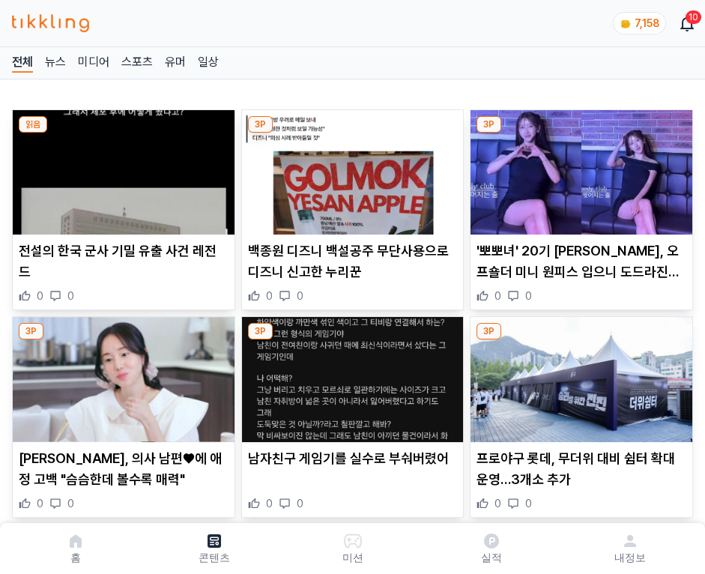
click at [578, 168] on img at bounding box center [581, 172] width 222 height 124
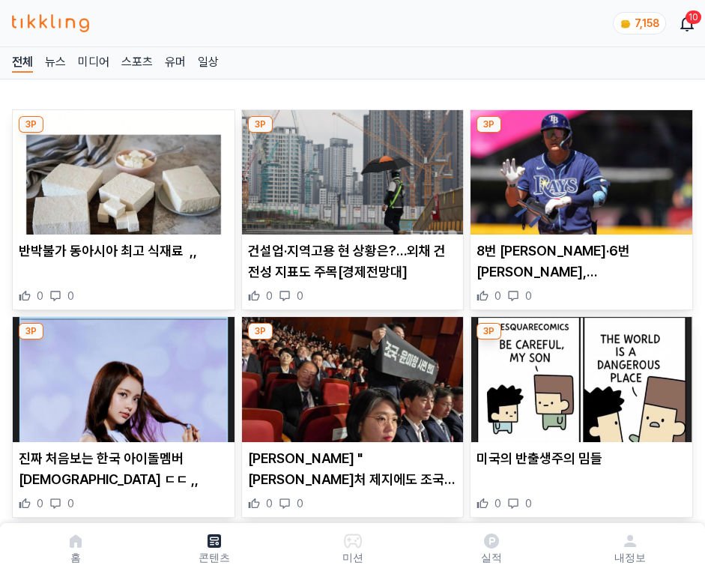
click at [578, 168] on img at bounding box center [581, 172] width 222 height 124
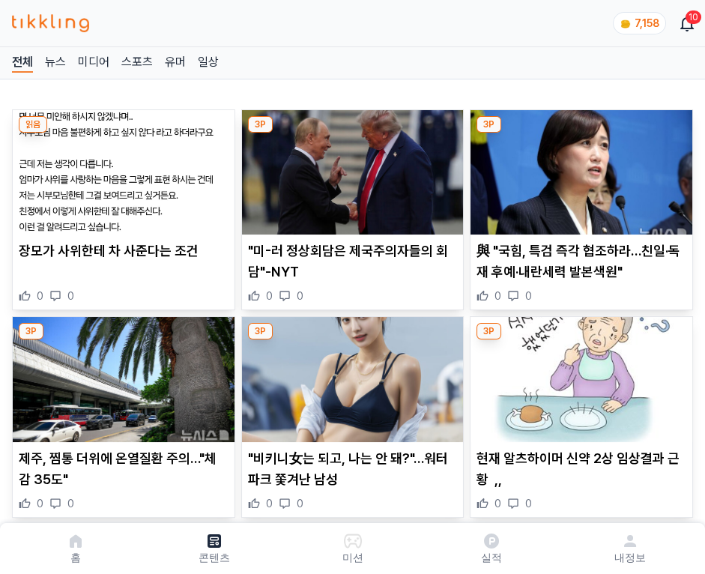
click at [578, 168] on img at bounding box center [581, 172] width 222 height 124
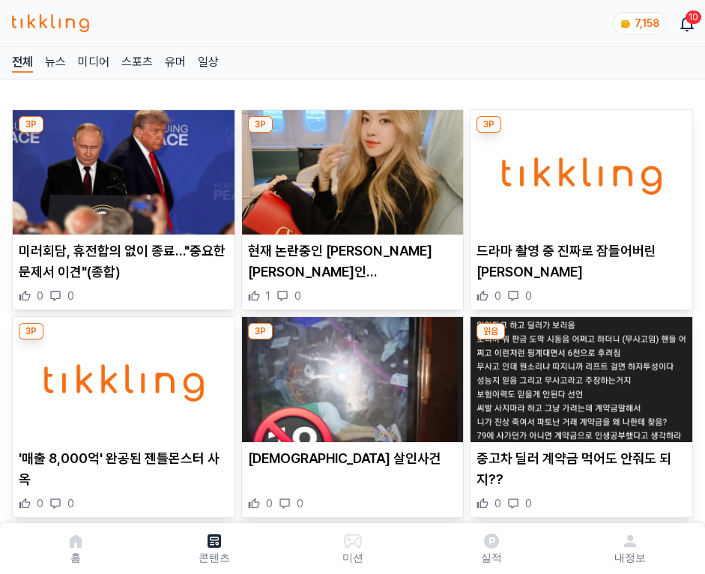
click at [578, 168] on img at bounding box center [581, 172] width 222 height 124
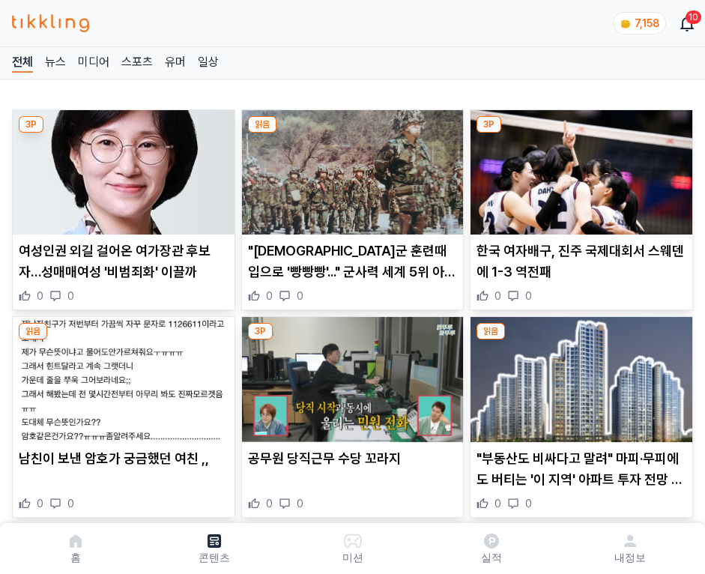
click at [578, 168] on img at bounding box center [581, 172] width 222 height 124
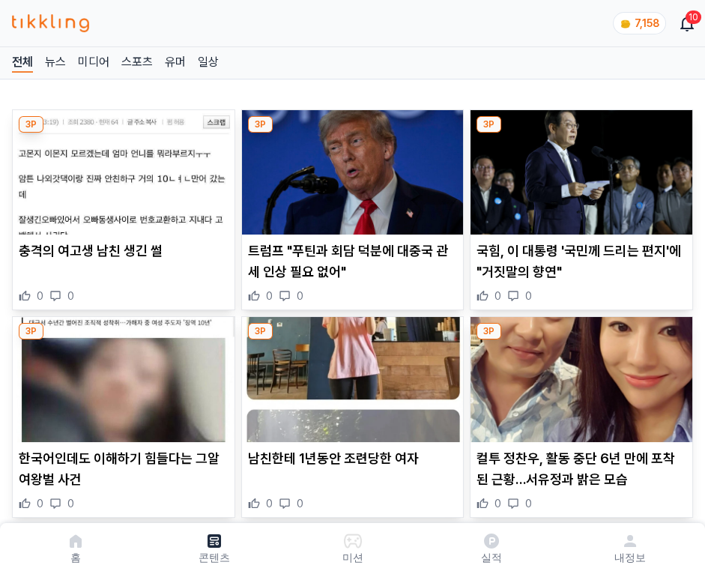
click at [578, 168] on img at bounding box center [581, 172] width 222 height 124
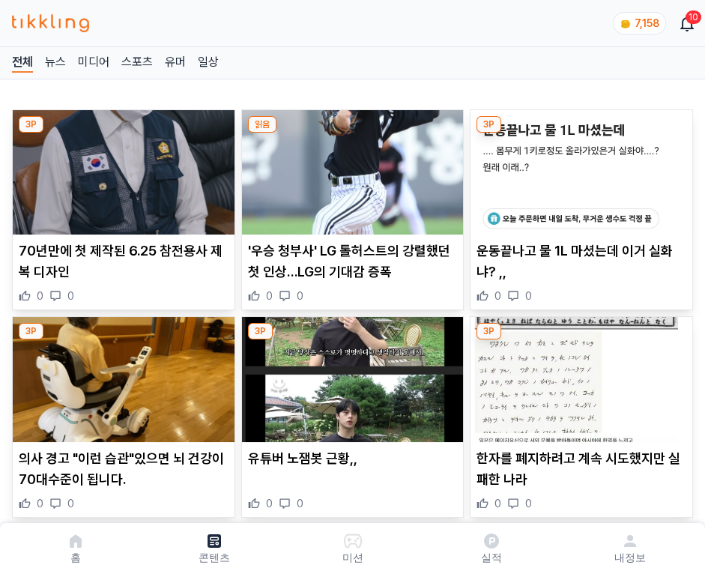
click at [578, 168] on img at bounding box center [581, 172] width 222 height 124
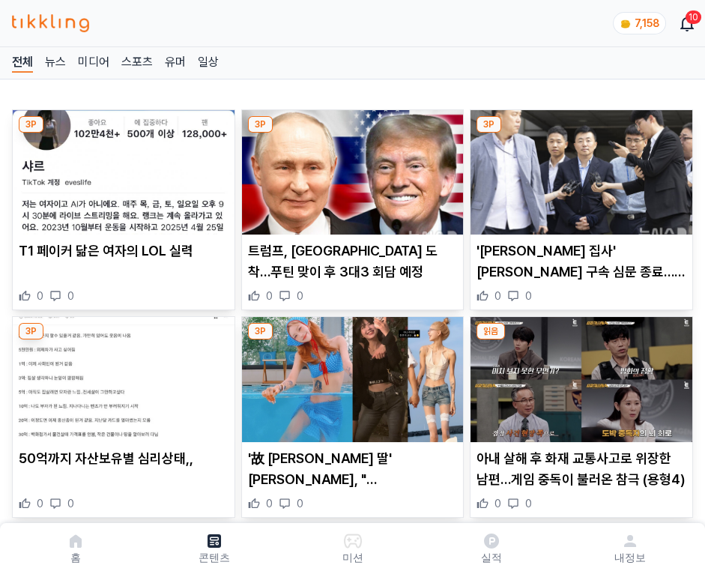
click at [578, 168] on img at bounding box center [581, 172] width 222 height 124
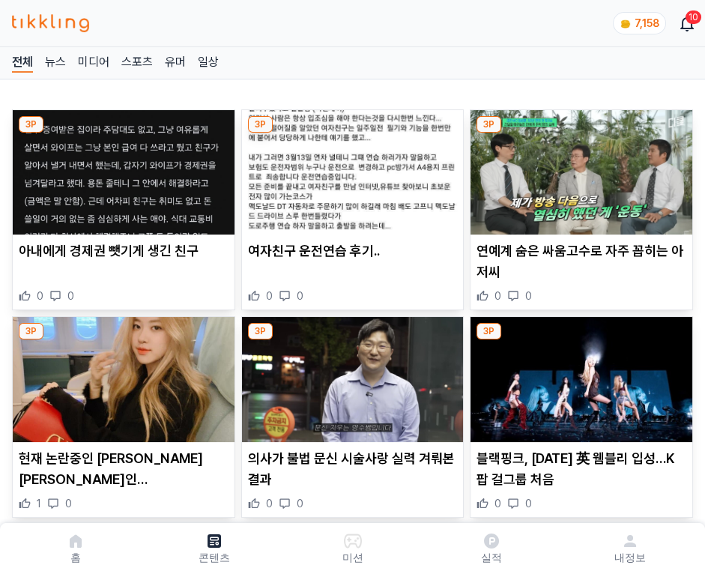
click at [578, 168] on img at bounding box center [581, 172] width 222 height 124
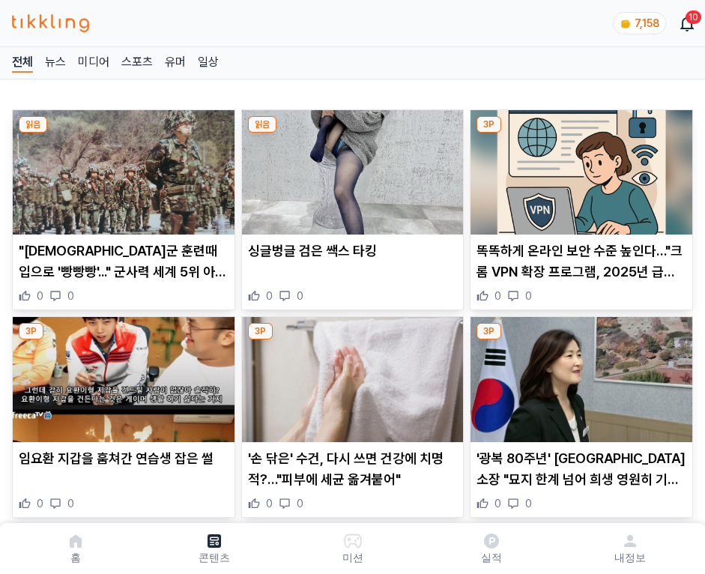
click at [578, 168] on img at bounding box center [581, 172] width 222 height 124
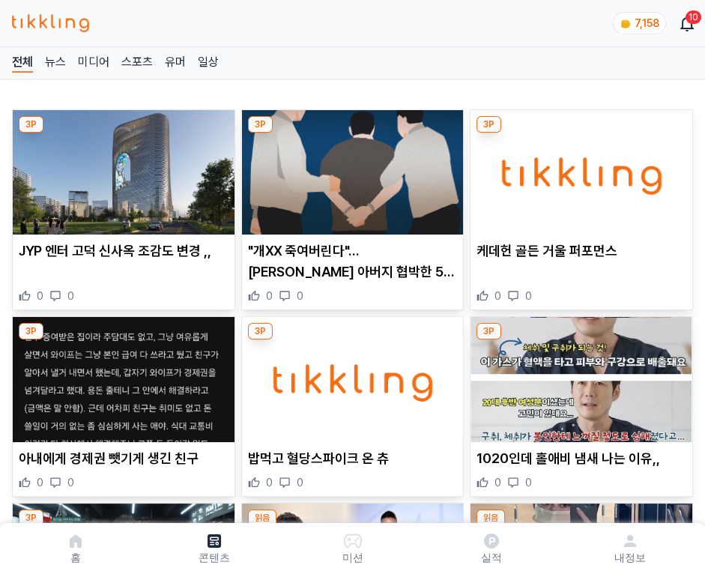
click at [578, 168] on img at bounding box center [581, 172] width 222 height 124
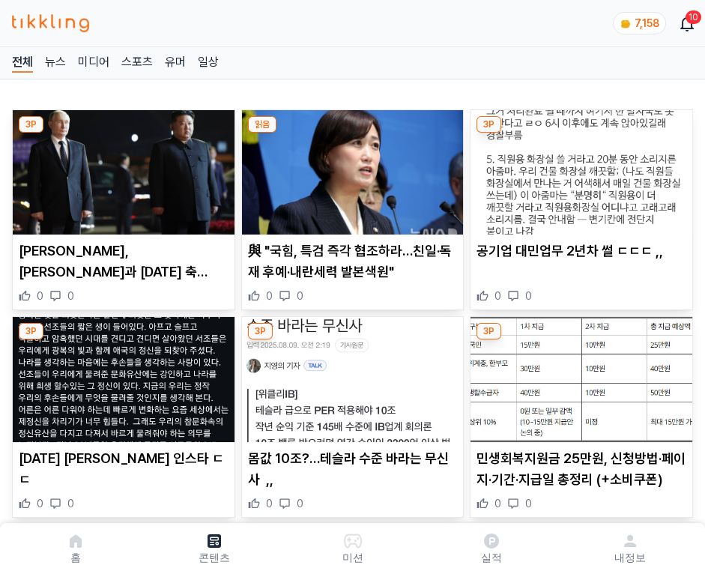
click at [578, 168] on img at bounding box center [581, 172] width 222 height 124
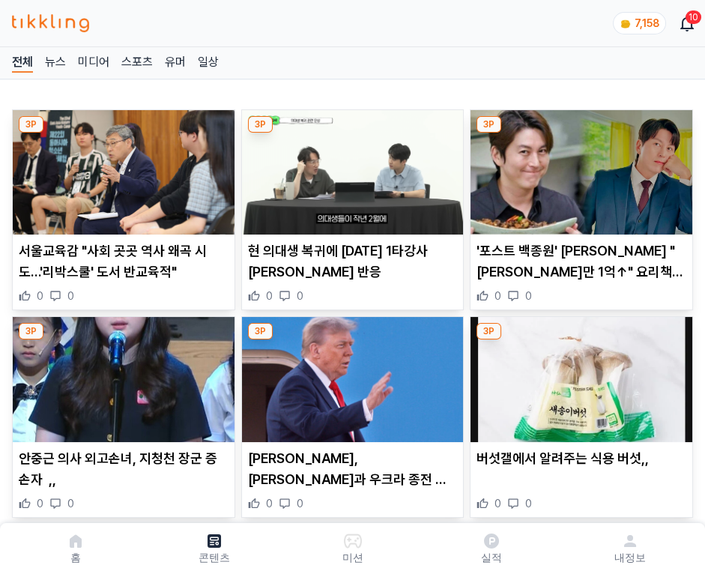
click at [578, 168] on img at bounding box center [581, 172] width 222 height 124
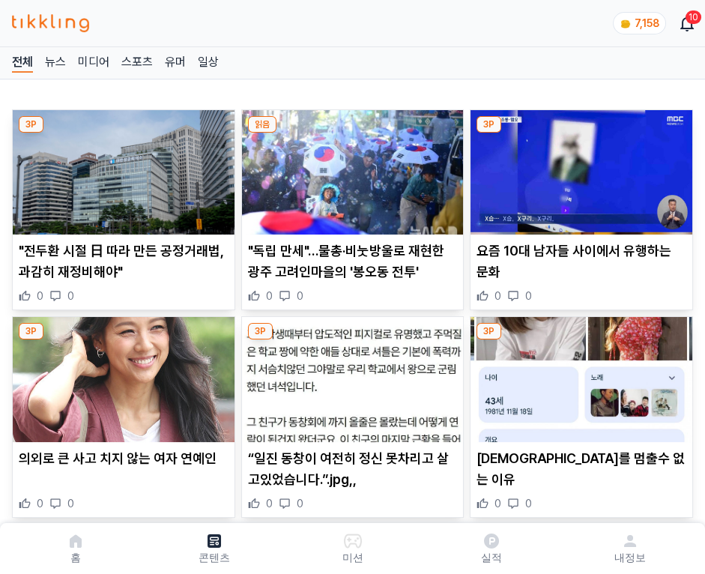
click at [578, 168] on img at bounding box center [581, 172] width 222 height 124
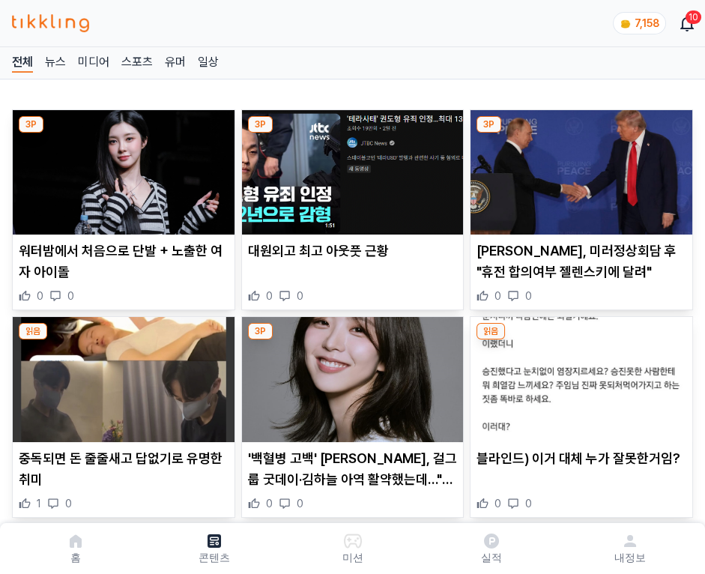
click at [578, 168] on img at bounding box center [581, 172] width 222 height 124
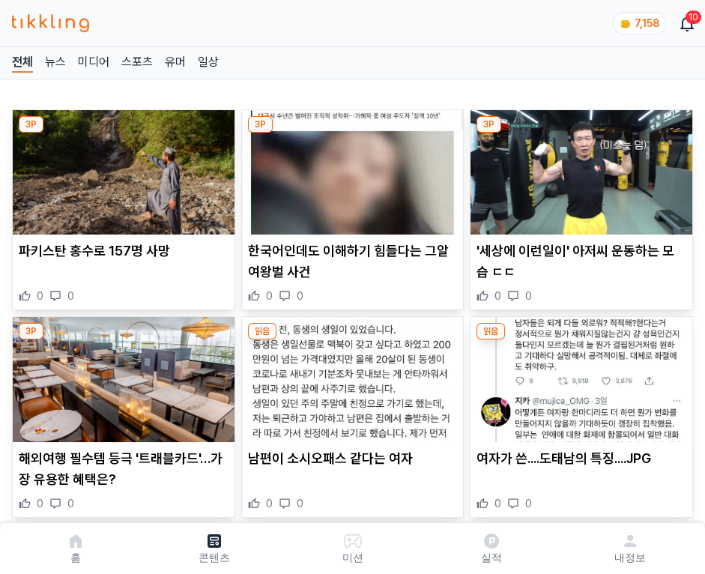
click at [578, 168] on img at bounding box center [581, 172] width 222 height 124
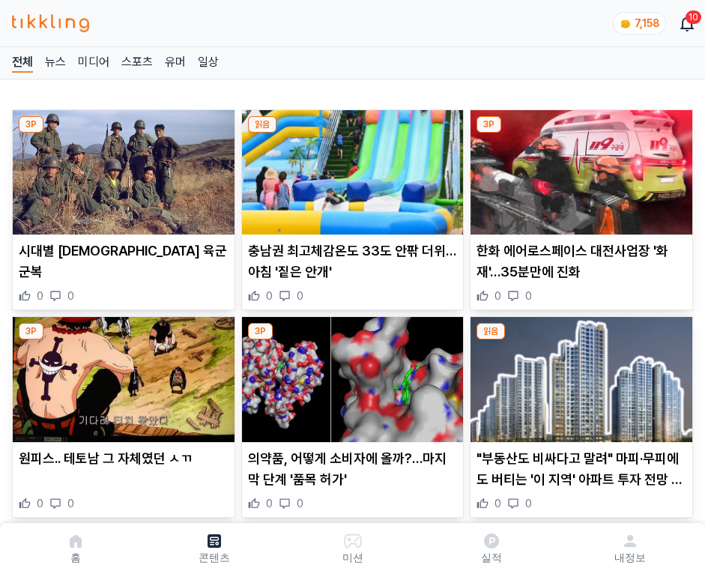
click at [578, 168] on img at bounding box center [581, 172] width 222 height 124
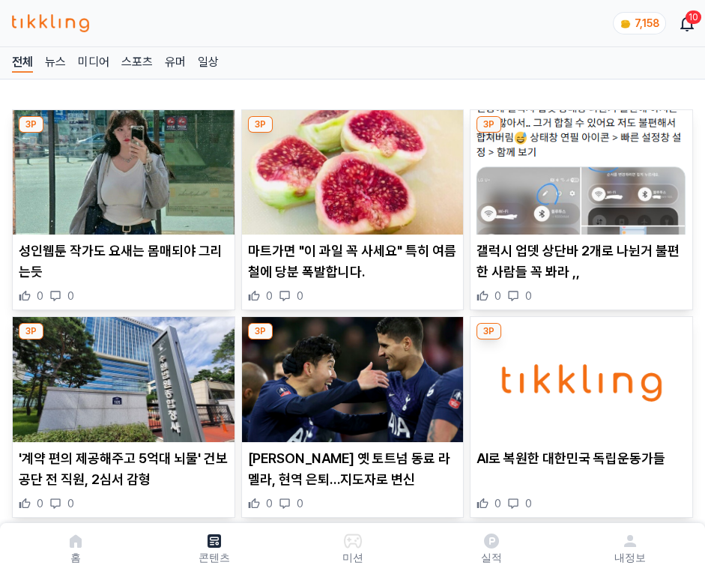
click at [578, 168] on img at bounding box center [581, 172] width 222 height 124
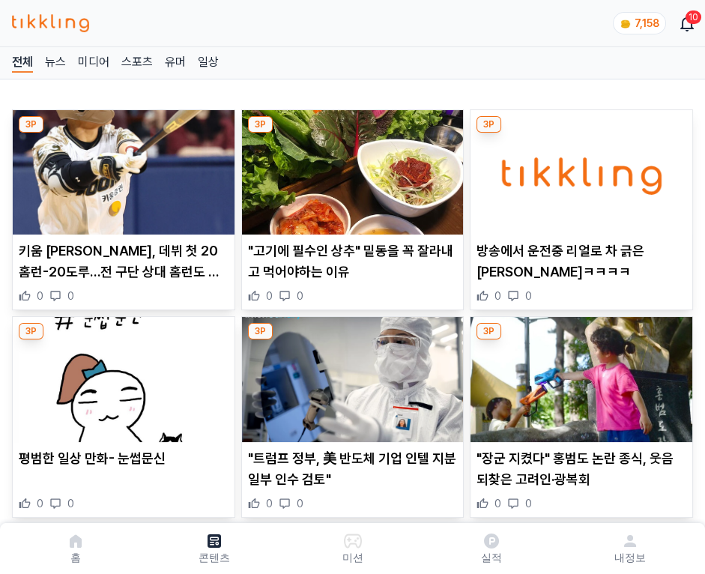
click at [578, 168] on img at bounding box center [581, 172] width 222 height 124
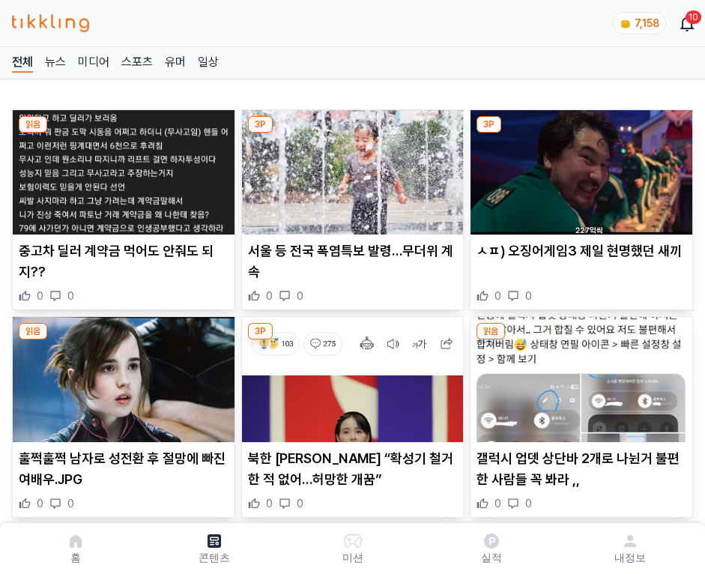
click at [578, 168] on img at bounding box center [581, 172] width 222 height 124
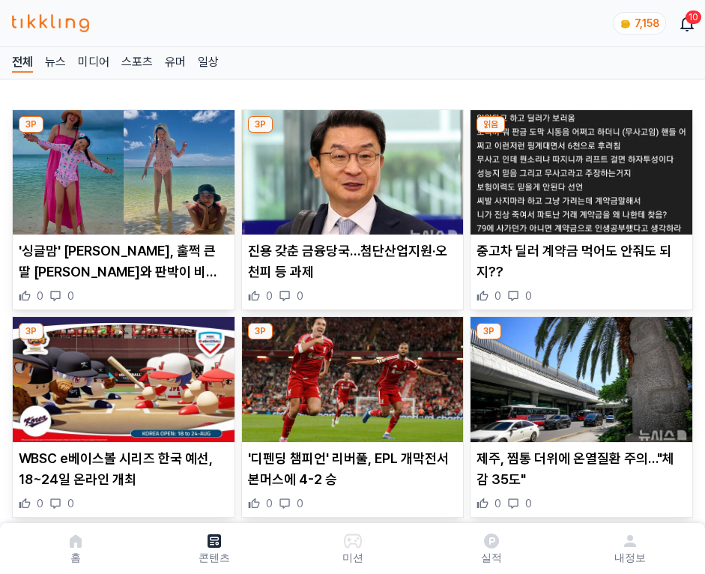
click at [578, 168] on img at bounding box center [581, 172] width 222 height 124
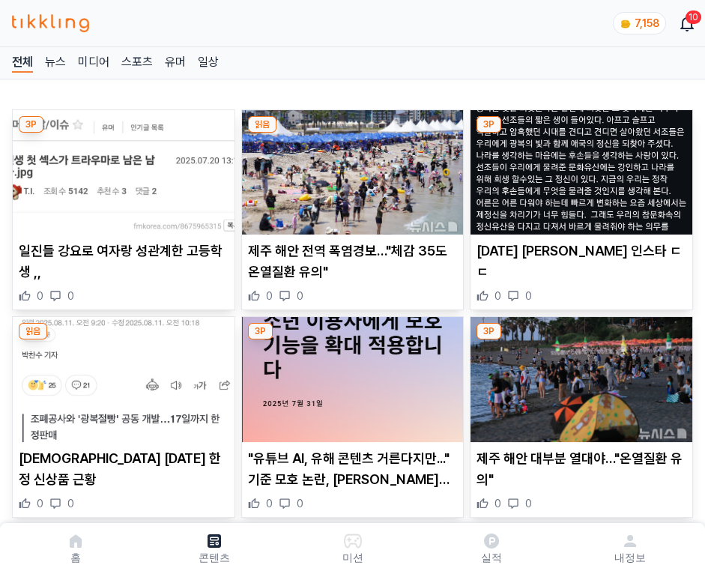
click at [578, 168] on img at bounding box center [581, 172] width 222 height 124
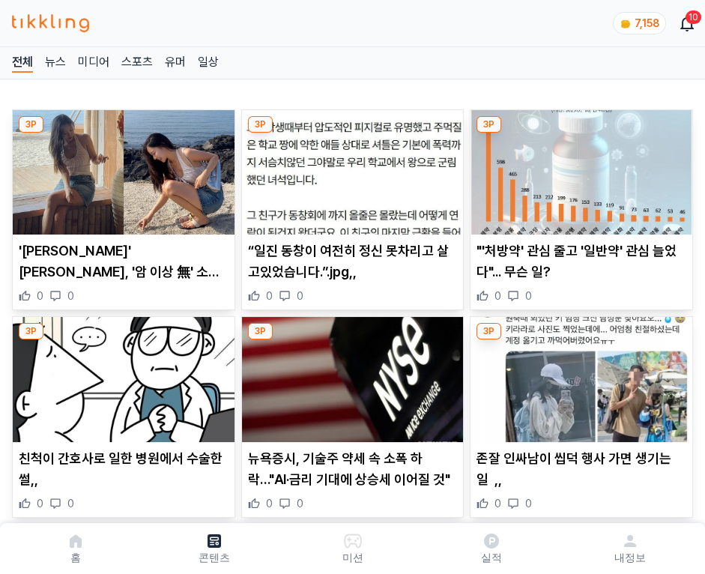
click at [578, 168] on img at bounding box center [581, 172] width 222 height 124
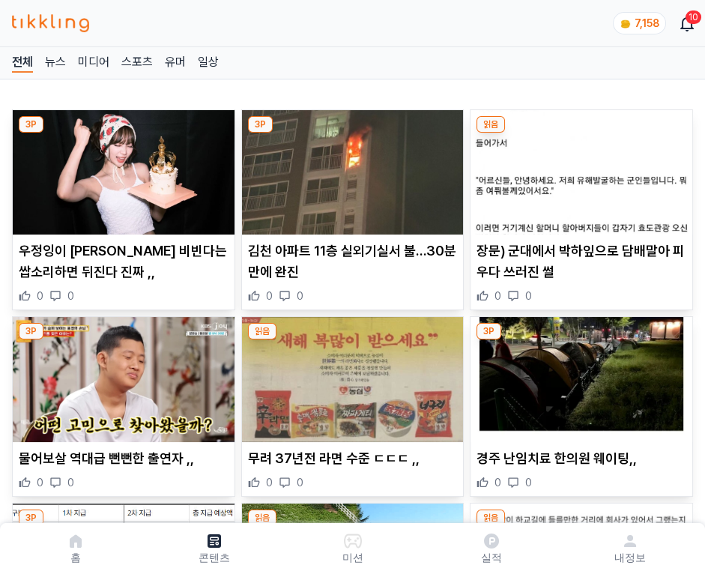
click at [578, 168] on img at bounding box center [581, 172] width 222 height 124
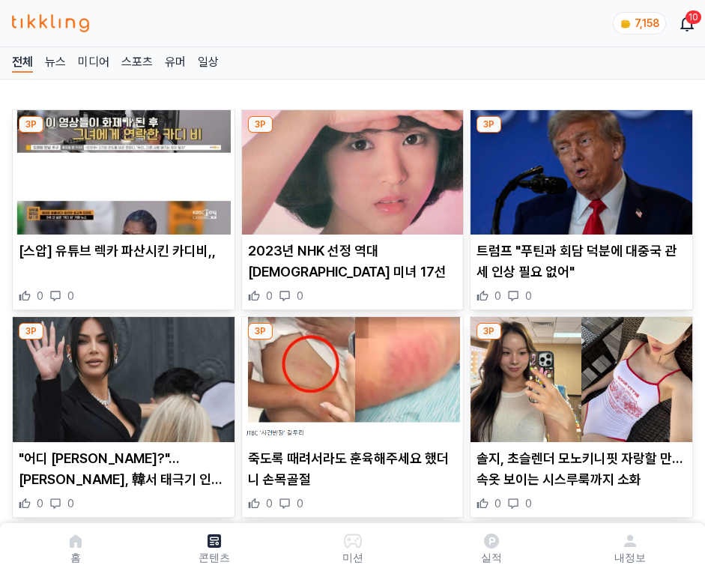
click at [578, 168] on img at bounding box center [581, 172] width 222 height 124
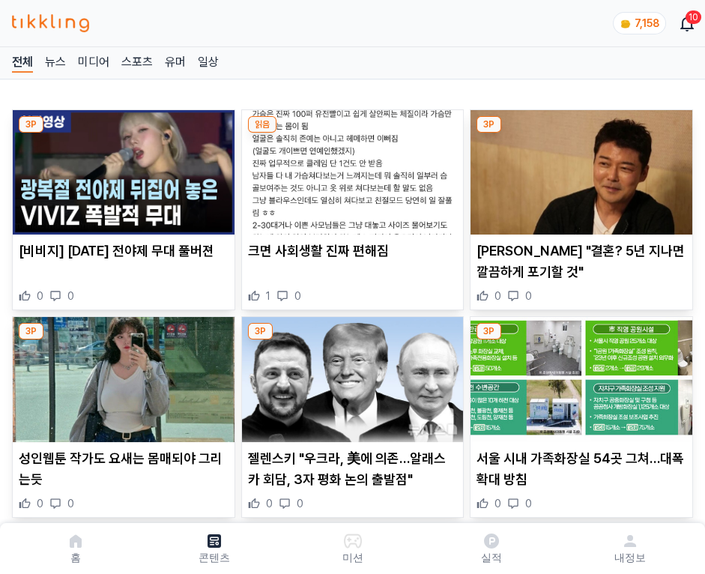
click at [578, 168] on img at bounding box center [581, 172] width 222 height 124
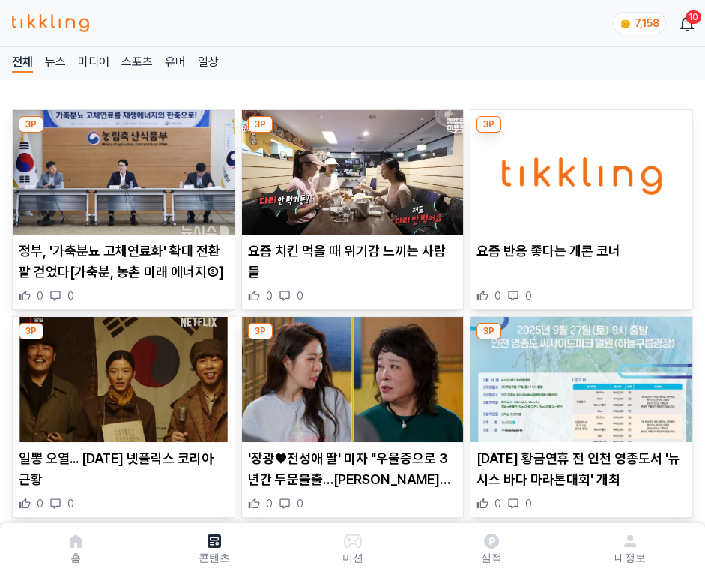
click at [578, 168] on img at bounding box center [581, 172] width 222 height 124
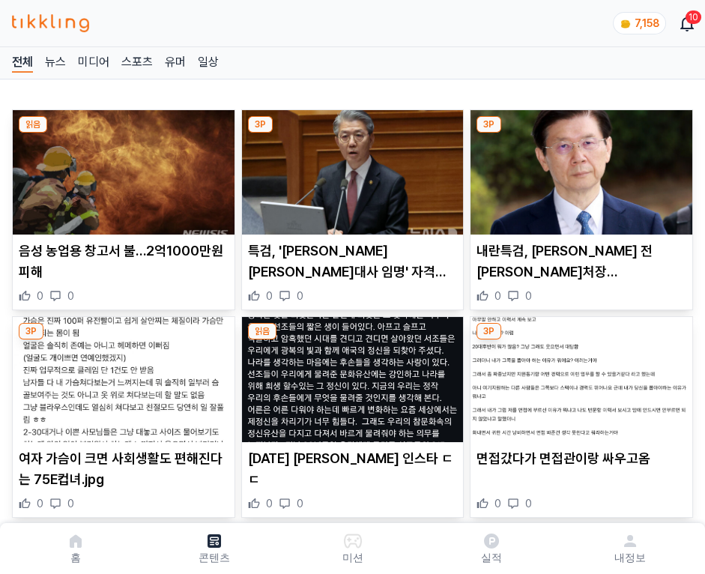
click at [578, 168] on img at bounding box center [581, 172] width 222 height 124
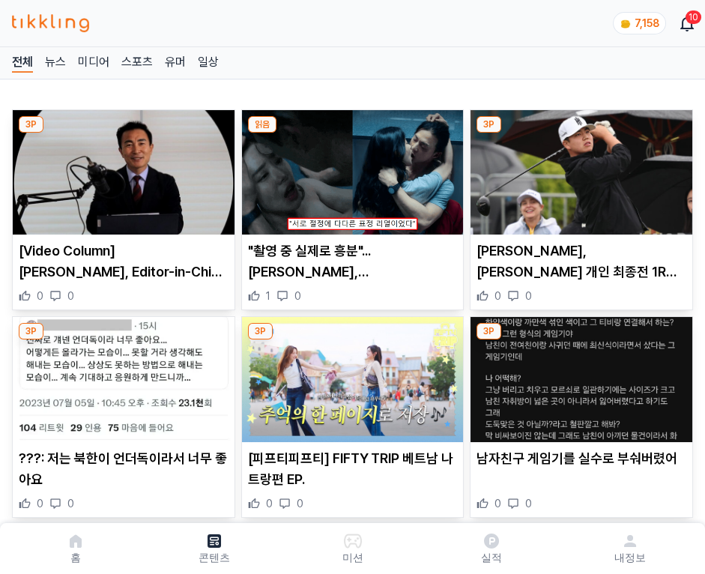
click at [578, 168] on img at bounding box center [581, 172] width 222 height 124
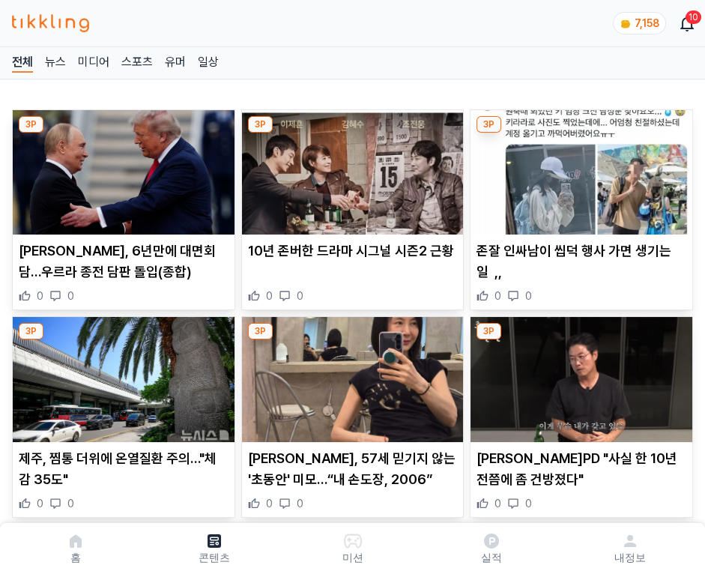
click at [578, 168] on img at bounding box center [581, 172] width 222 height 124
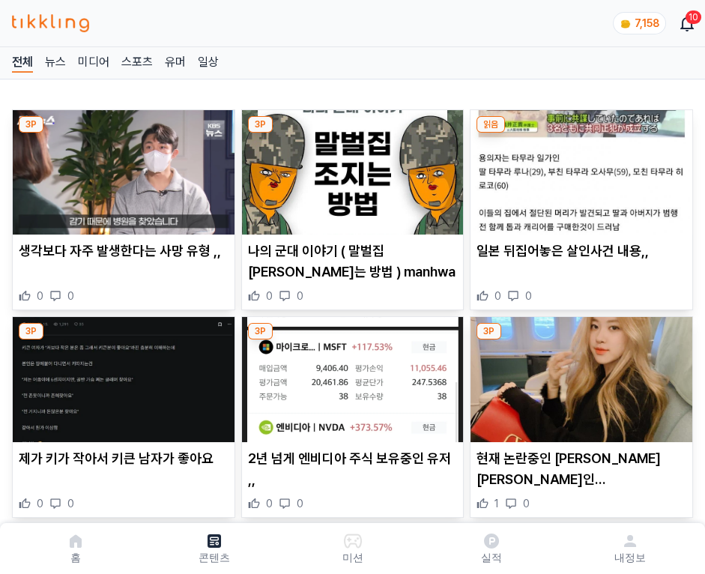
click at [578, 168] on img at bounding box center [581, 172] width 222 height 124
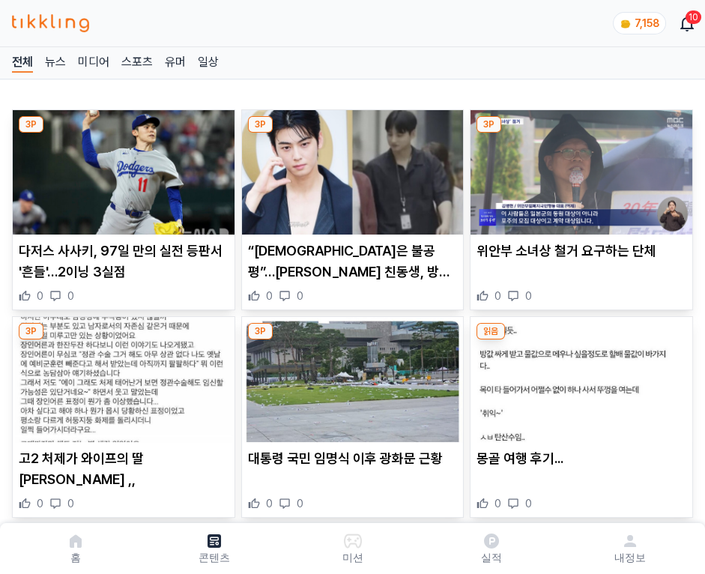
click at [578, 168] on img at bounding box center [581, 172] width 222 height 124
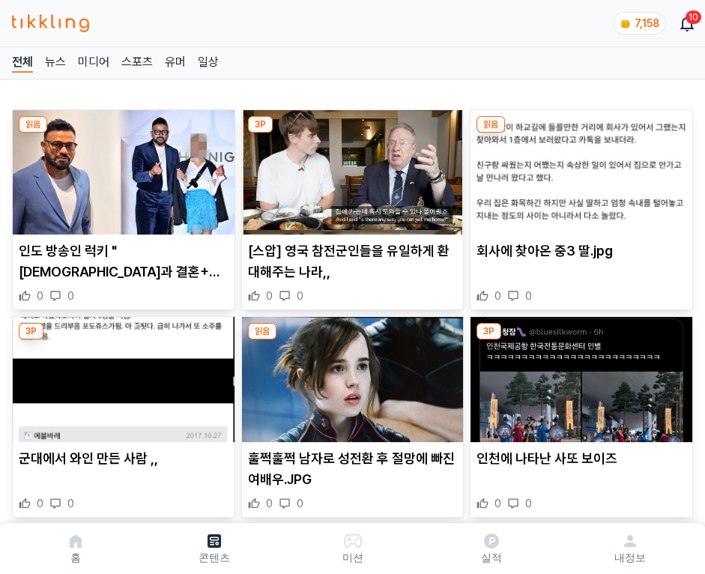
click at [578, 168] on img at bounding box center [581, 172] width 222 height 124
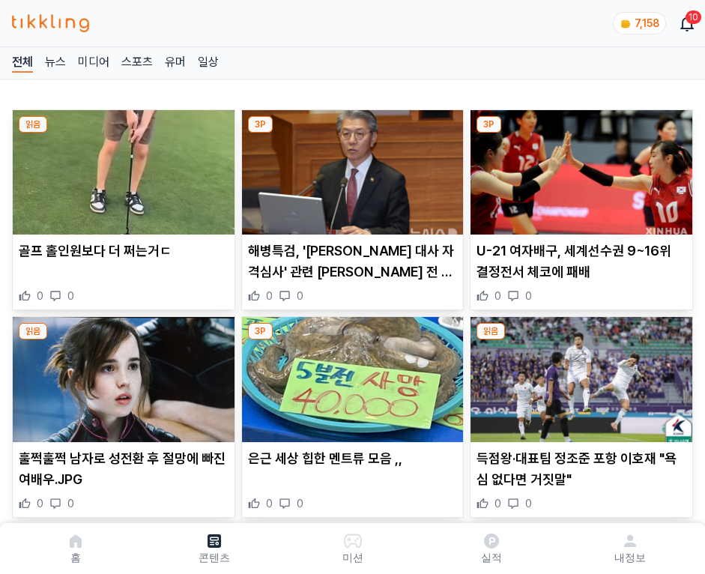
click at [578, 168] on img at bounding box center [581, 172] width 222 height 124
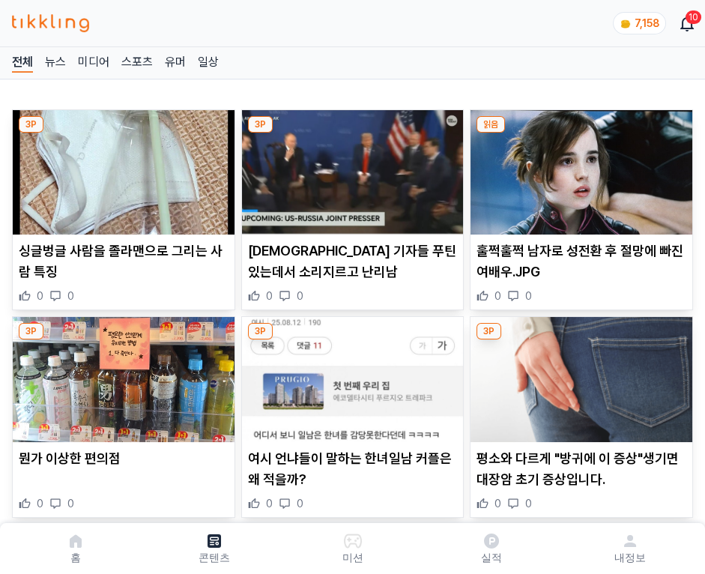
click at [578, 168] on img at bounding box center [581, 172] width 222 height 124
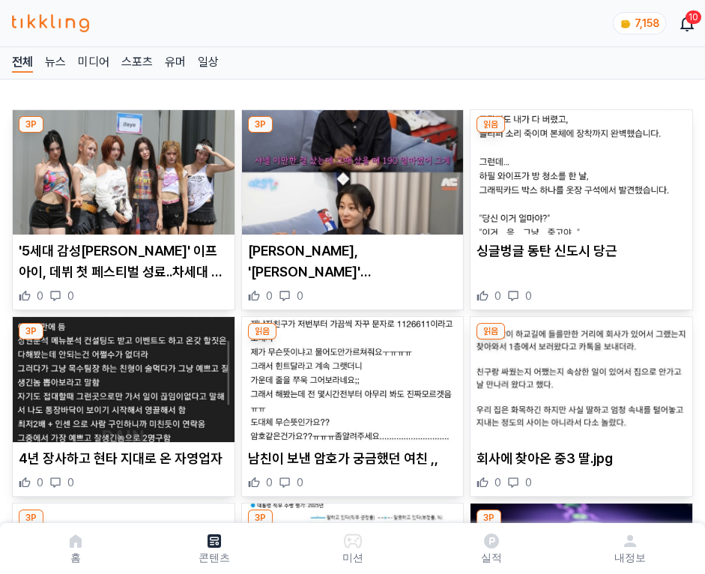
click at [578, 168] on img at bounding box center [581, 172] width 222 height 124
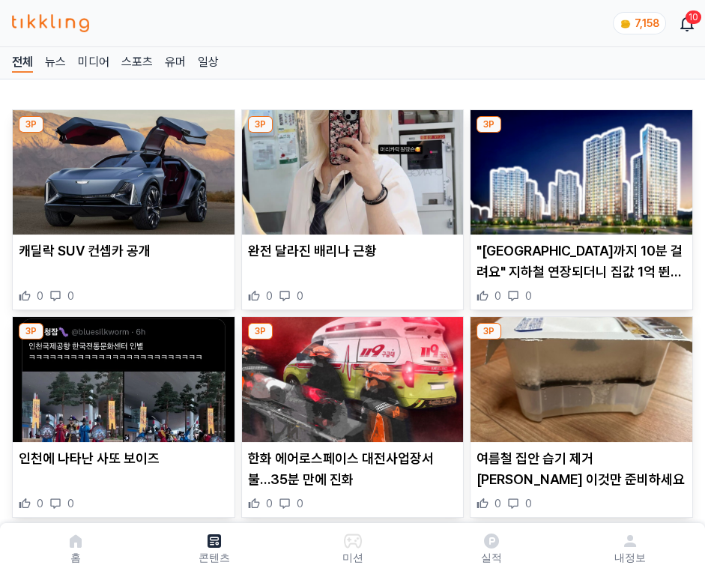
click at [578, 168] on img at bounding box center [581, 172] width 222 height 124
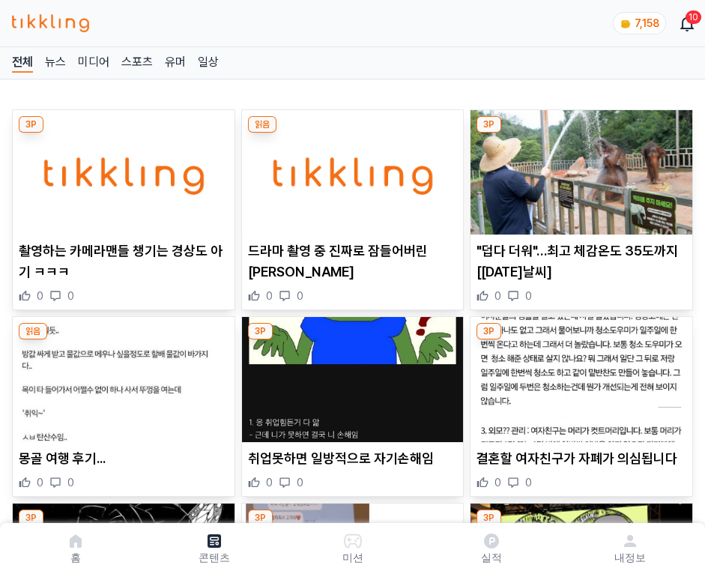
click at [578, 168] on img at bounding box center [581, 172] width 222 height 124
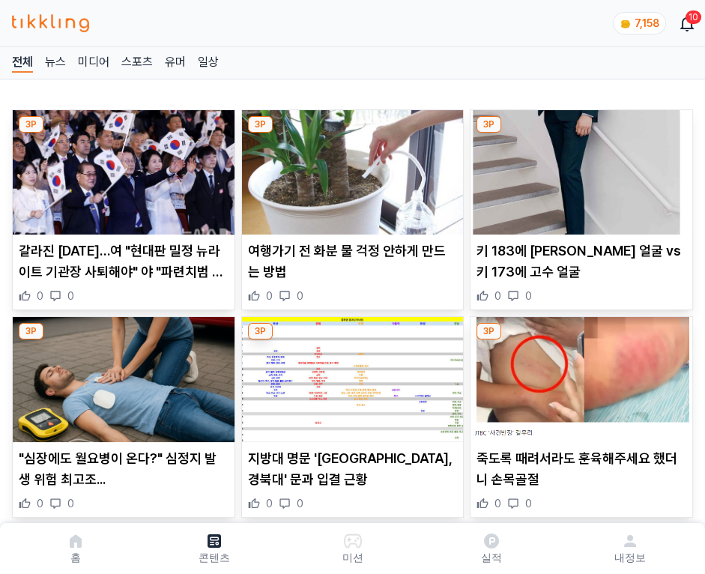
click at [578, 168] on img at bounding box center [581, 172] width 222 height 124
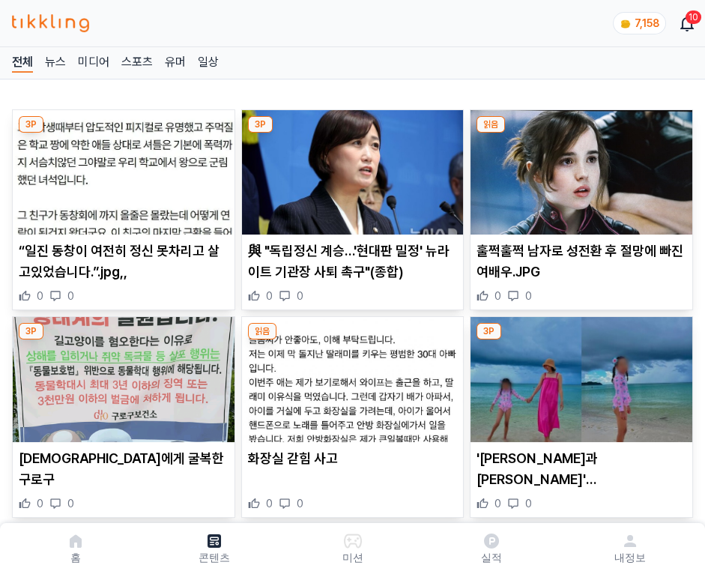
click at [578, 168] on img at bounding box center [581, 172] width 222 height 124
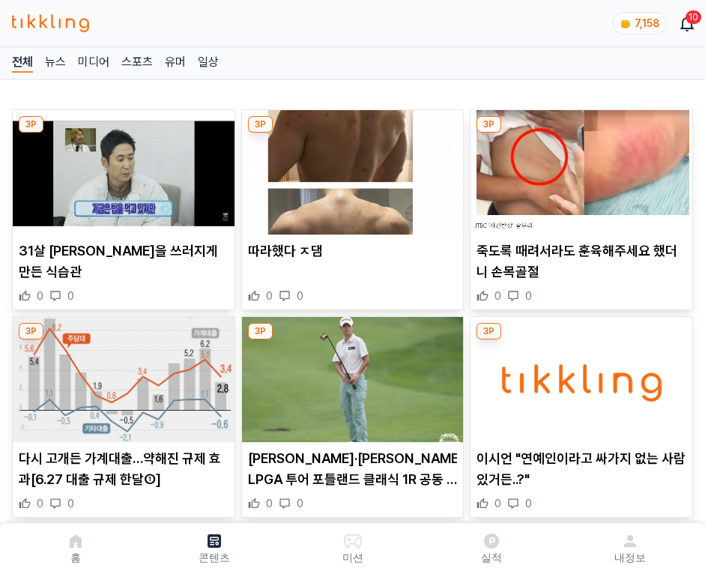
click at [578, 168] on img at bounding box center [581, 172] width 222 height 124
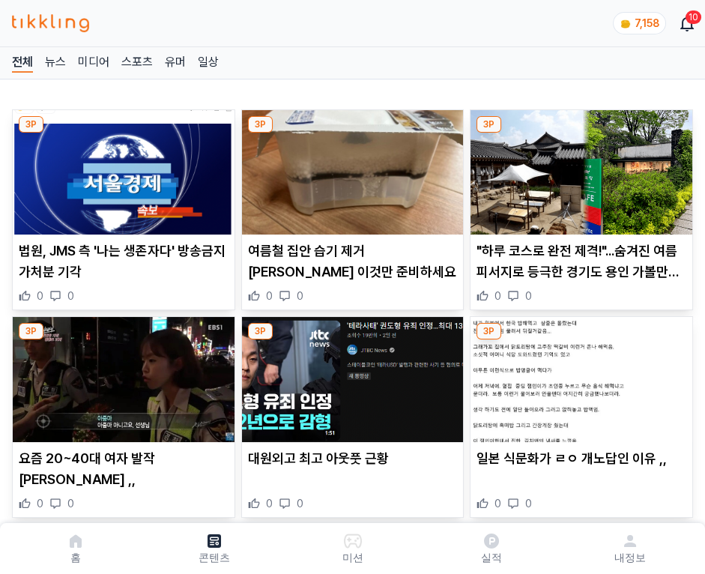
click at [578, 168] on img at bounding box center [581, 172] width 222 height 124
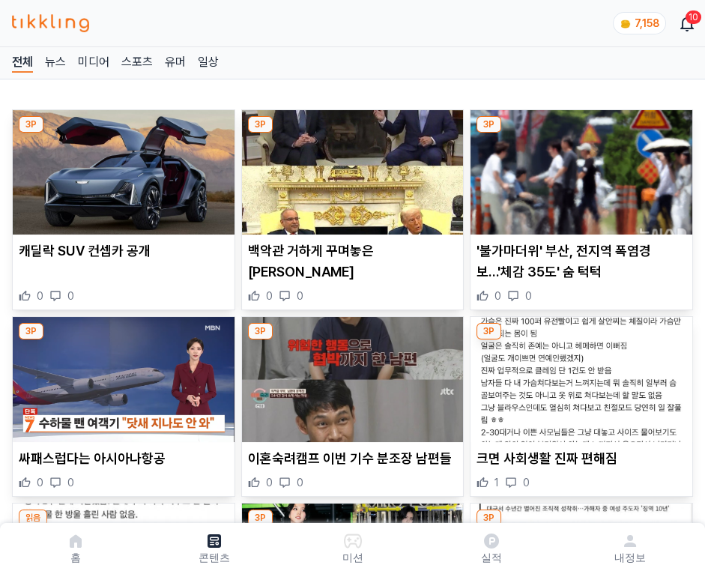
click at [578, 168] on img at bounding box center [581, 172] width 222 height 124
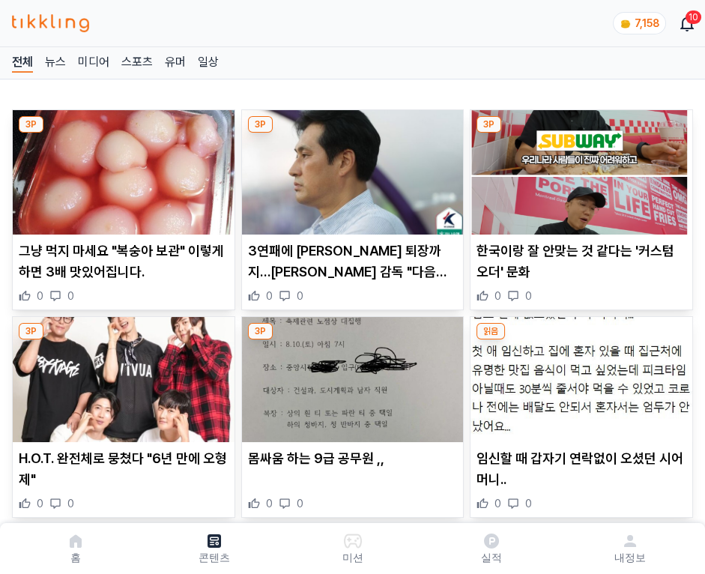
click at [578, 168] on img at bounding box center [581, 172] width 222 height 124
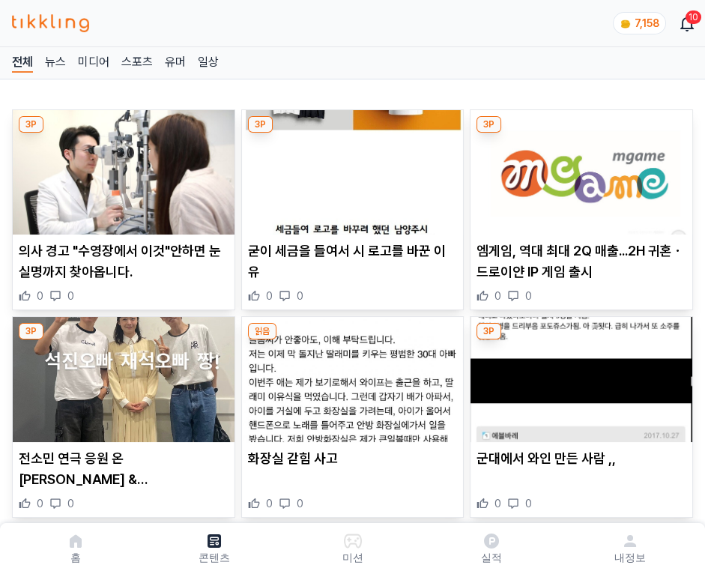
click at [578, 168] on img at bounding box center [581, 172] width 222 height 124
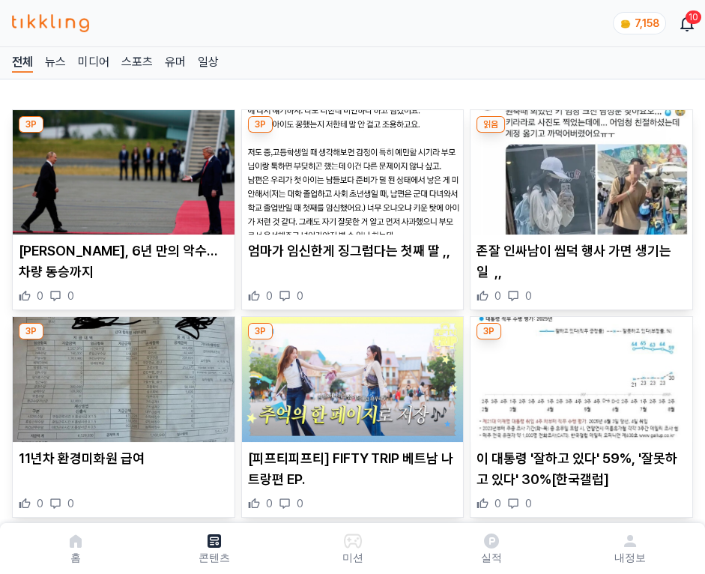
click at [578, 168] on img at bounding box center [581, 172] width 222 height 124
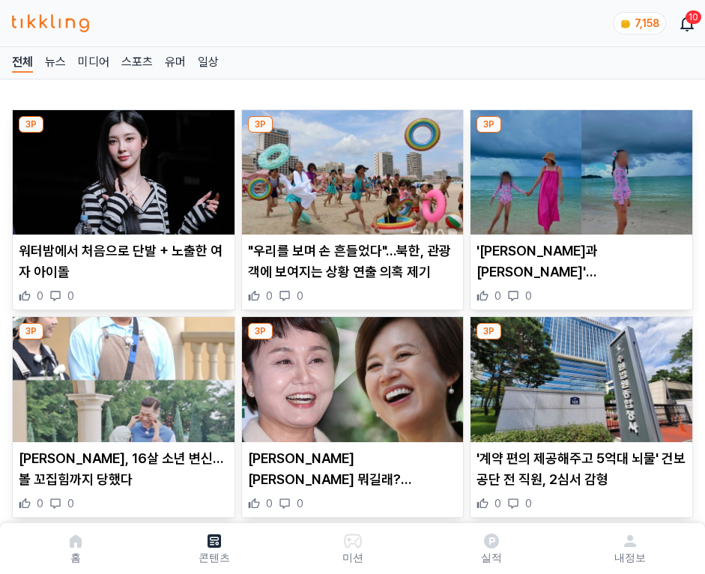
click at [578, 168] on img at bounding box center [581, 172] width 222 height 124
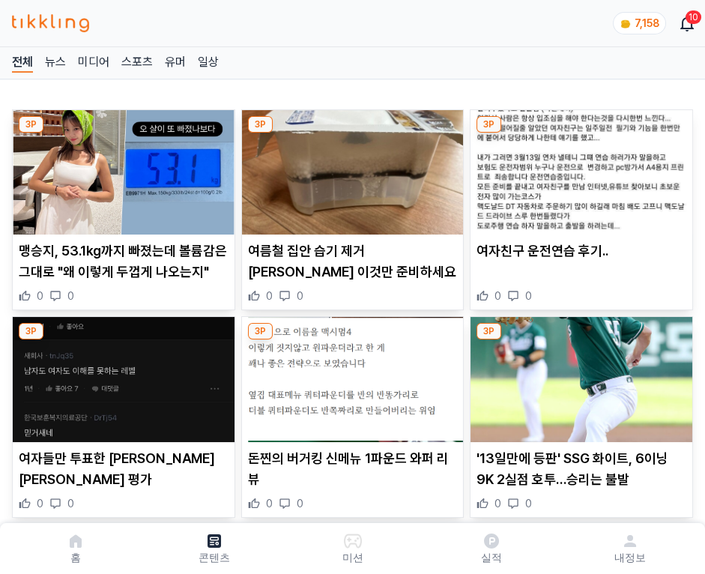
click at [578, 168] on img at bounding box center [581, 172] width 222 height 124
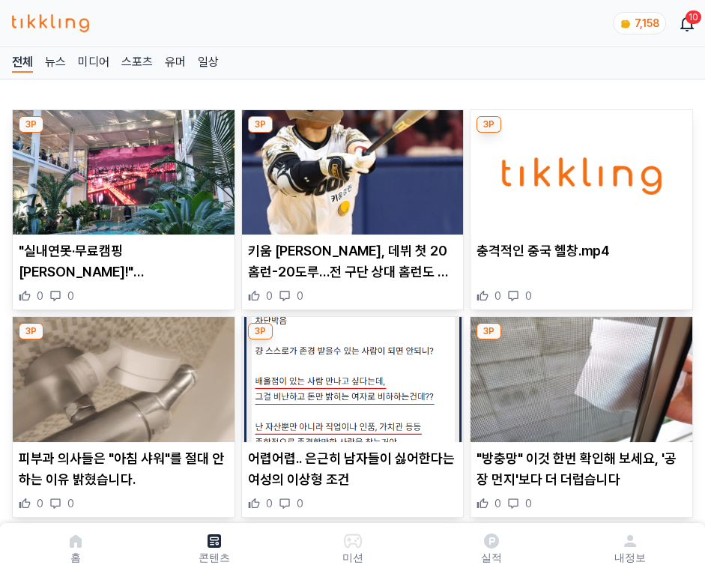
click at [578, 168] on img at bounding box center [581, 172] width 222 height 124
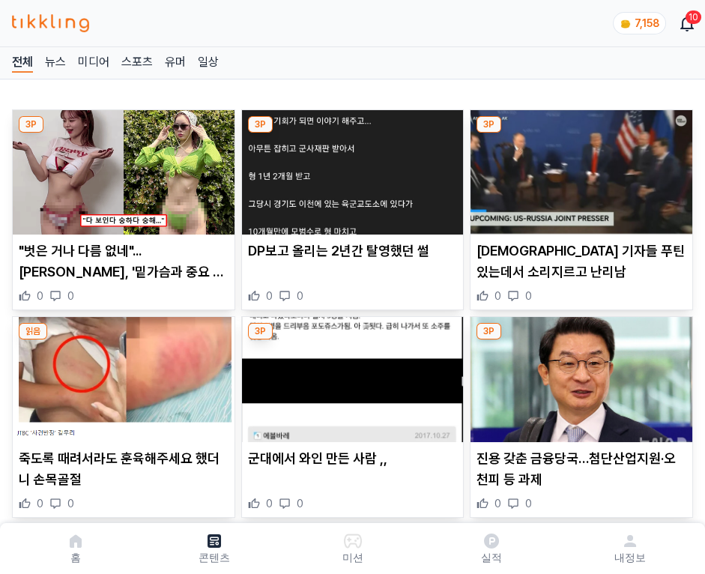
click at [578, 168] on img at bounding box center [581, 172] width 222 height 124
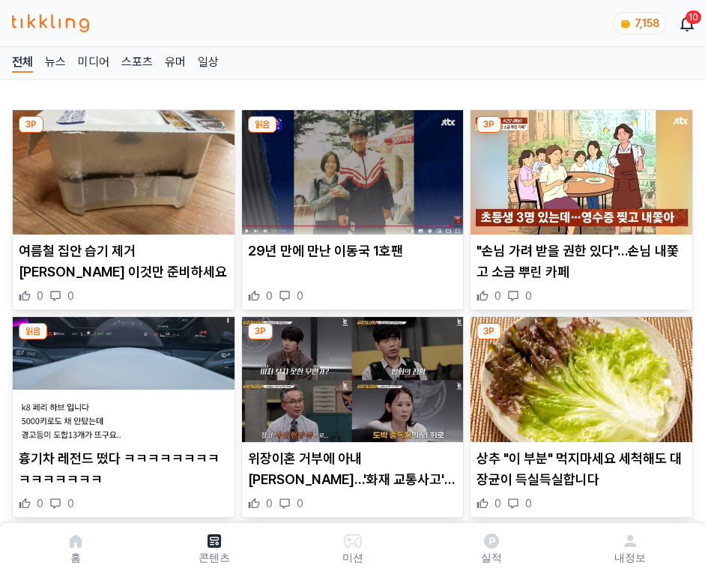
click at [578, 168] on img at bounding box center [581, 172] width 222 height 124
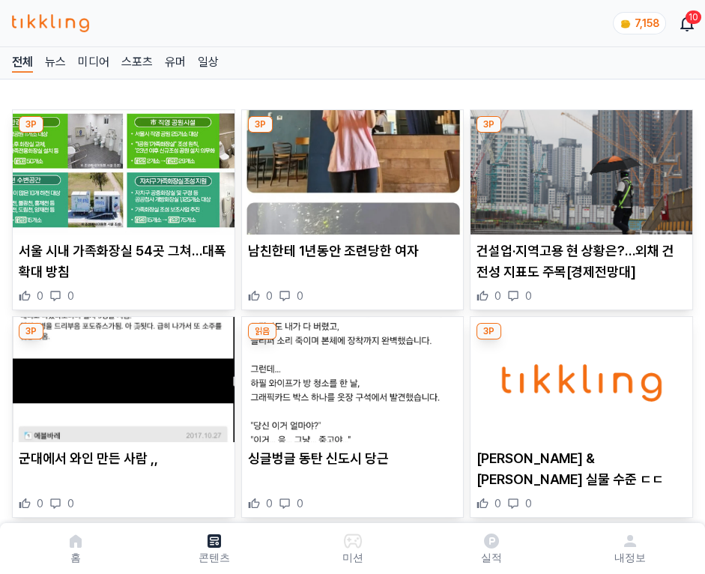
click at [578, 168] on img at bounding box center [581, 172] width 222 height 124
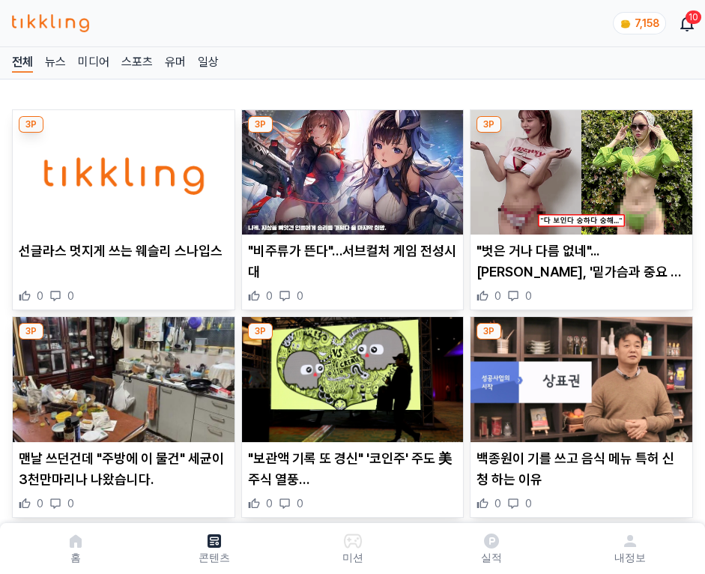
click at [578, 168] on img at bounding box center [581, 172] width 222 height 124
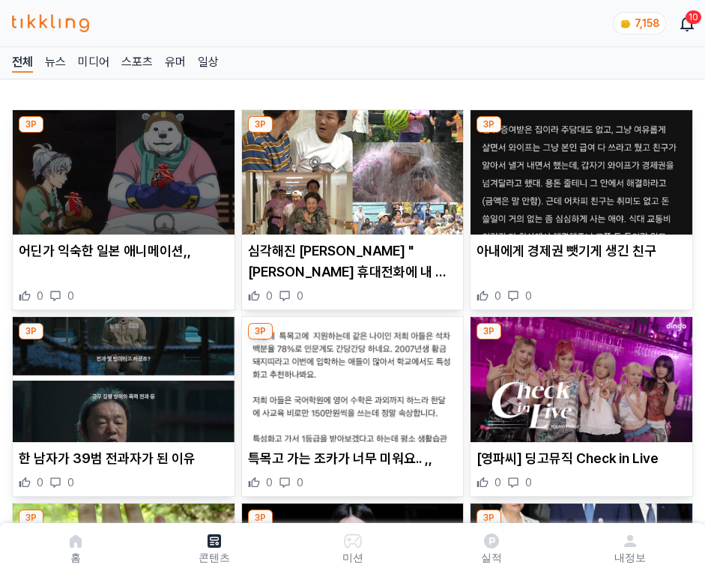
click at [578, 168] on img at bounding box center [581, 172] width 222 height 124
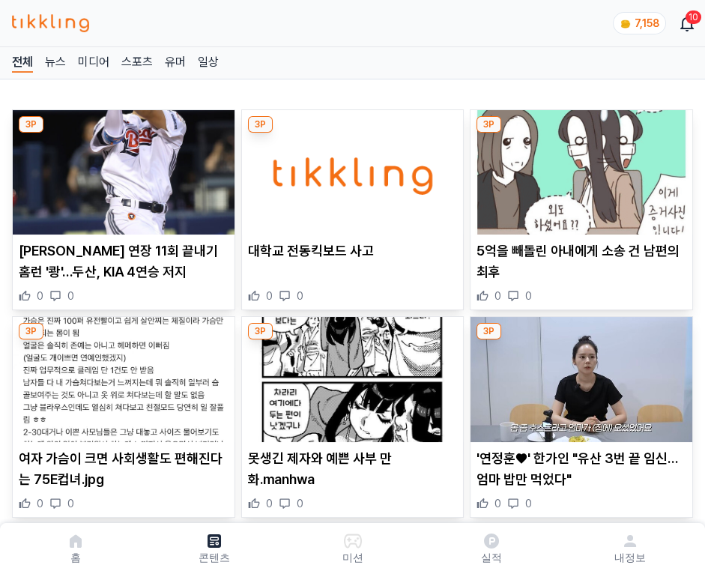
click at [578, 168] on img at bounding box center [581, 172] width 222 height 124
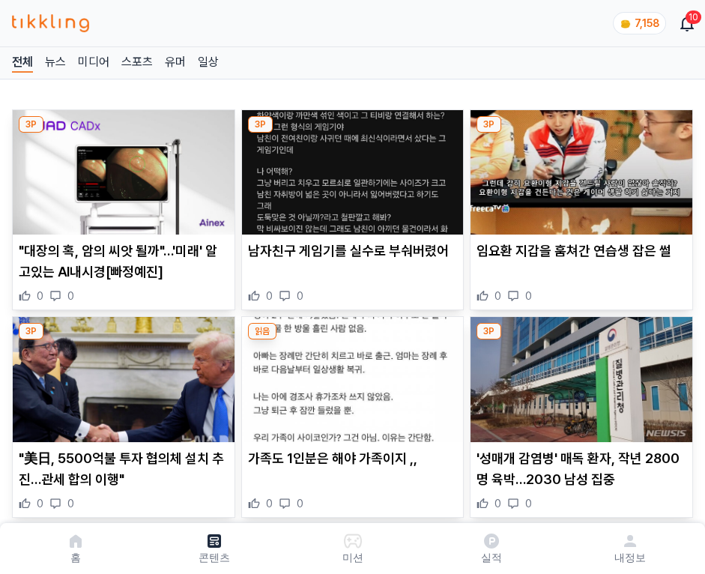
click at [578, 168] on img at bounding box center [581, 172] width 222 height 124
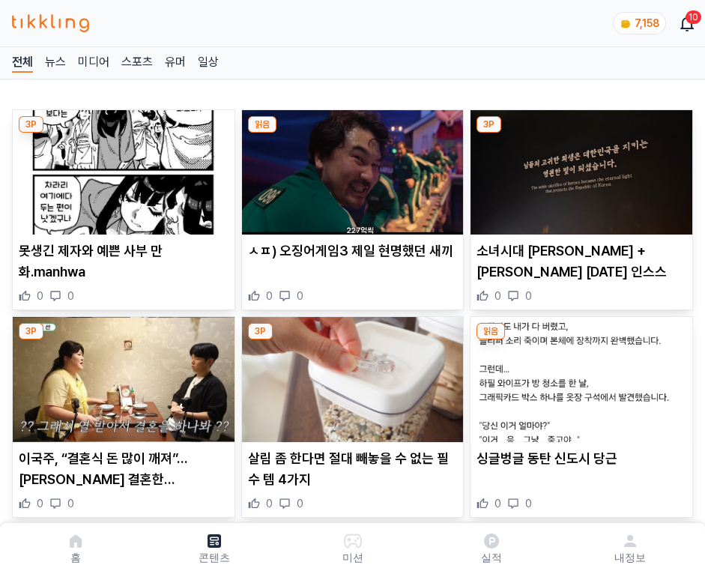
click at [578, 168] on img at bounding box center [581, 172] width 222 height 124
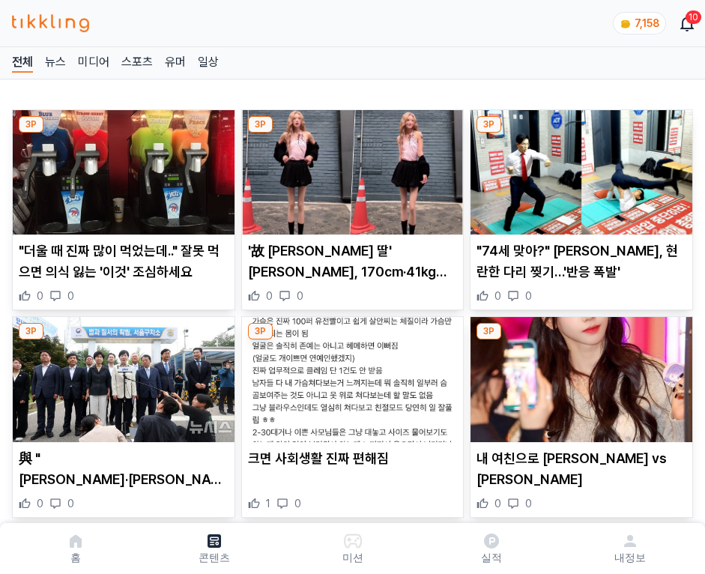
click at [578, 168] on img at bounding box center [581, 172] width 222 height 124
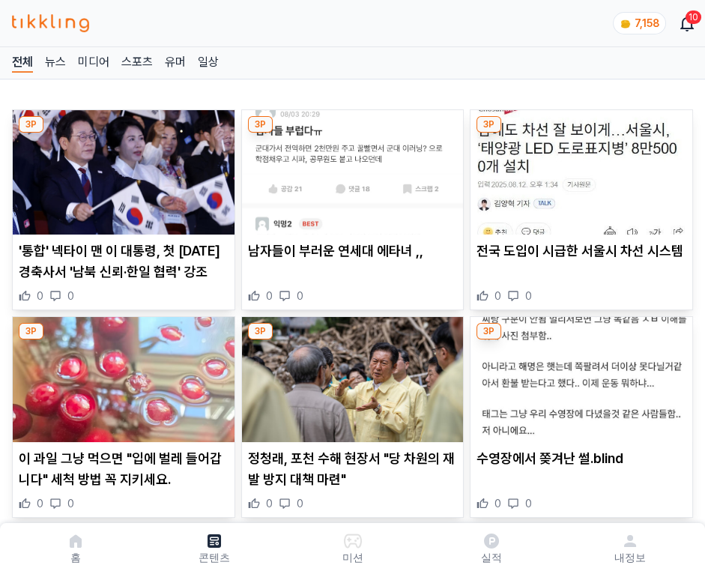
click at [578, 168] on img at bounding box center [581, 172] width 222 height 124
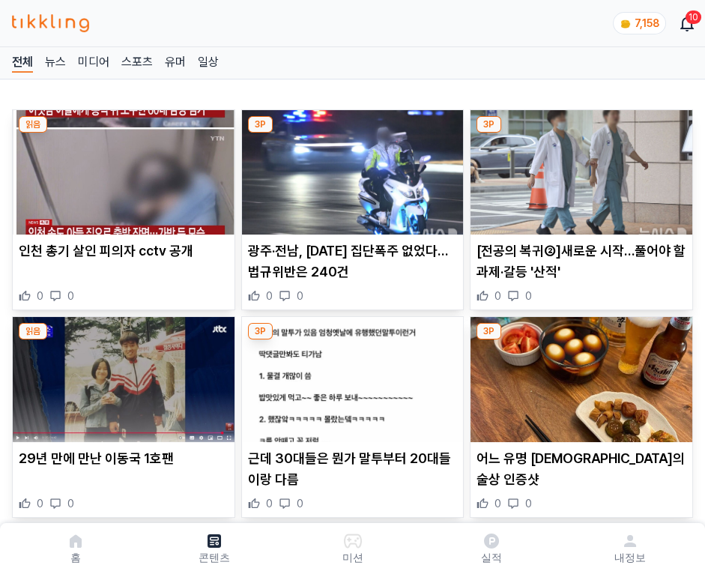
click at [578, 168] on img at bounding box center [581, 172] width 222 height 124
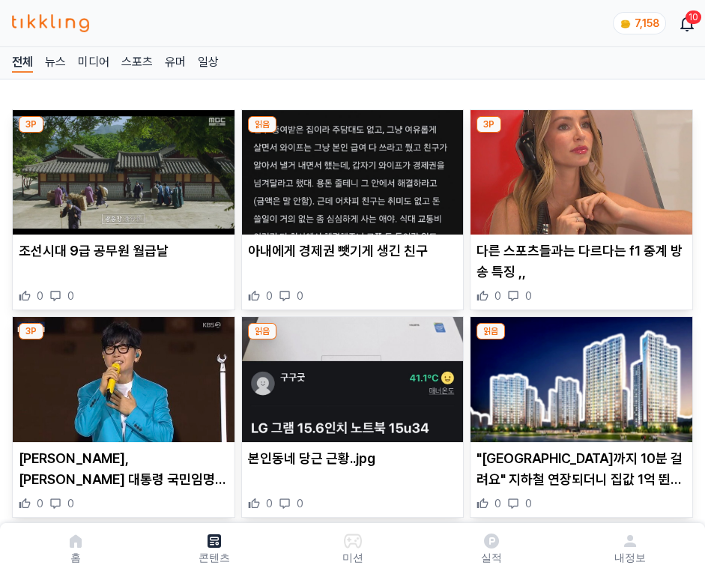
click at [578, 168] on img at bounding box center [581, 172] width 222 height 124
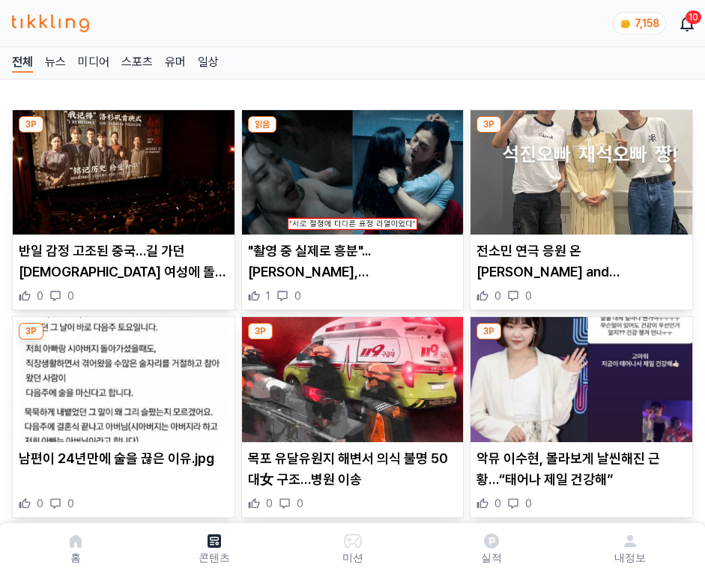
click at [578, 168] on img at bounding box center [581, 172] width 222 height 124
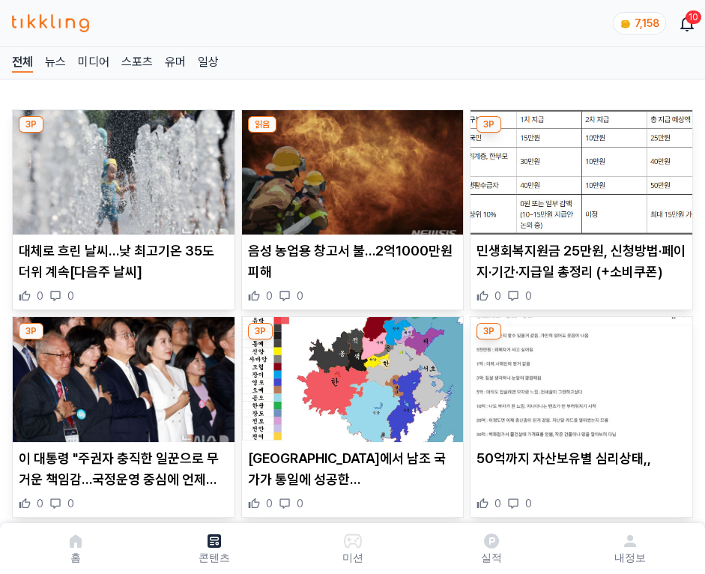
click at [578, 168] on img at bounding box center [581, 172] width 222 height 124
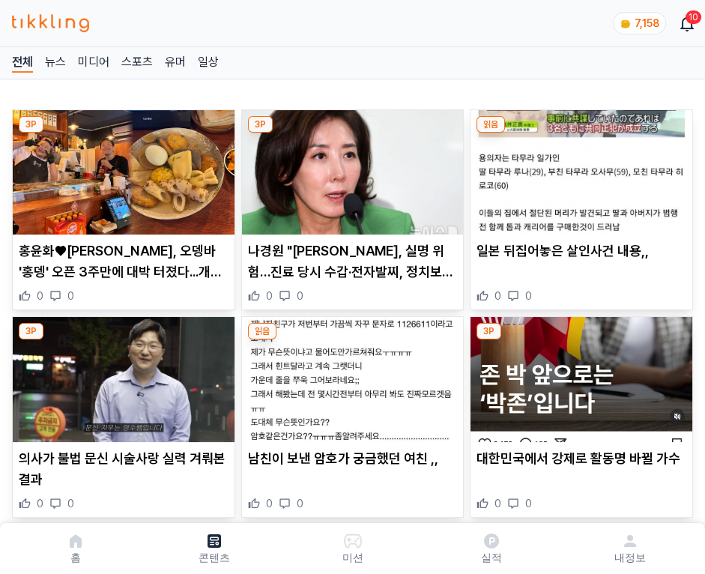
click at [578, 168] on img at bounding box center [581, 172] width 222 height 124
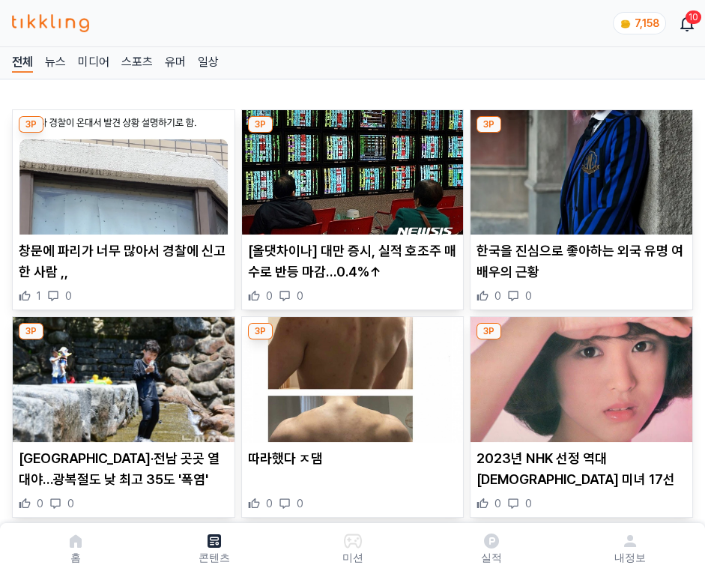
click at [578, 168] on img at bounding box center [581, 172] width 222 height 124
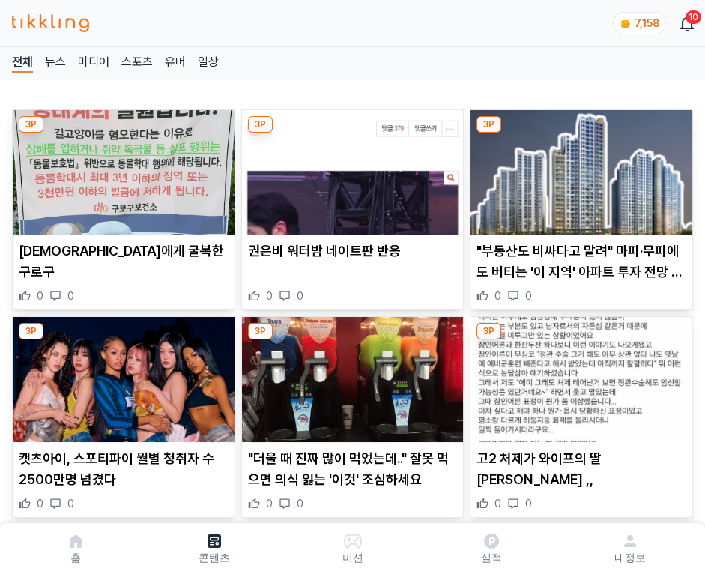
click at [578, 168] on img at bounding box center [581, 172] width 222 height 124
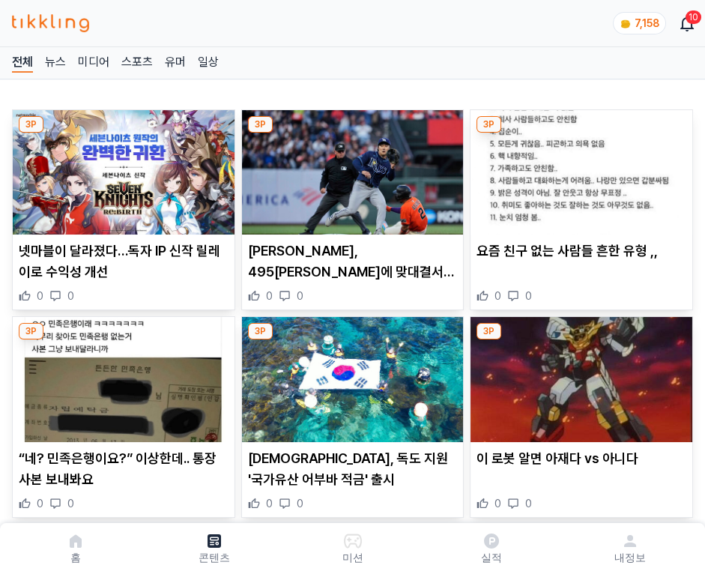
click at [578, 168] on img at bounding box center [581, 172] width 222 height 124
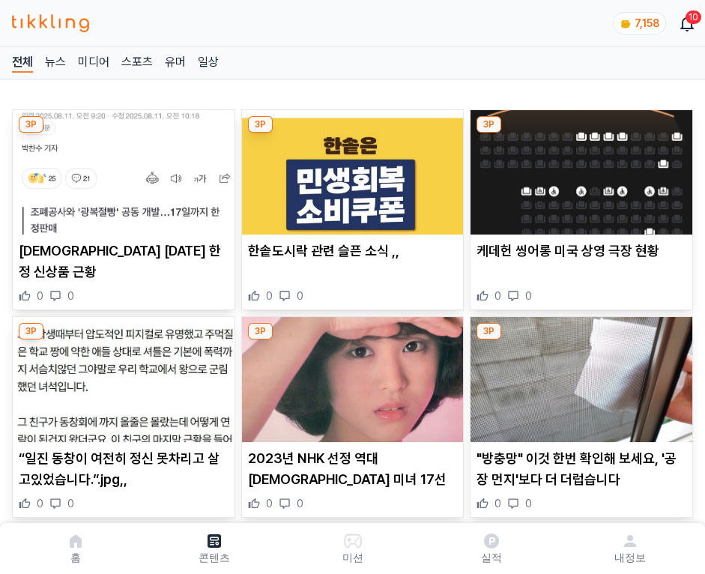
click at [578, 168] on img at bounding box center [581, 172] width 222 height 124
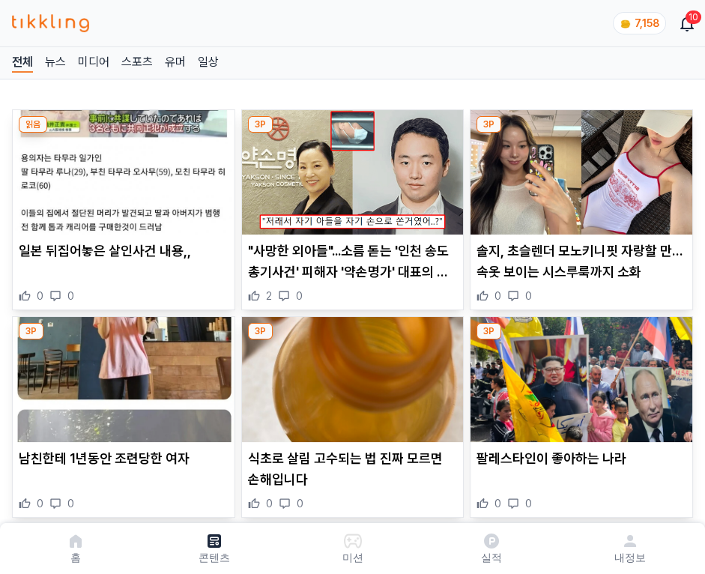
click at [578, 168] on img at bounding box center [581, 172] width 222 height 124
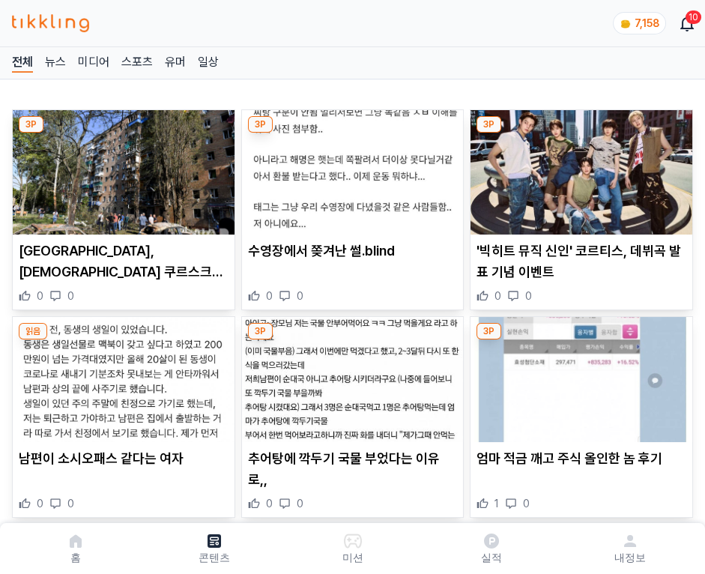
click at [578, 168] on img at bounding box center [581, 172] width 222 height 124
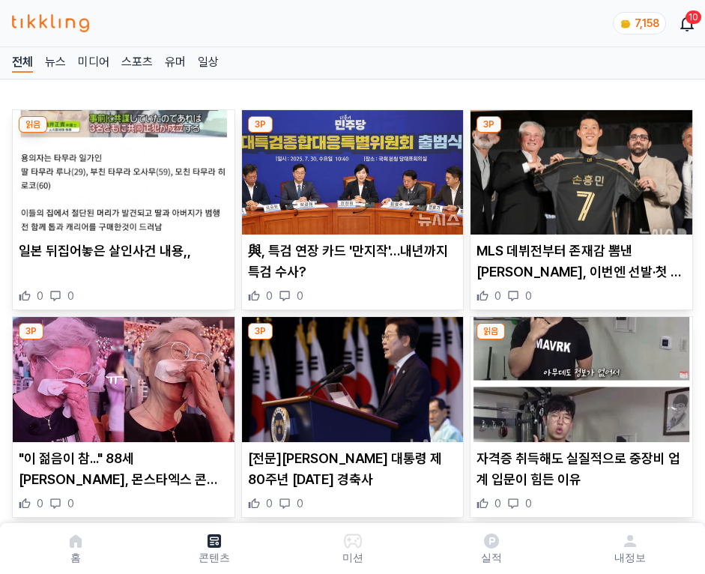
click at [578, 168] on img at bounding box center [581, 172] width 222 height 124
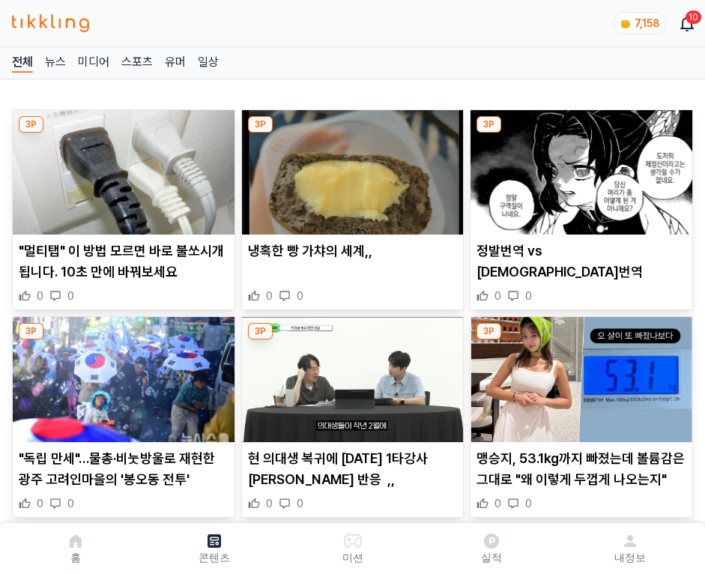
click at [578, 168] on img at bounding box center [581, 172] width 222 height 124
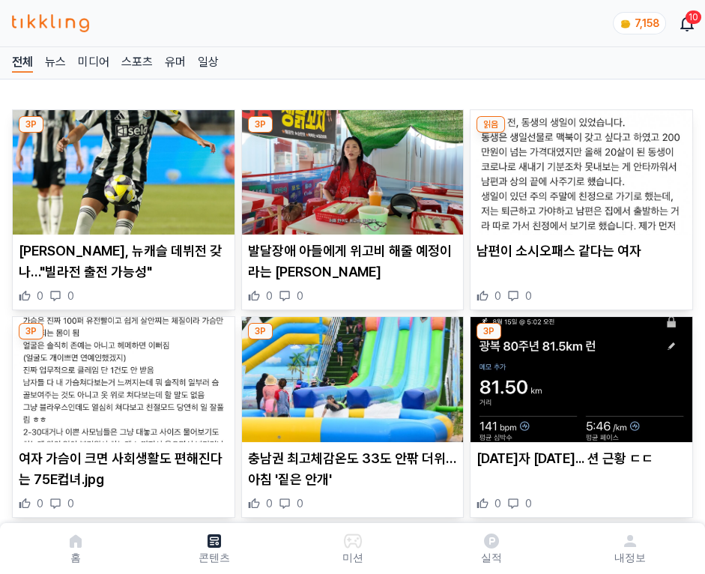
click at [578, 168] on img at bounding box center [581, 172] width 222 height 124
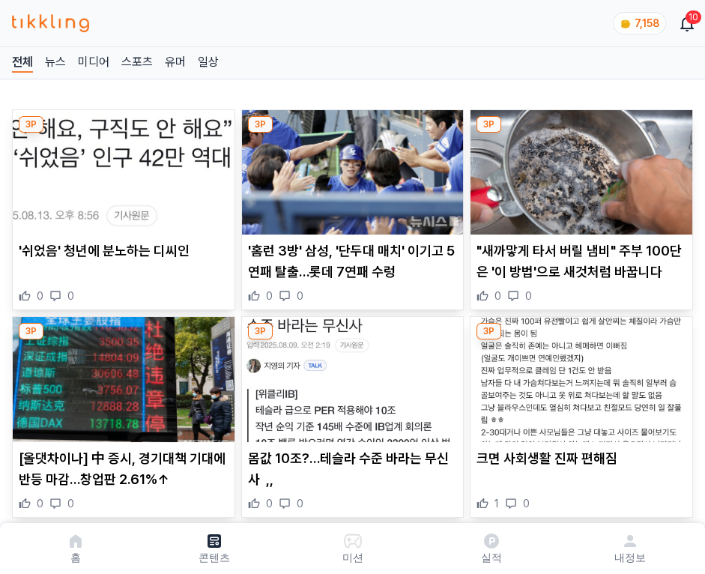
click at [578, 168] on img at bounding box center [581, 172] width 222 height 124
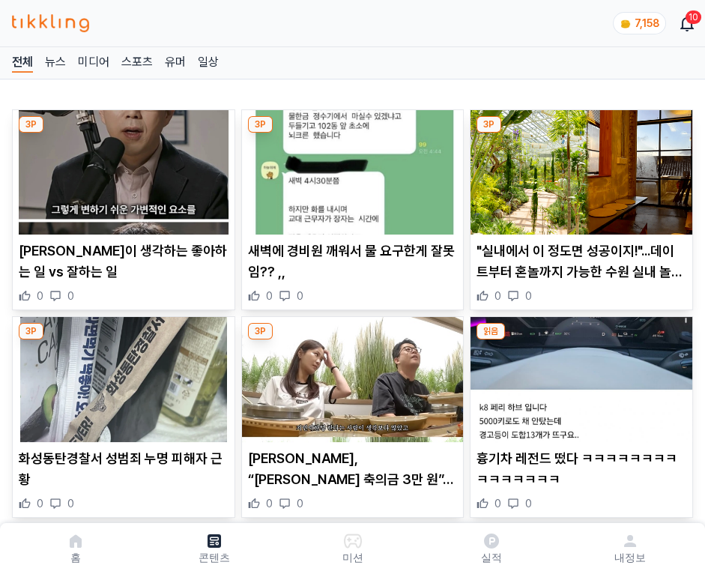
click at [578, 168] on img at bounding box center [581, 172] width 222 height 124
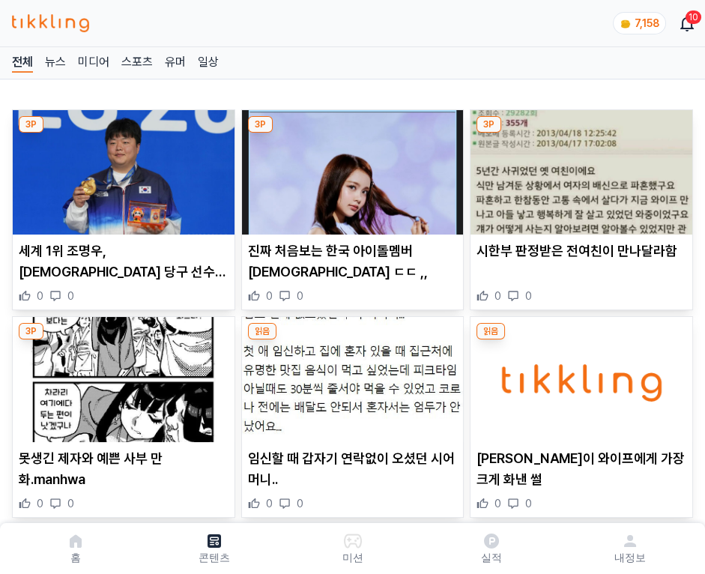
click at [578, 168] on img at bounding box center [581, 172] width 222 height 124
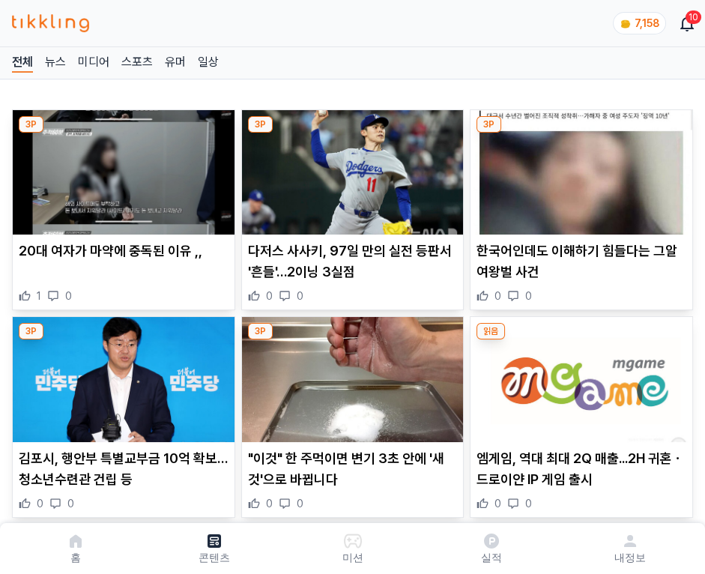
click at [578, 168] on img at bounding box center [581, 172] width 222 height 124
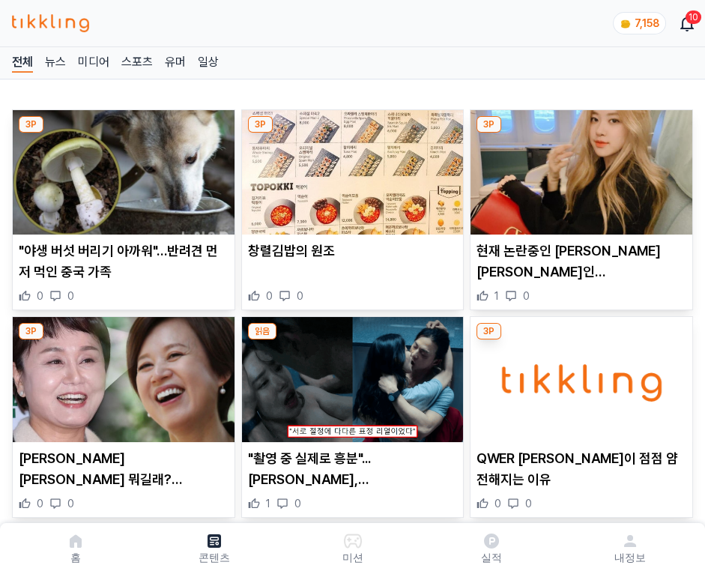
click at [578, 168] on img at bounding box center [581, 172] width 222 height 124
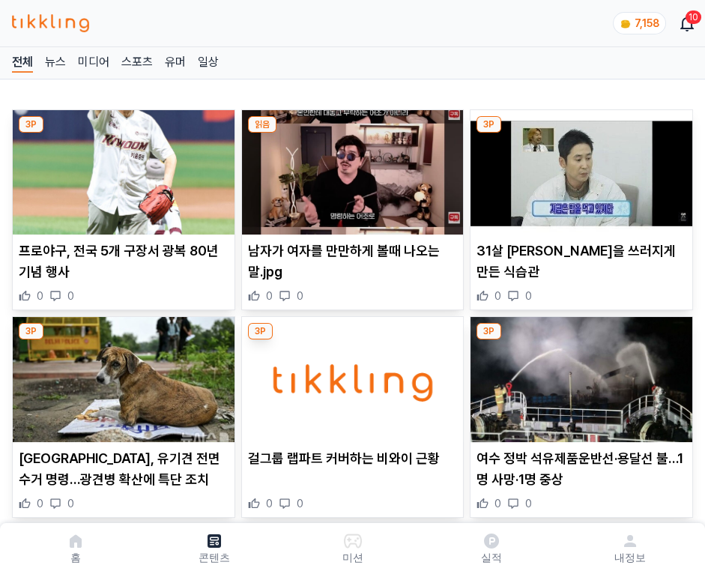
click at [578, 168] on img at bounding box center [581, 172] width 222 height 124
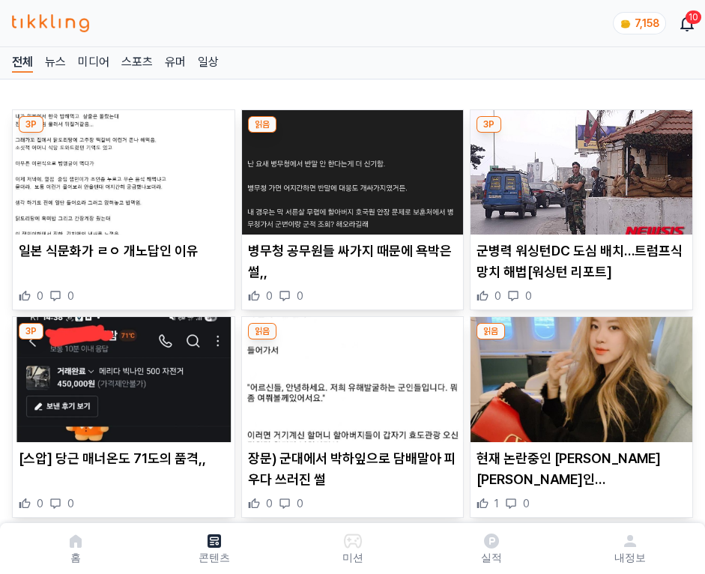
click at [578, 168] on img at bounding box center [581, 172] width 222 height 124
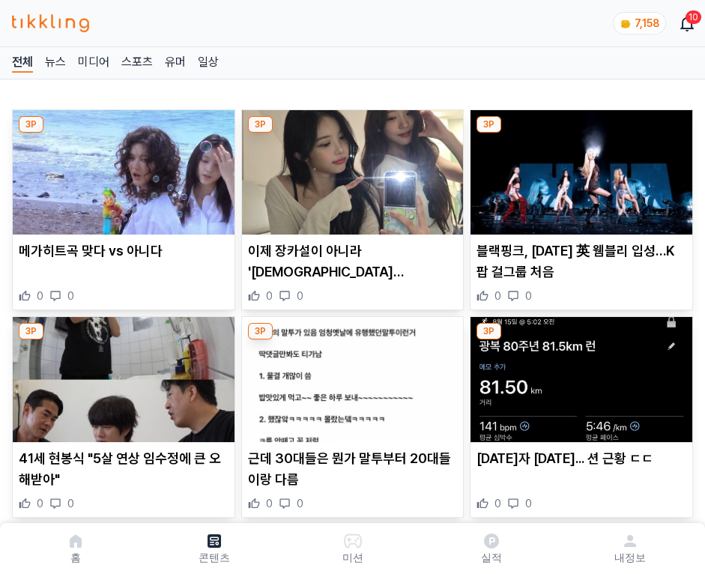
click at [578, 168] on img at bounding box center [581, 172] width 222 height 124
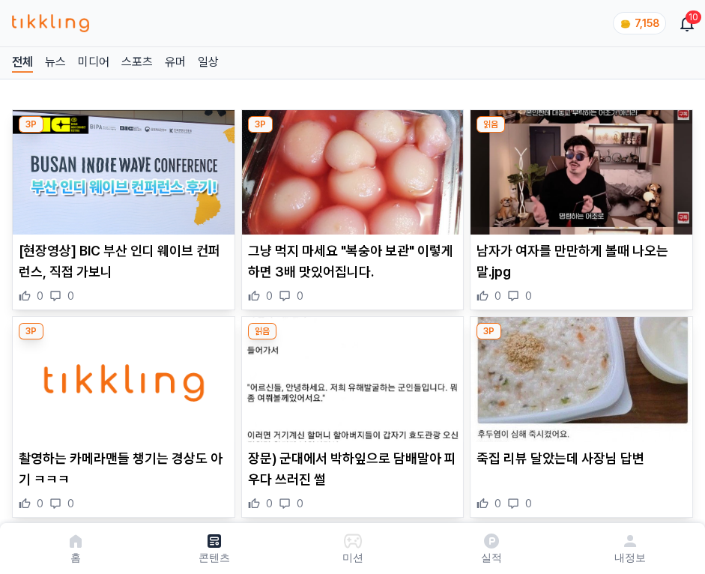
click at [578, 168] on img at bounding box center [581, 172] width 222 height 124
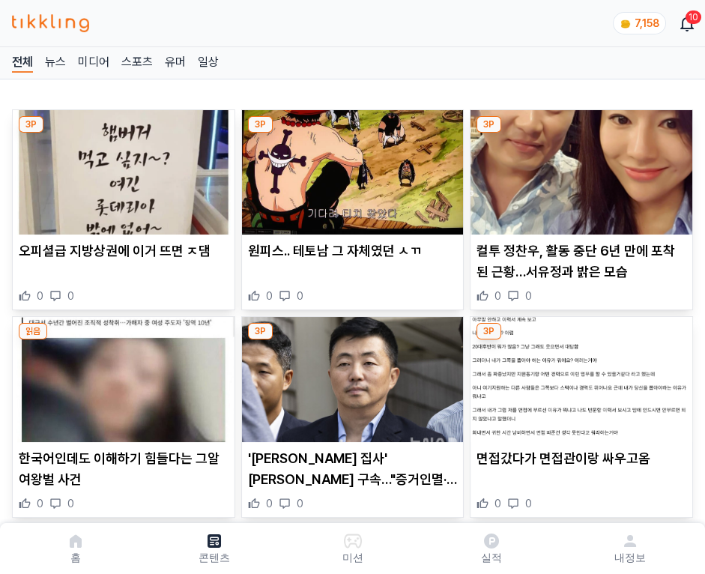
click at [578, 168] on img at bounding box center [581, 172] width 222 height 124
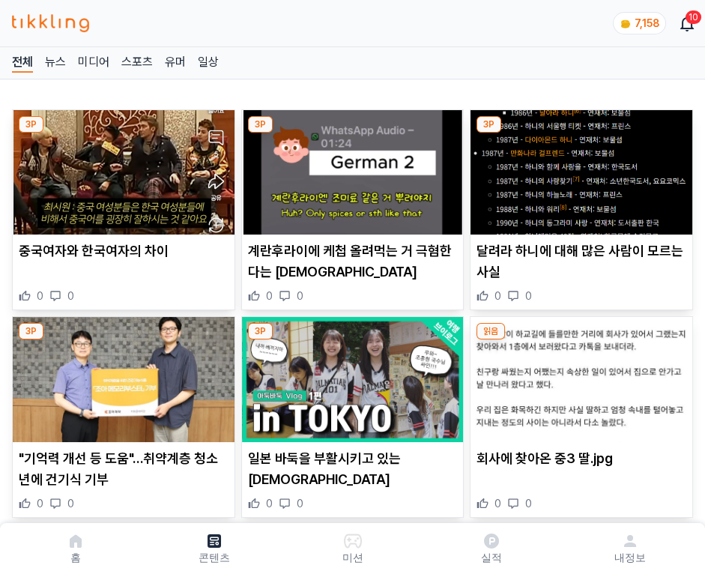
click at [578, 168] on img at bounding box center [581, 172] width 222 height 124
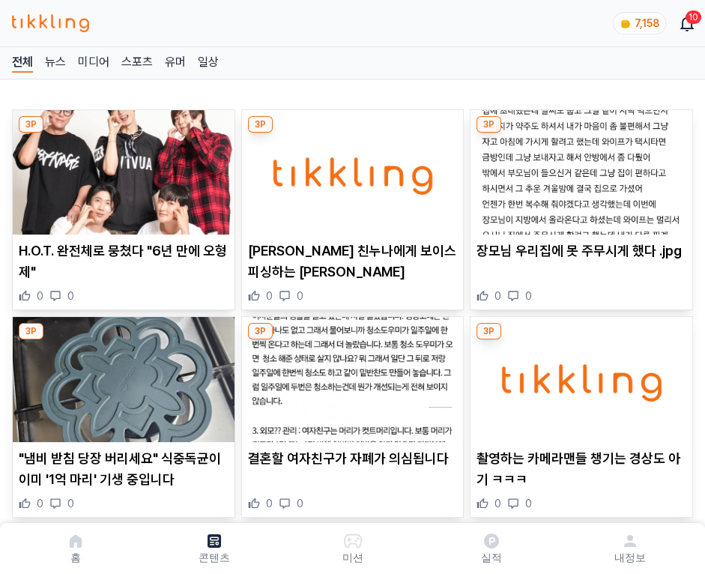
click at [578, 168] on img at bounding box center [581, 172] width 222 height 124
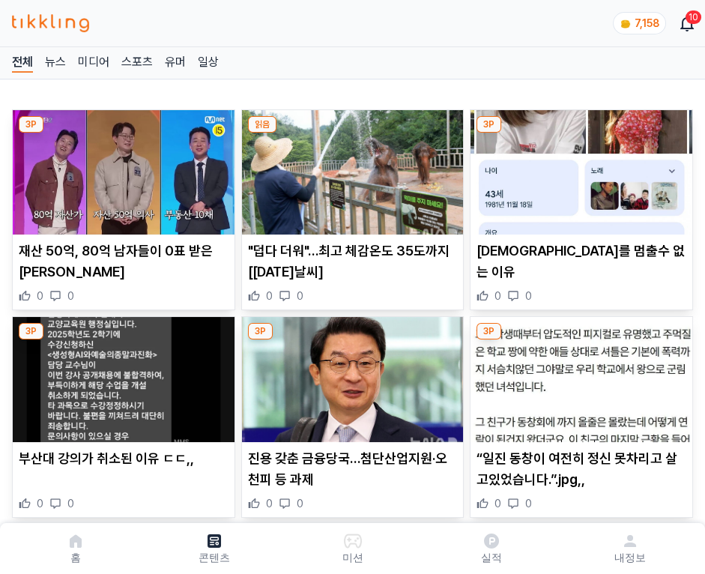
click at [578, 168] on img at bounding box center [581, 172] width 222 height 124
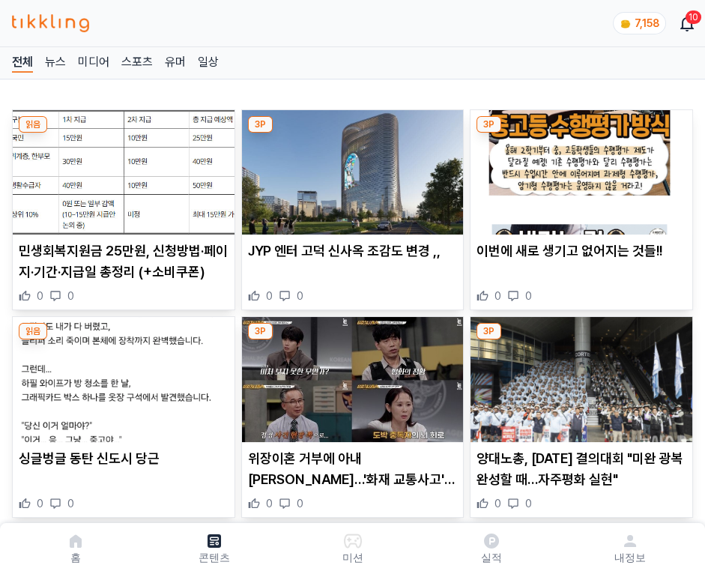
click at [578, 168] on img at bounding box center [581, 172] width 222 height 124
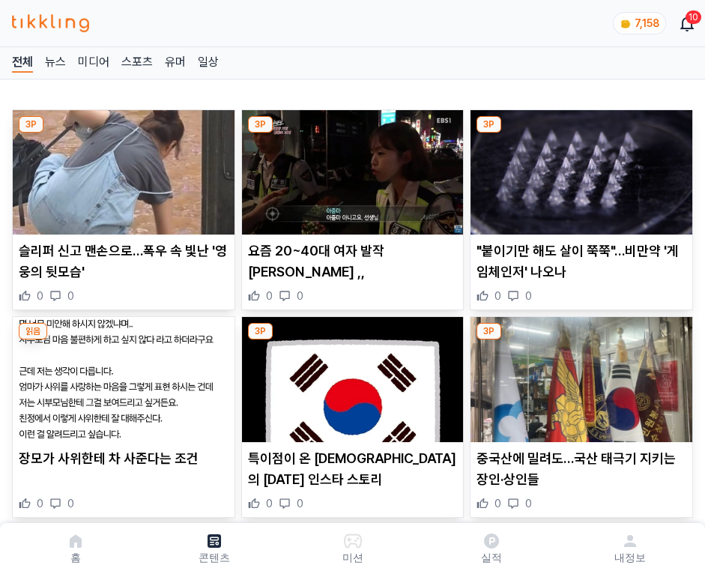
click at [578, 168] on img at bounding box center [581, 172] width 222 height 124
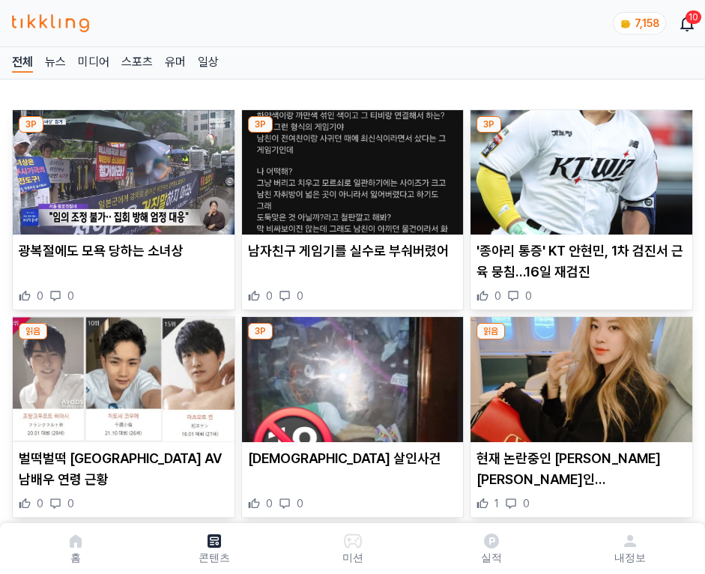
click at [578, 168] on img at bounding box center [581, 172] width 222 height 124
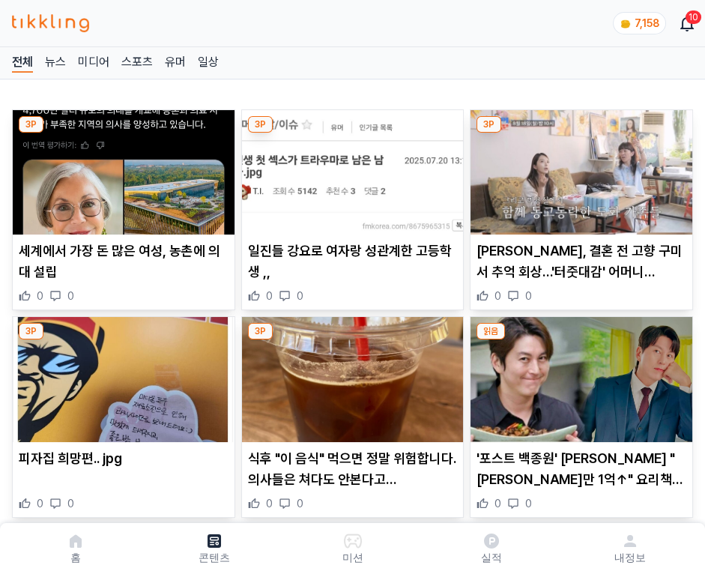
click at [578, 168] on img at bounding box center [581, 172] width 222 height 124
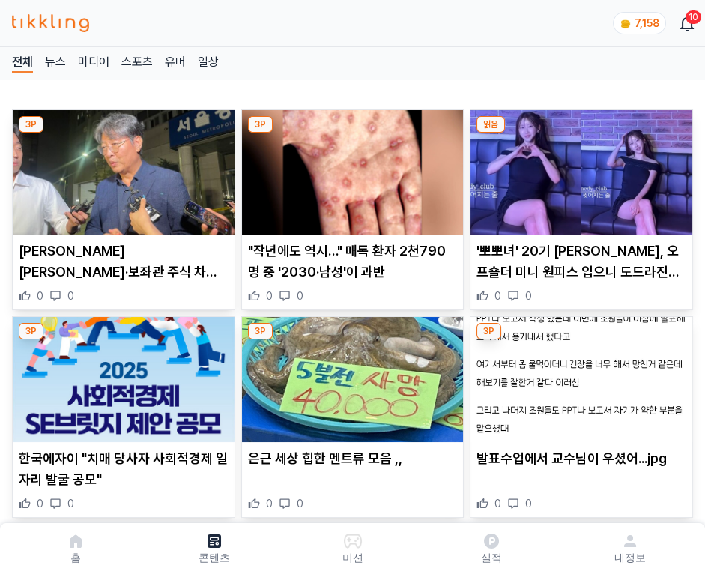
click at [578, 168] on img at bounding box center [581, 172] width 222 height 124
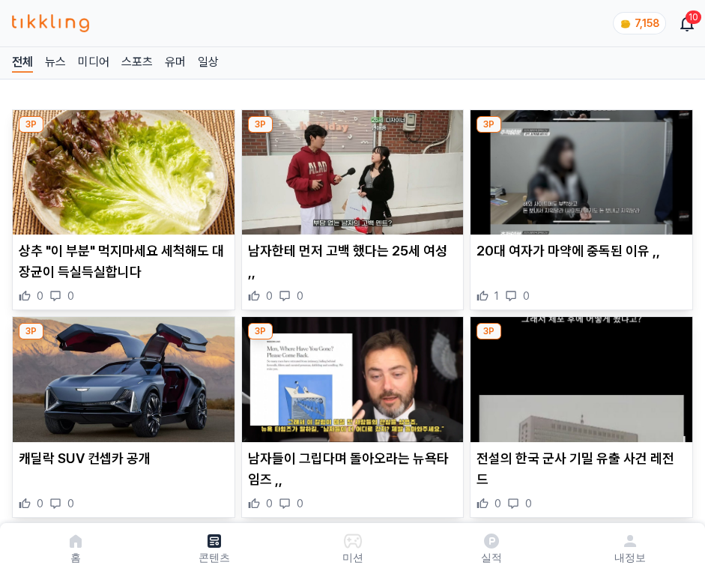
click at [578, 168] on img at bounding box center [581, 172] width 222 height 124
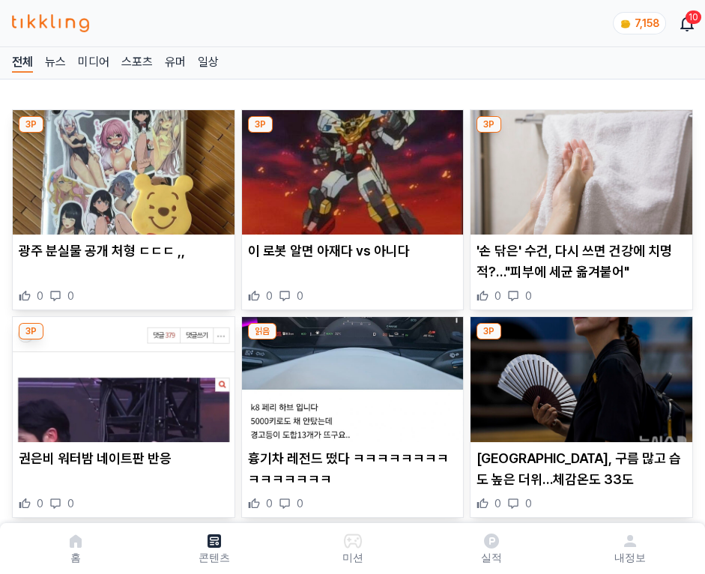
click at [578, 168] on img at bounding box center [581, 172] width 222 height 124
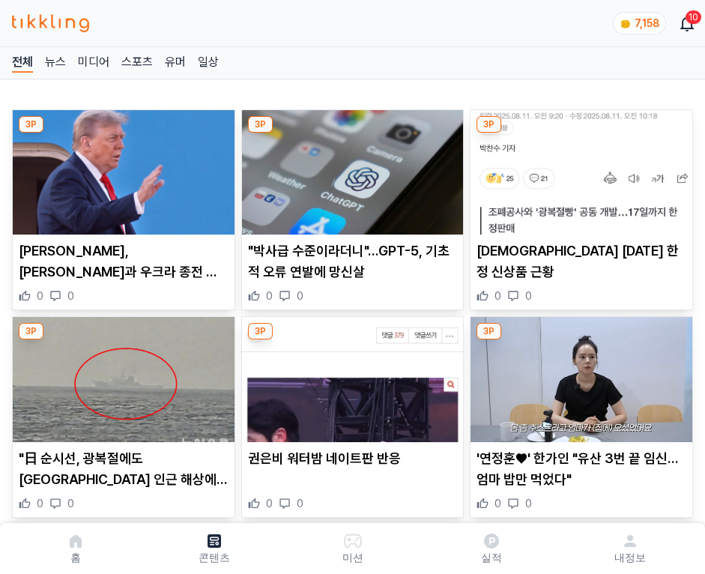
click at [578, 168] on img at bounding box center [581, 172] width 222 height 124
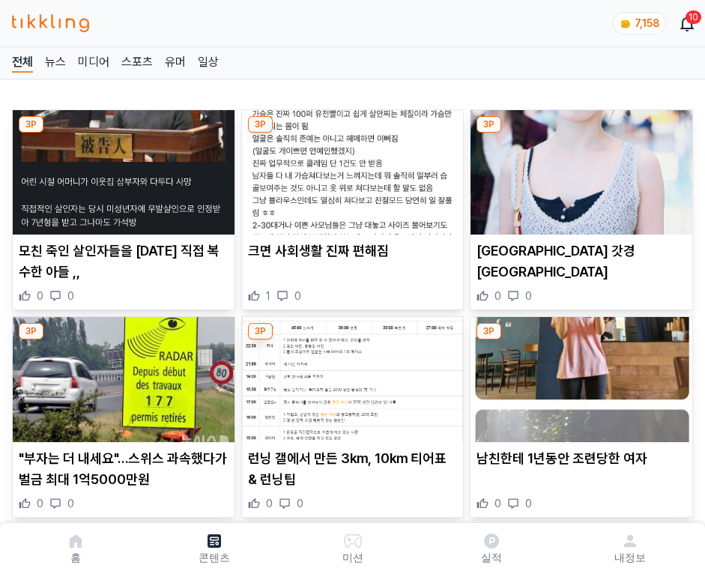
click at [578, 168] on img at bounding box center [581, 172] width 222 height 124
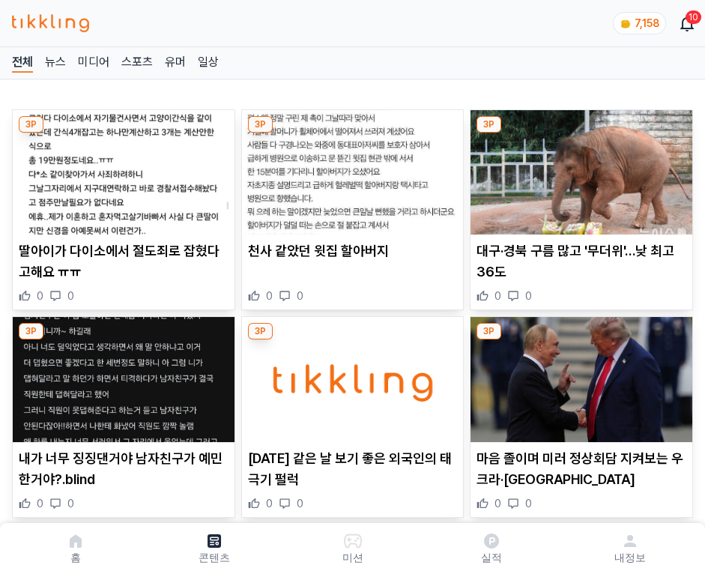
click at [578, 168] on img at bounding box center [581, 172] width 222 height 124
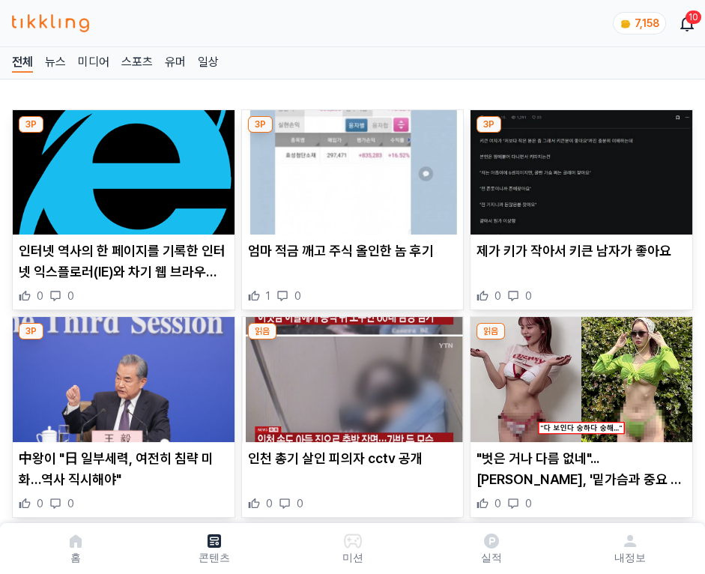
click at [578, 168] on img at bounding box center [581, 172] width 222 height 124
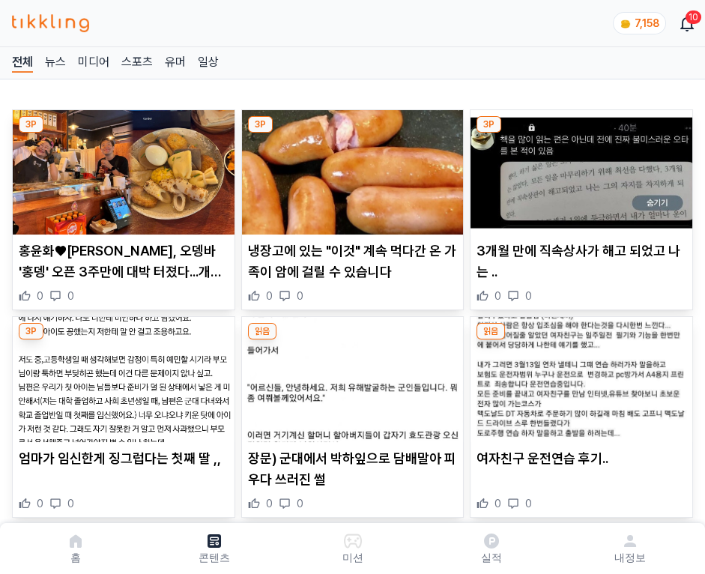
click at [578, 168] on img at bounding box center [581, 172] width 222 height 124
